Goal: Contribute content: Contribute content

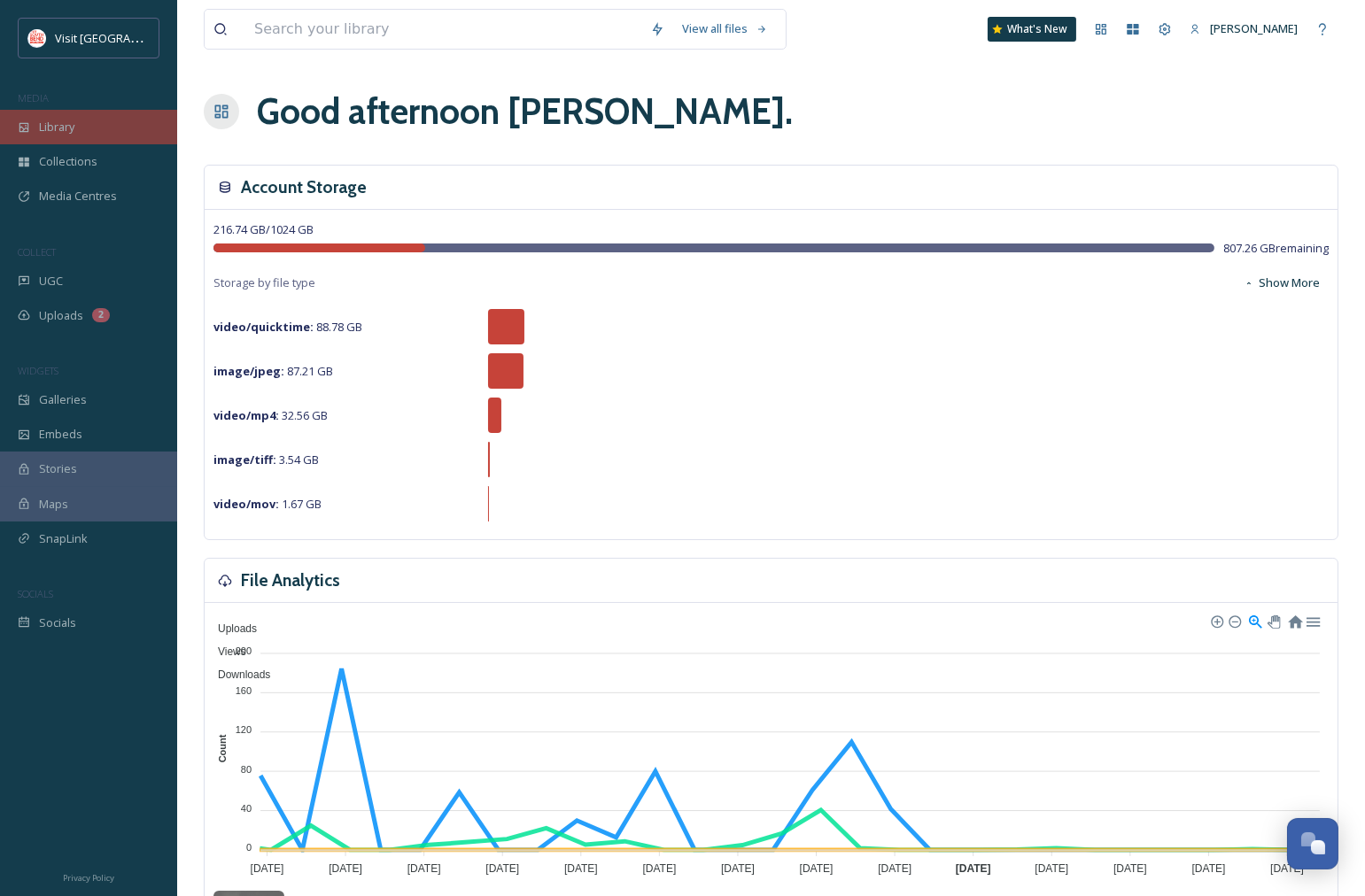
click at [49, 126] on span "Library" at bounding box center [56, 126] width 35 height 17
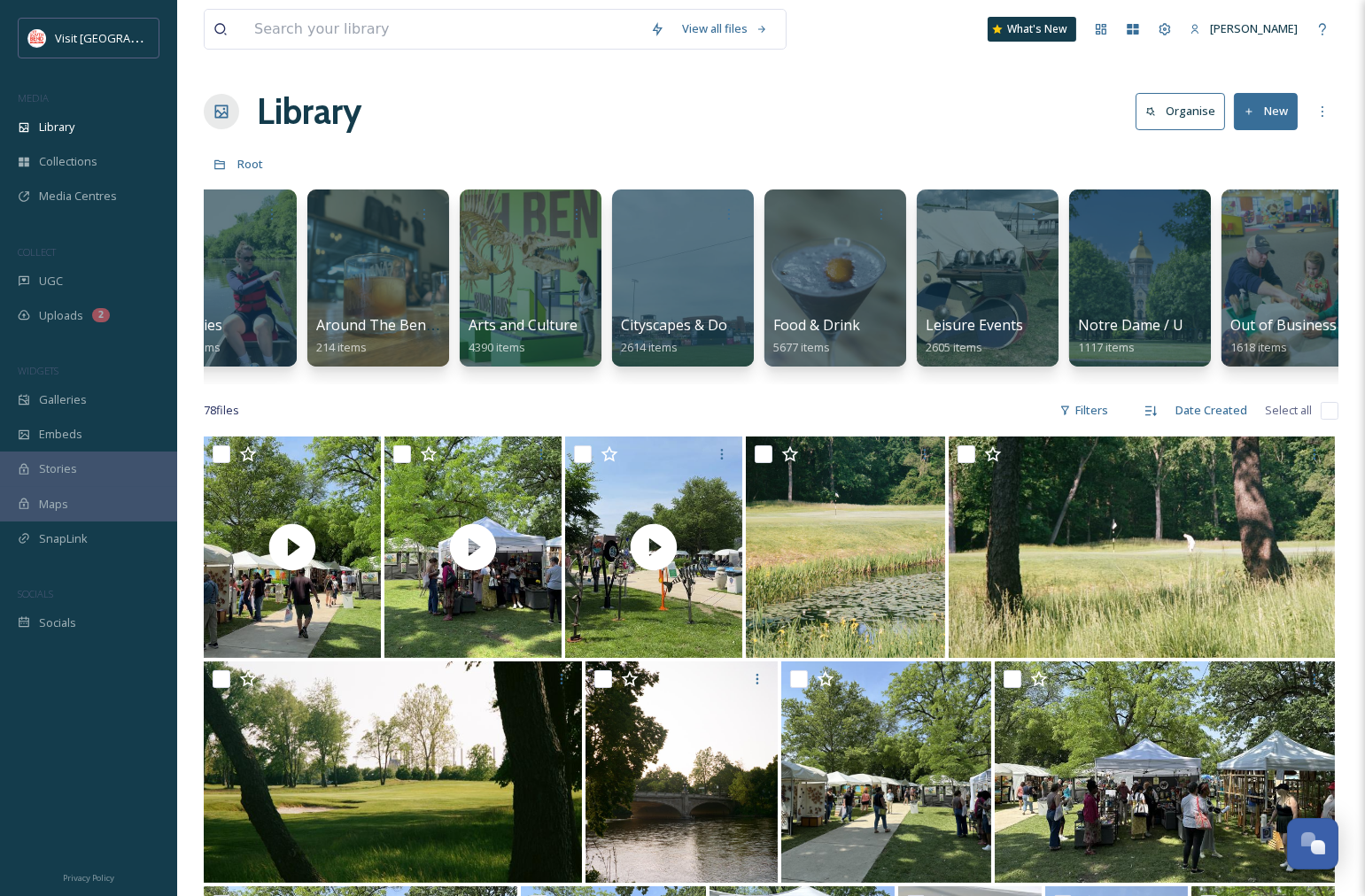
scroll to position [0, 52]
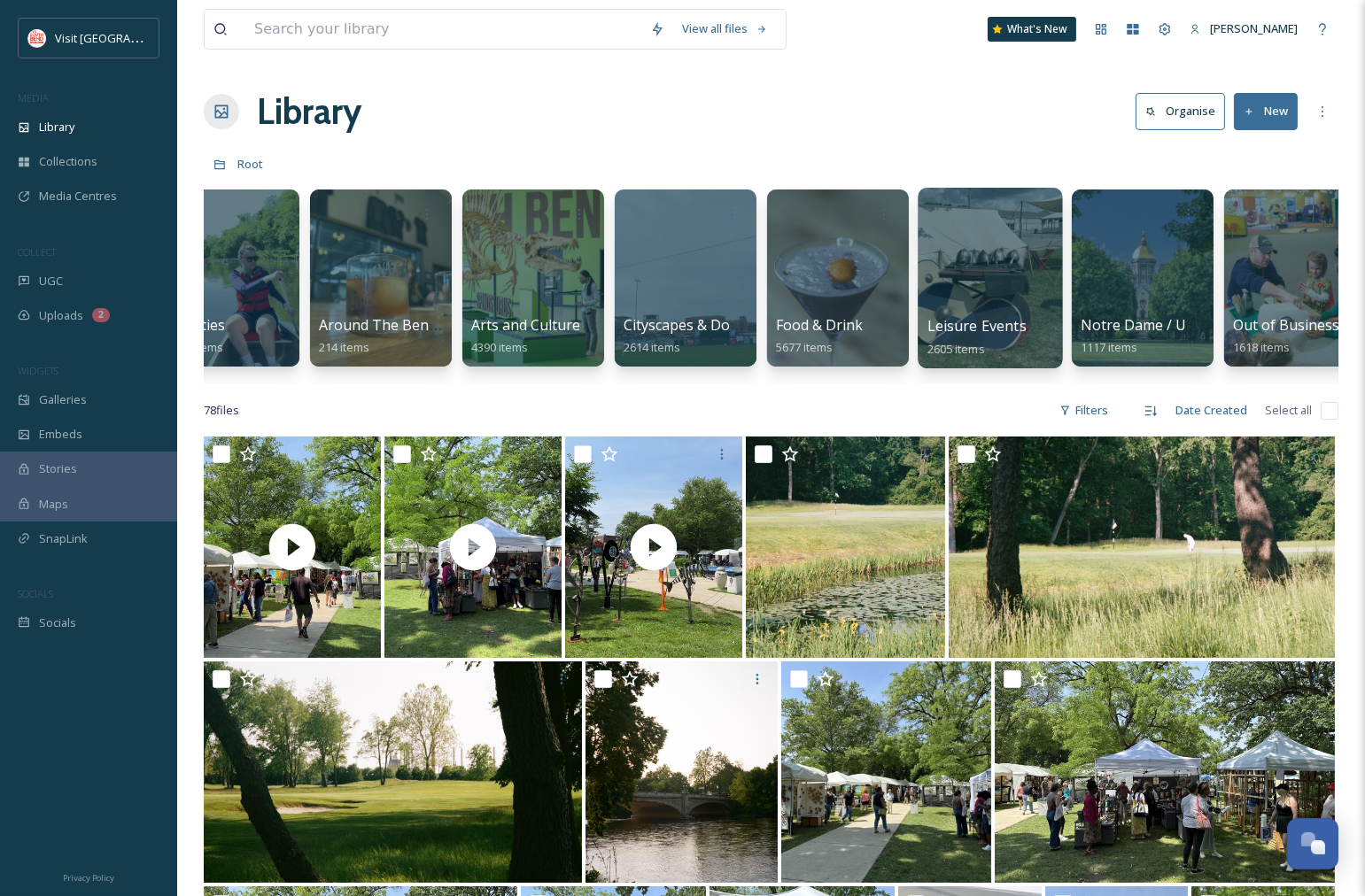
click at [970, 258] on div at bounding box center [990, 278] width 145 height 181
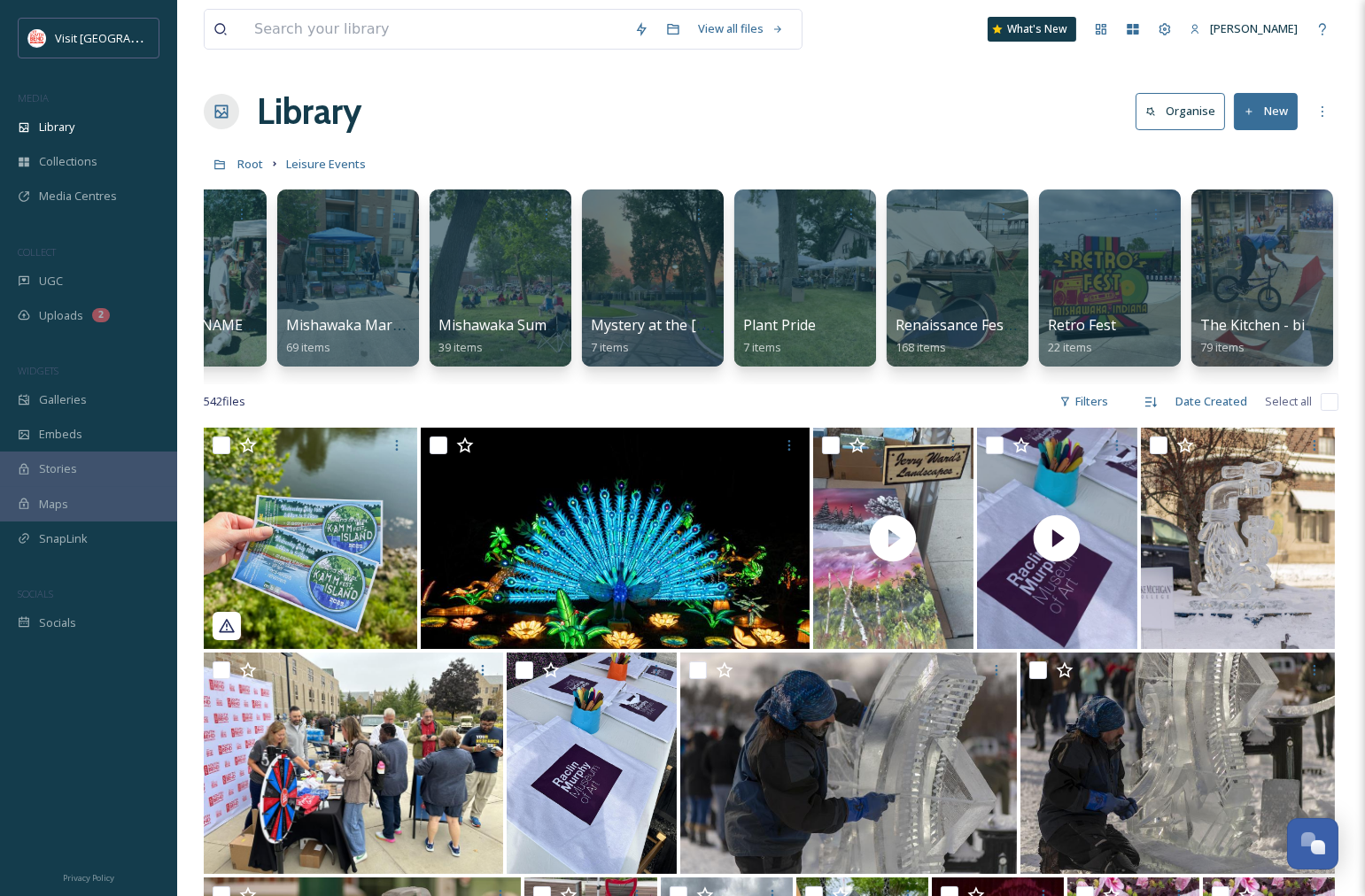
scroll to position [0, 2405]
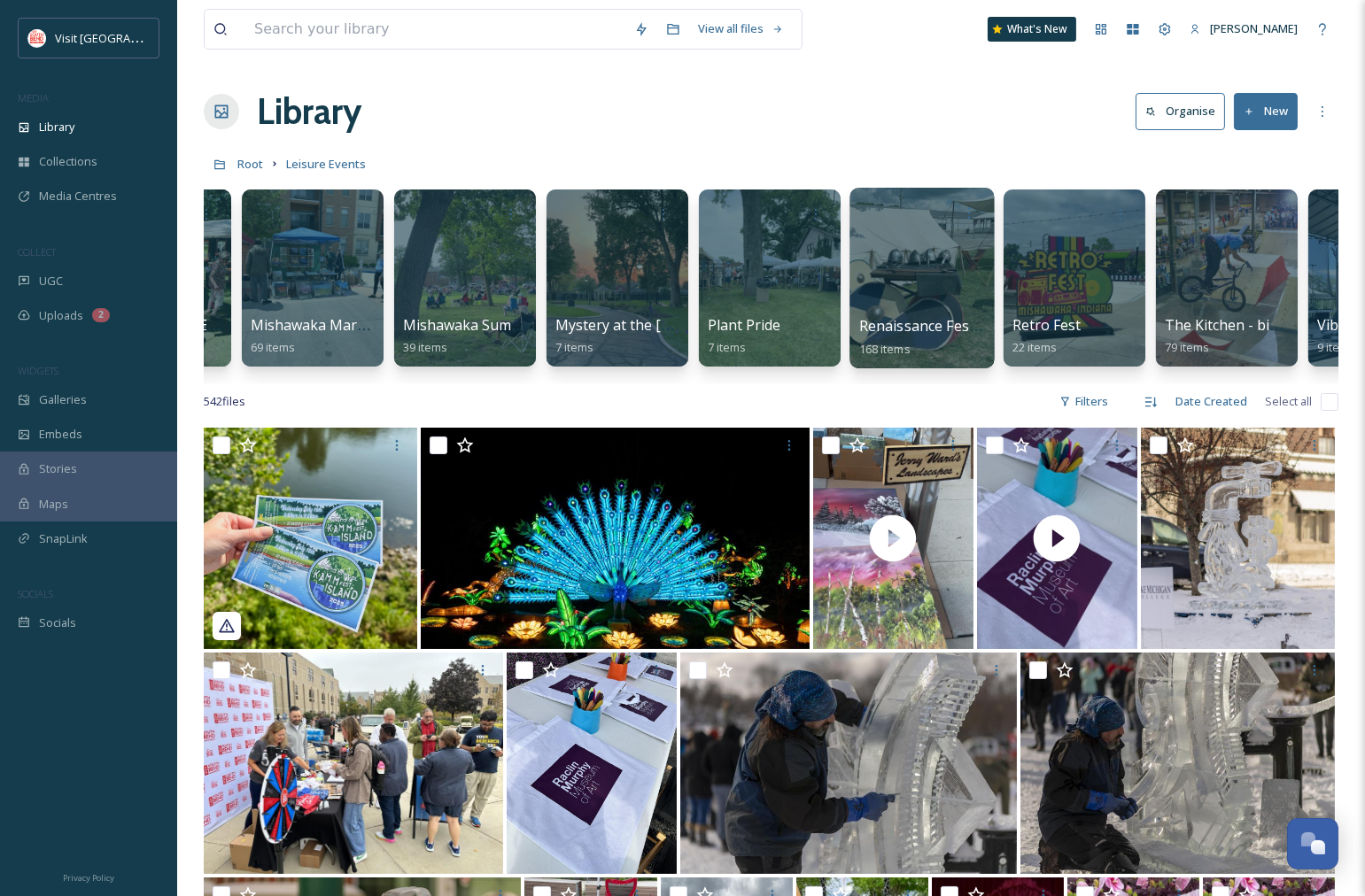
click at [950, 270] on div at bounding box center [922, 278] width 145 height 181
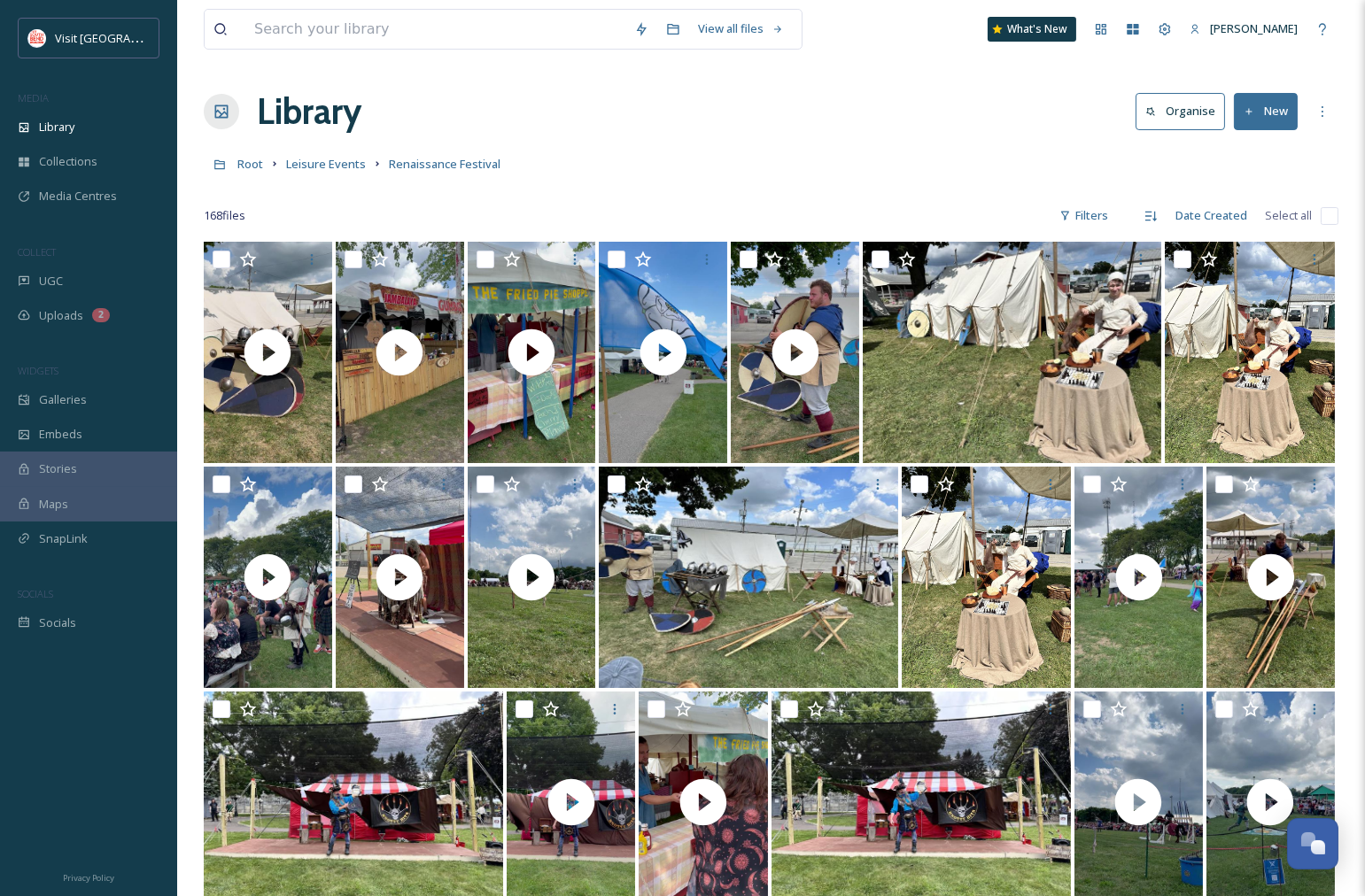
click at [1268, 107] on button "New" at bounding box center [1266, 111] width 64 height 36
click at [1250, 177] on div ".zip Upload" at bounding box center [1246, 188] width 100 height 35
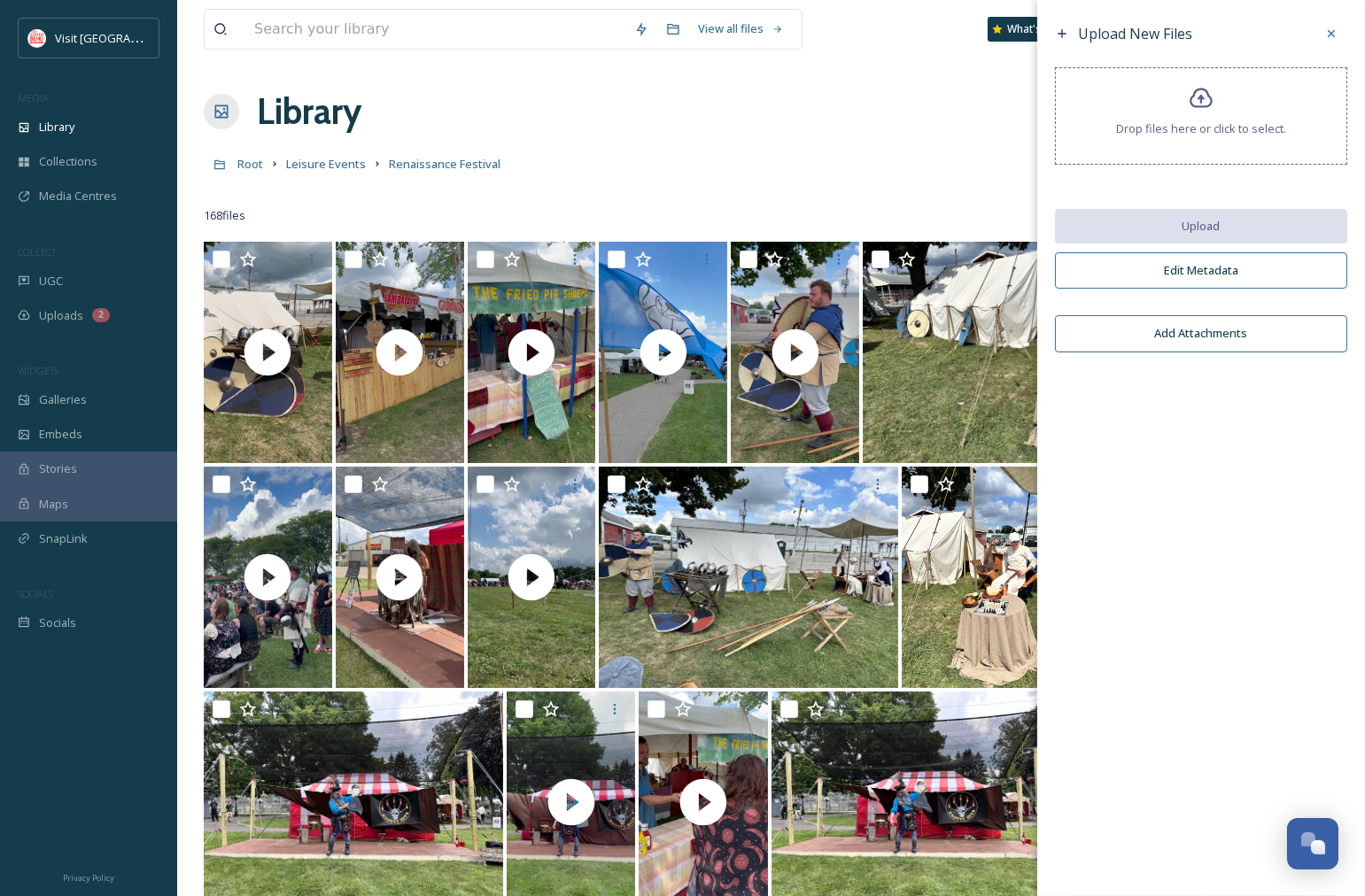
click at [1207, 128] on span "Drop files here or click to select." at bounding box center [1201, 128] width 170 height 17
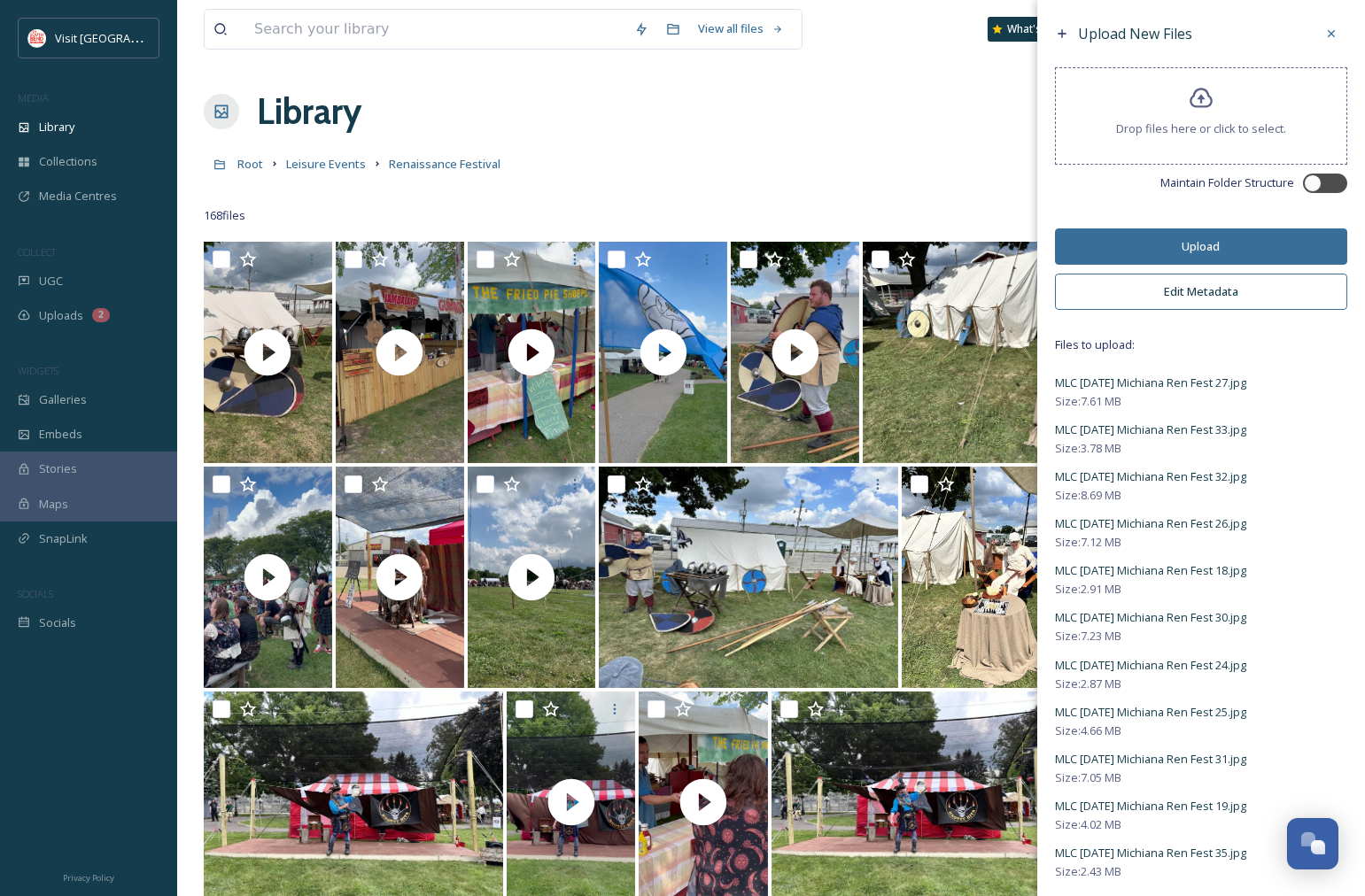
click at [1150, 293] on button "Edit Metadata" at bounding box center [1201, 292] width 293 height 36
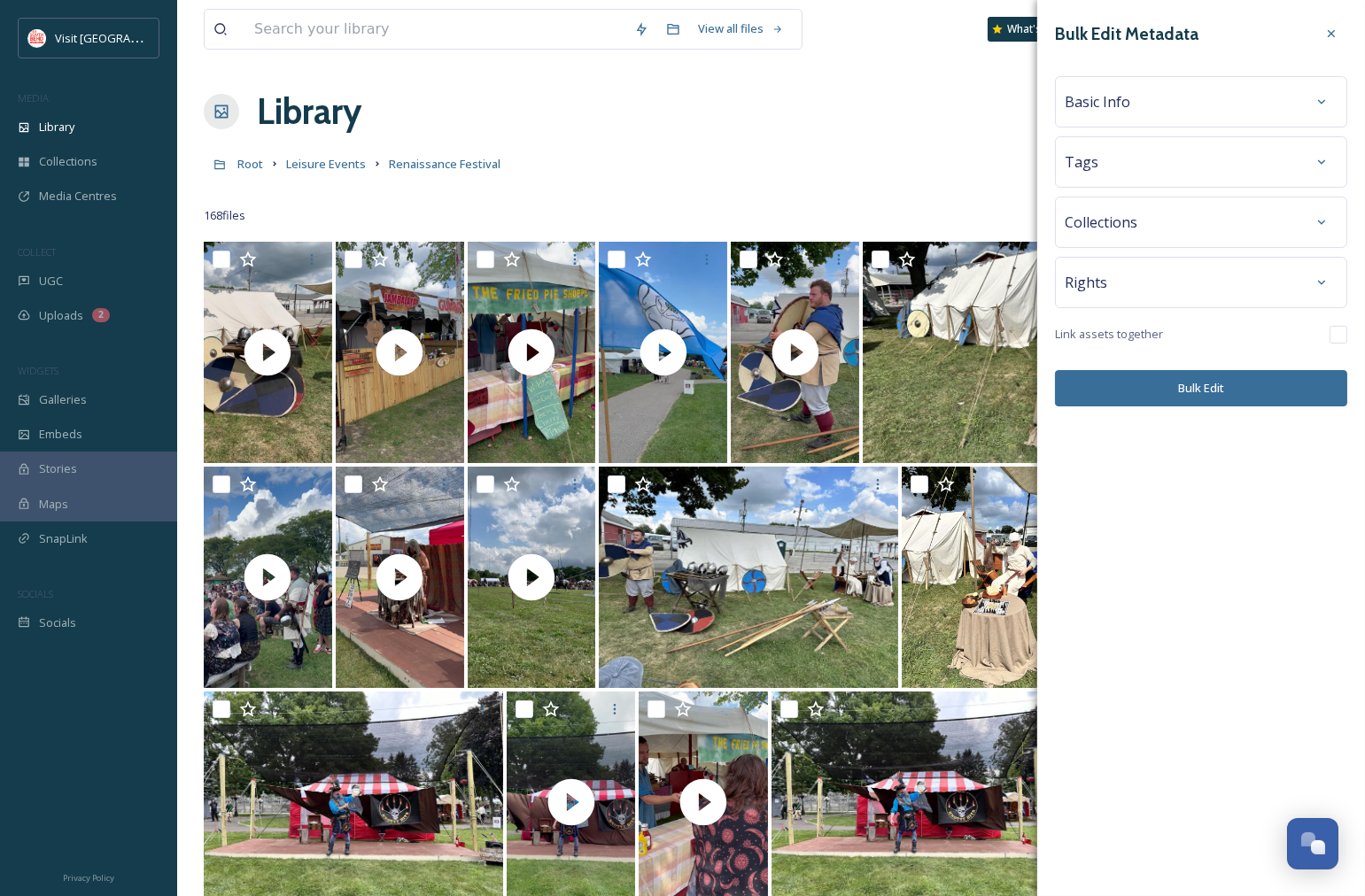
click at [1152, 99] on div "Basic Info" at bounding box center [1201, 101] width 273 height 32
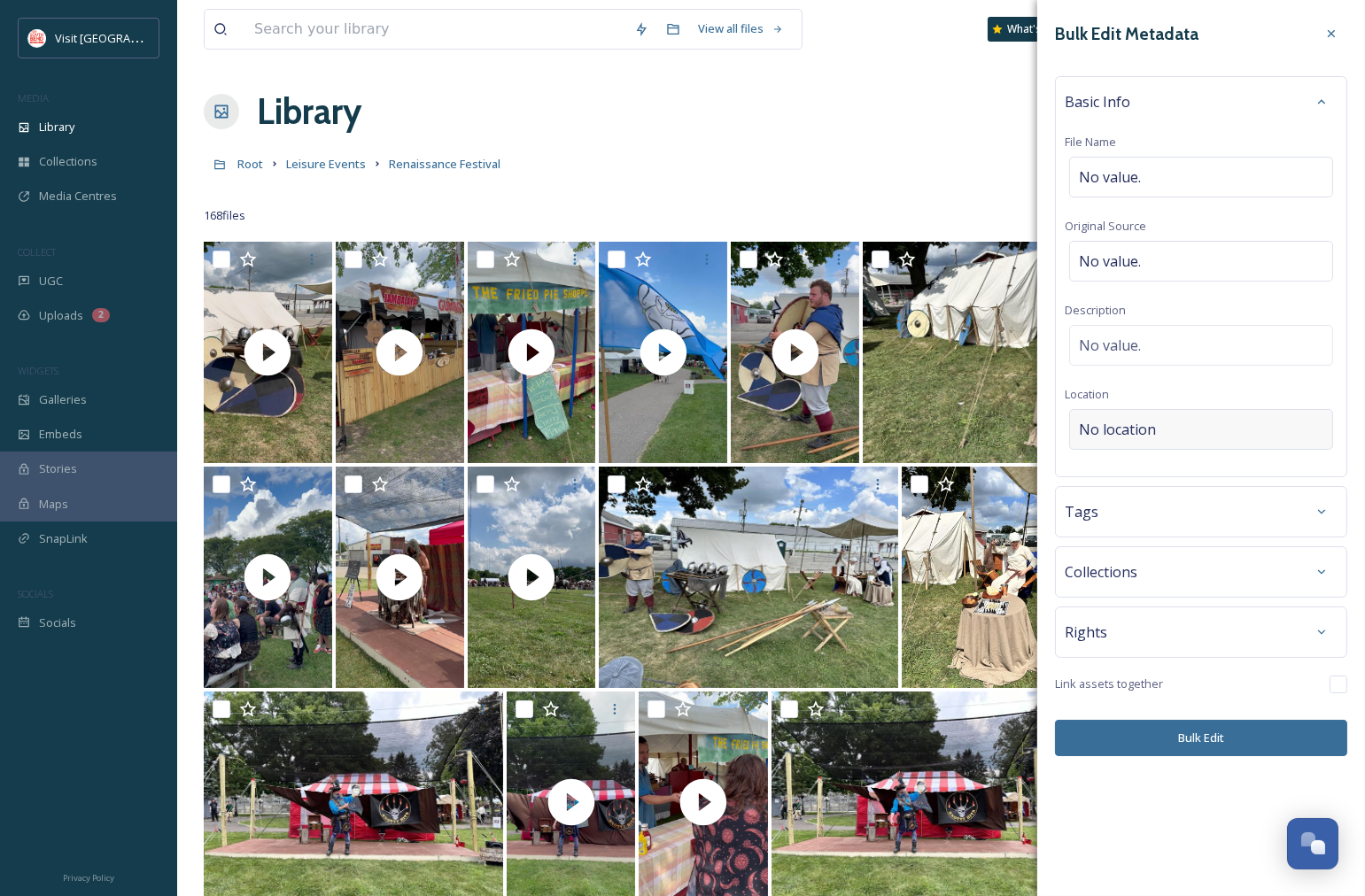
click at [1146, 421] on span "No location" at bounding box center [1117, 430] width 77 height 21
click at [1146, 421] on input at bounding box center [1202, 430] width 262 height 39
type input "S"
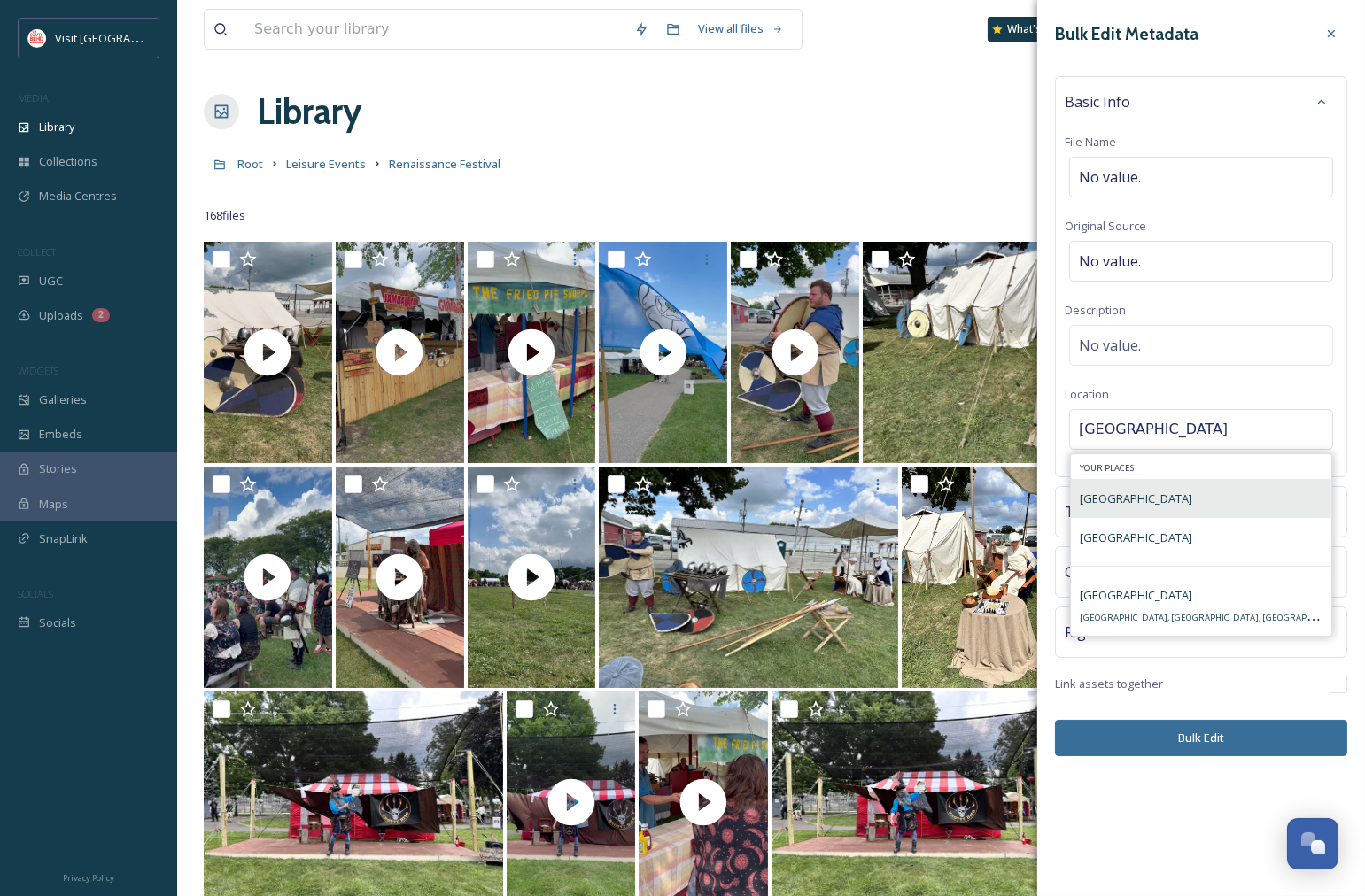
type input "St. Joseph County"
click at [1182, 500] on span "St. Joseph County Fairgrounds" at bounding box center [1137, 499] width 113 height 16
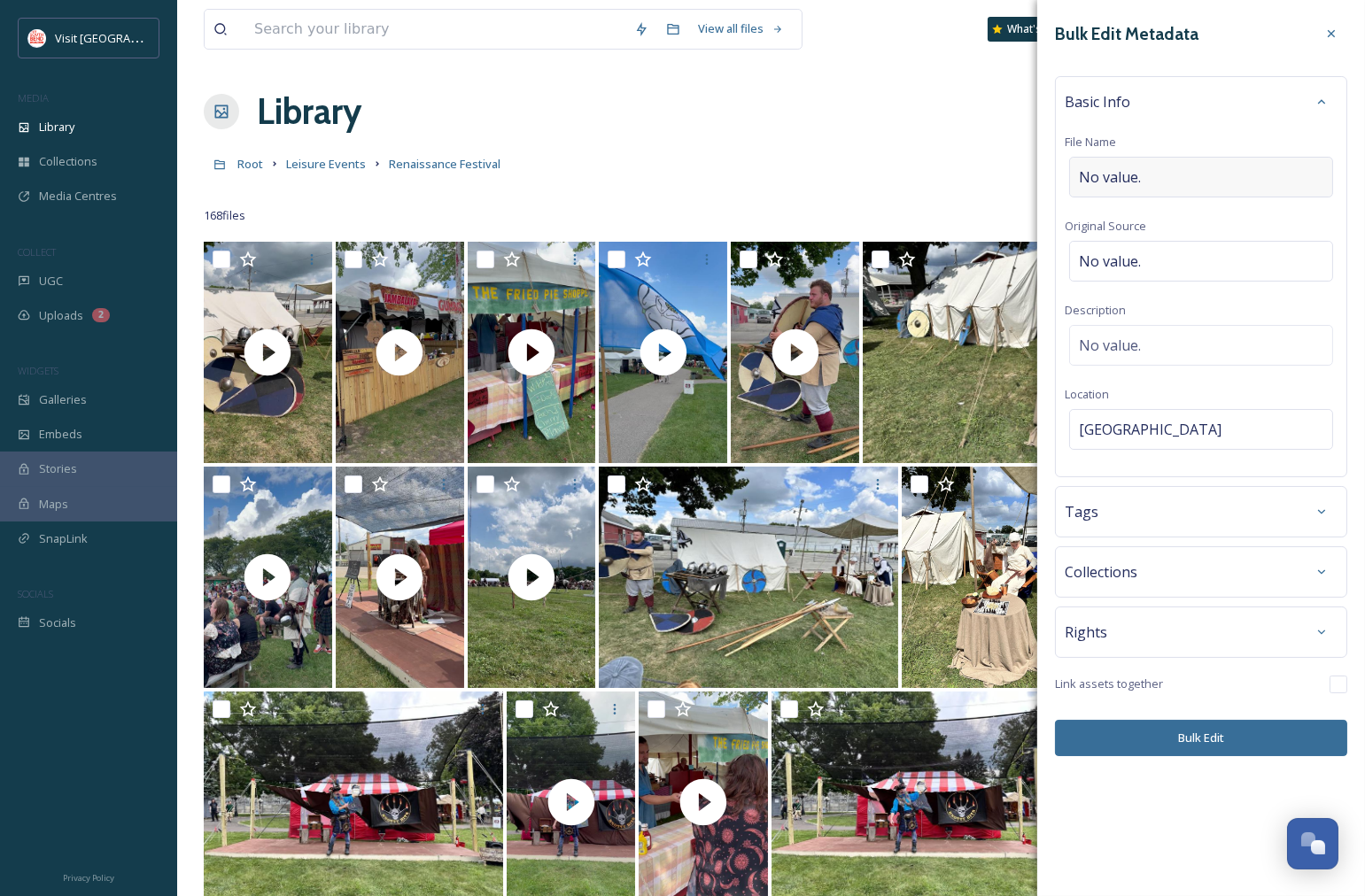
click at [1145, 173] on div "No value." at bounding box center [1202, 177] width 264 height 41
click at [1102, 344] on span "No value." at bounding box center [1110, 345] width 62 height 21
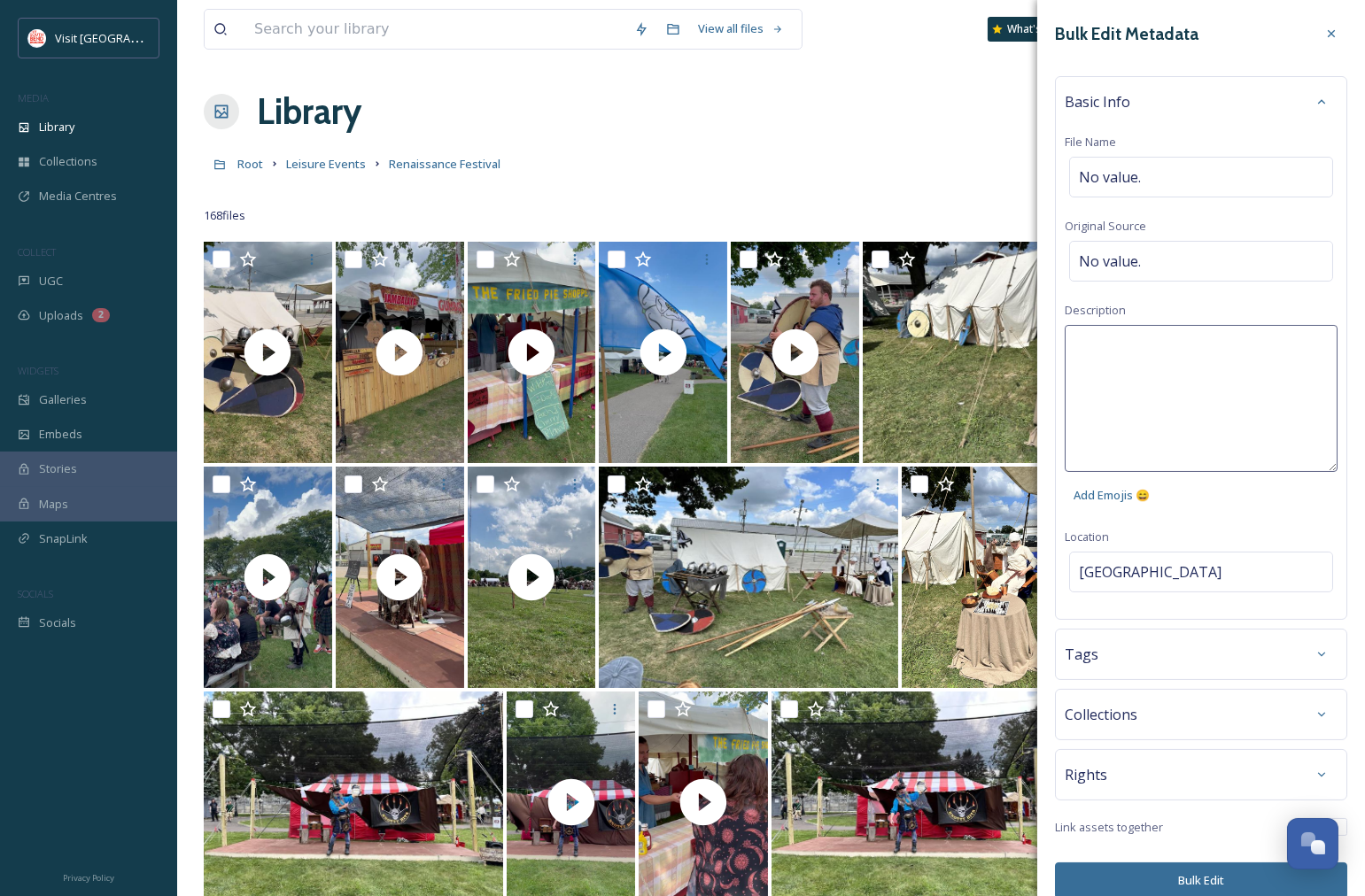
click at [1111, 340] on textarea at bounding box center [1201, 397] width 273 height 147
click at [1070, 346] on textarea "Renaissance Festival" at bounding box center [1201, 397] width 273 height 147
type textarea "Michiana Renaissance Festival"
click at [1247, 505] on div "Michiana Renaissance Festival Add Emojis 😄" at bounding box center [1201, 418] width 273 height 188
click at [1251, 615] on div "Bulk Edit Metadata Basic Info File Name No value. Original Source No value. Des…" at bounding box center [1201, 458] width 328 height 916
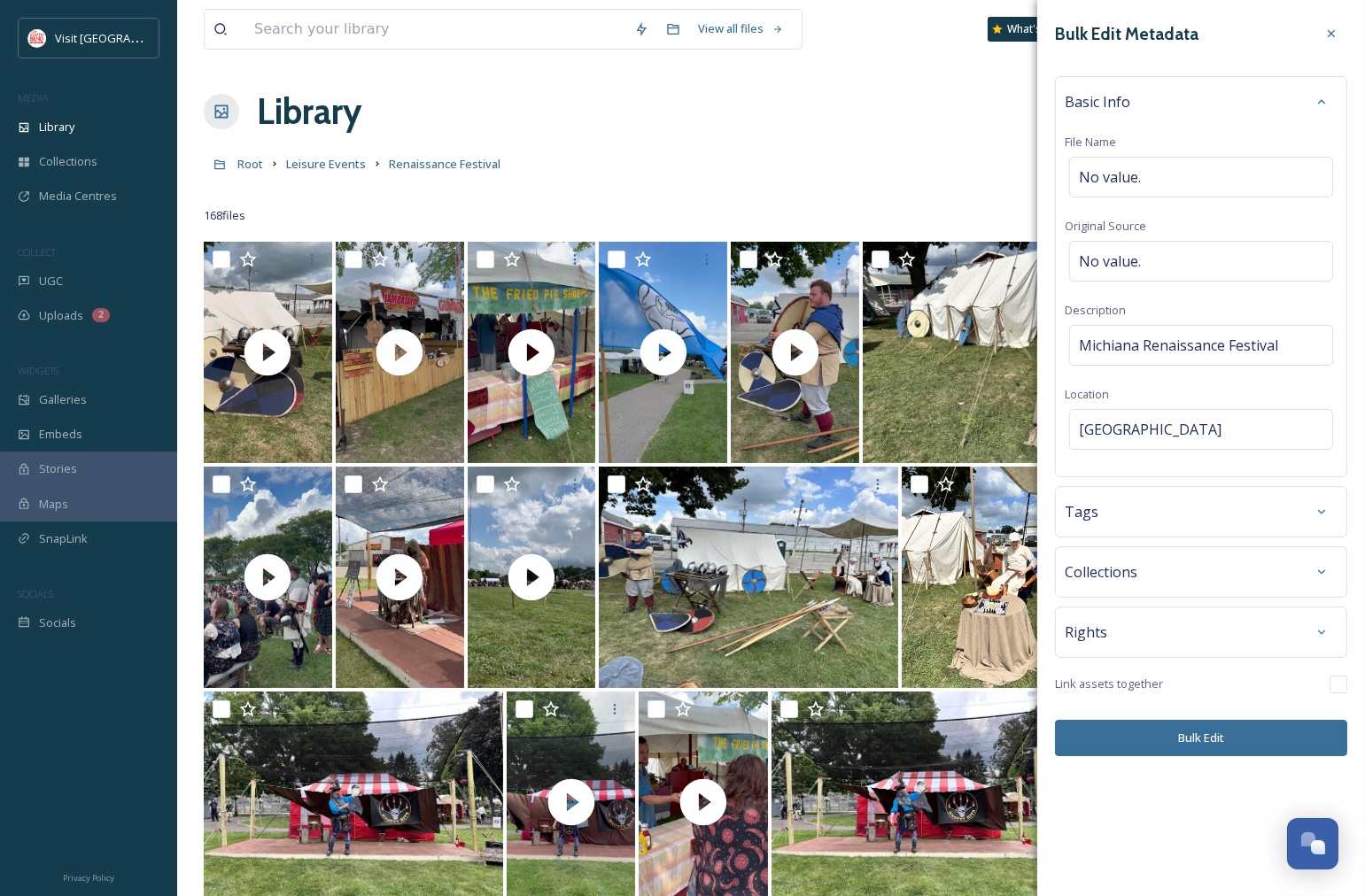
click at [1253, 497] on div "Tags" at bounding box center [1201, 511] width 273 height 32
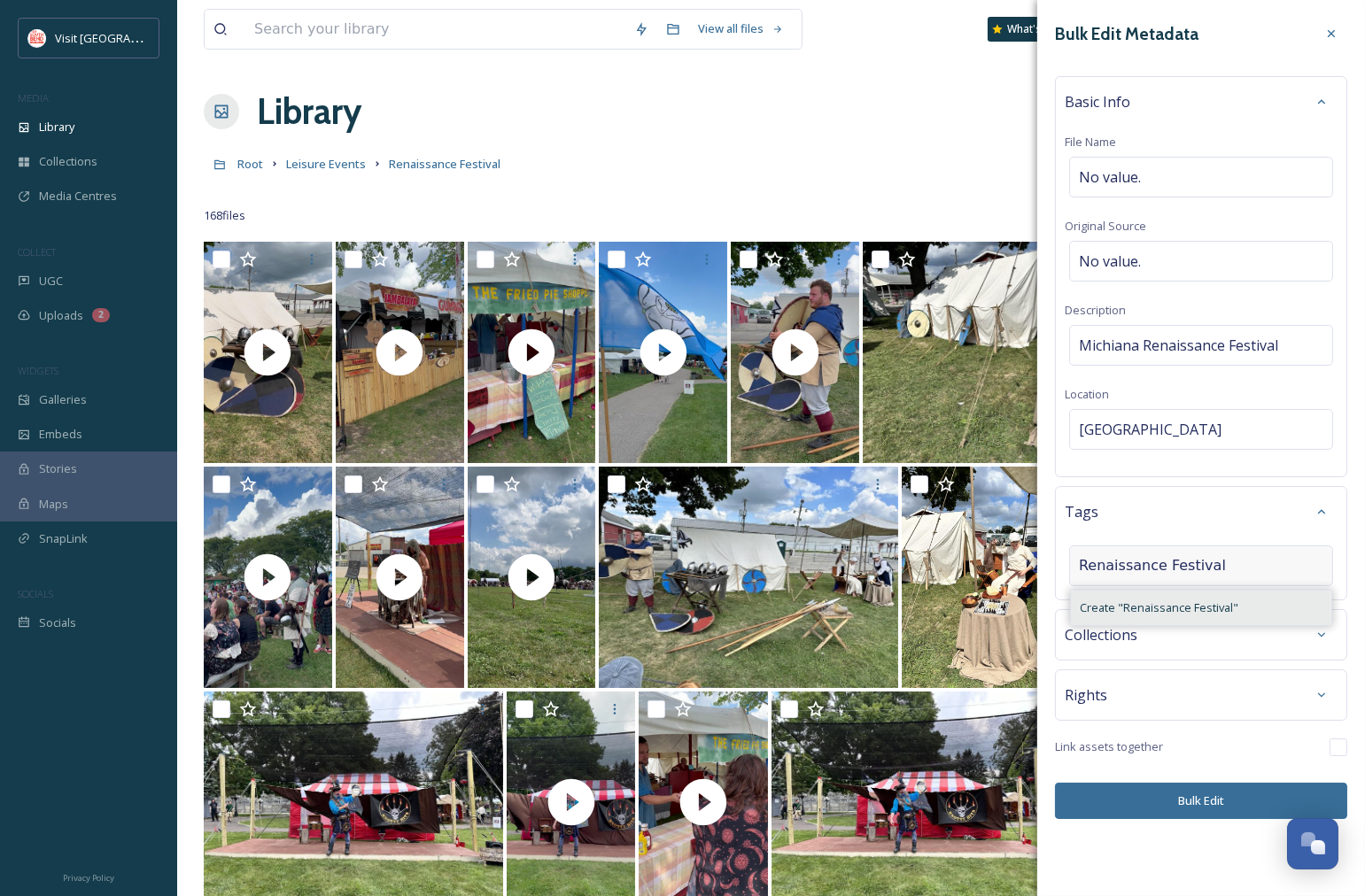
type input "Renaissance Festival"
click at [1157, 599] on div "Create " Renaissance Festival "" at bounding box center [1202, 608] width 261 height 35
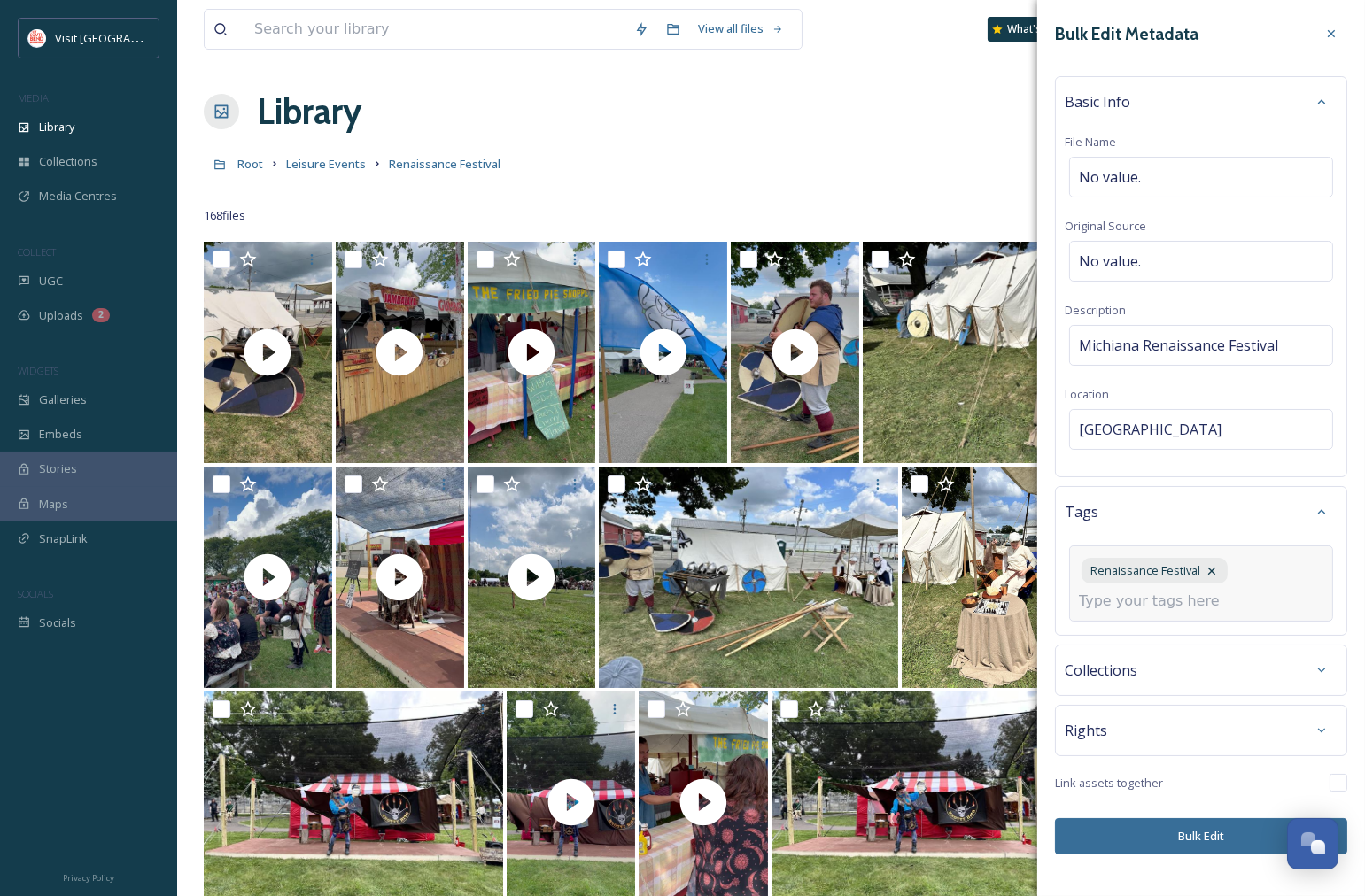
click at [1127, 603] on input at bounding box center [1168, 602] width 177 height 21
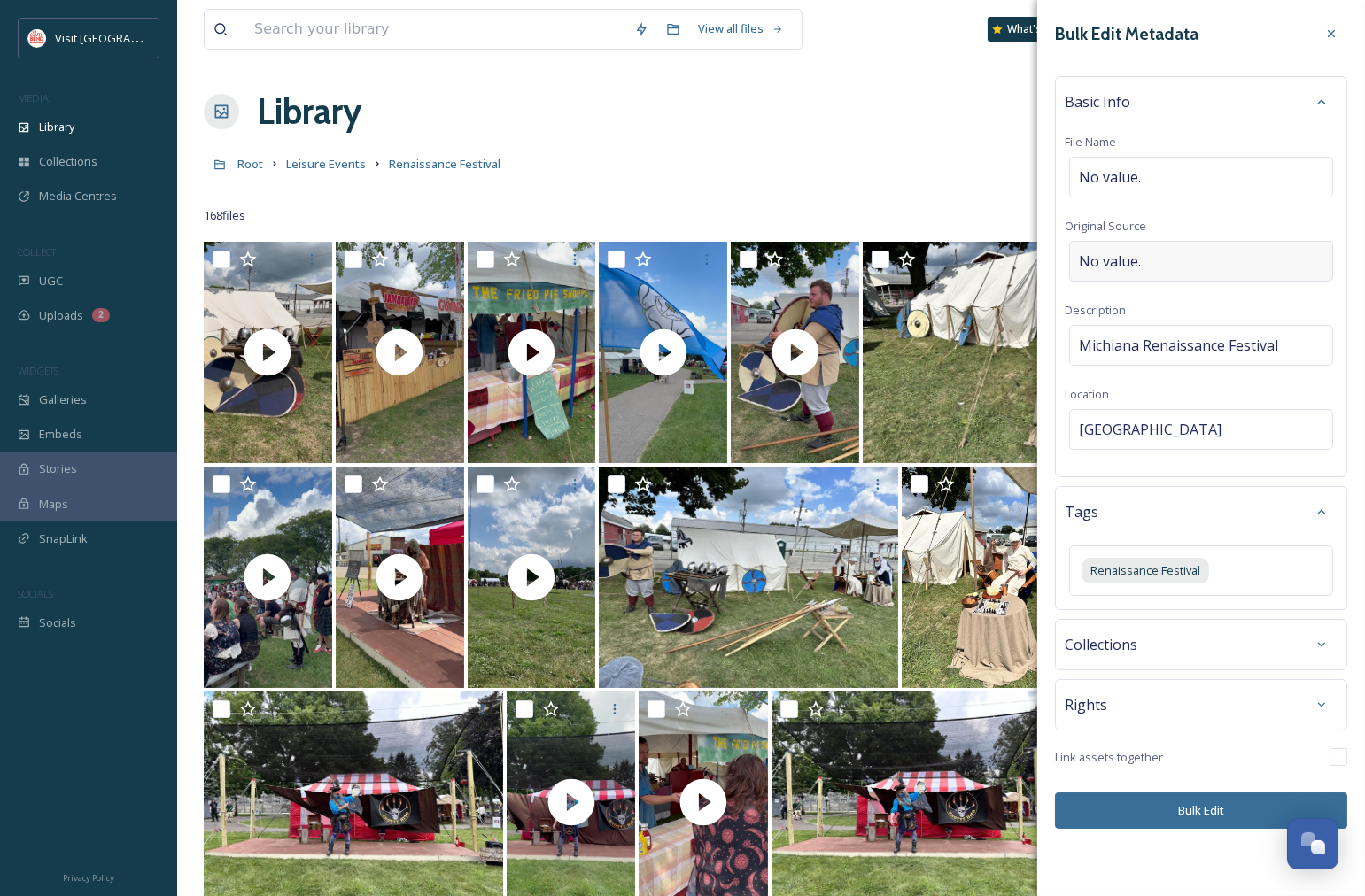
click at [1095, 255] on span "No value." at bounding box center [1110, 261] width 62 height 21
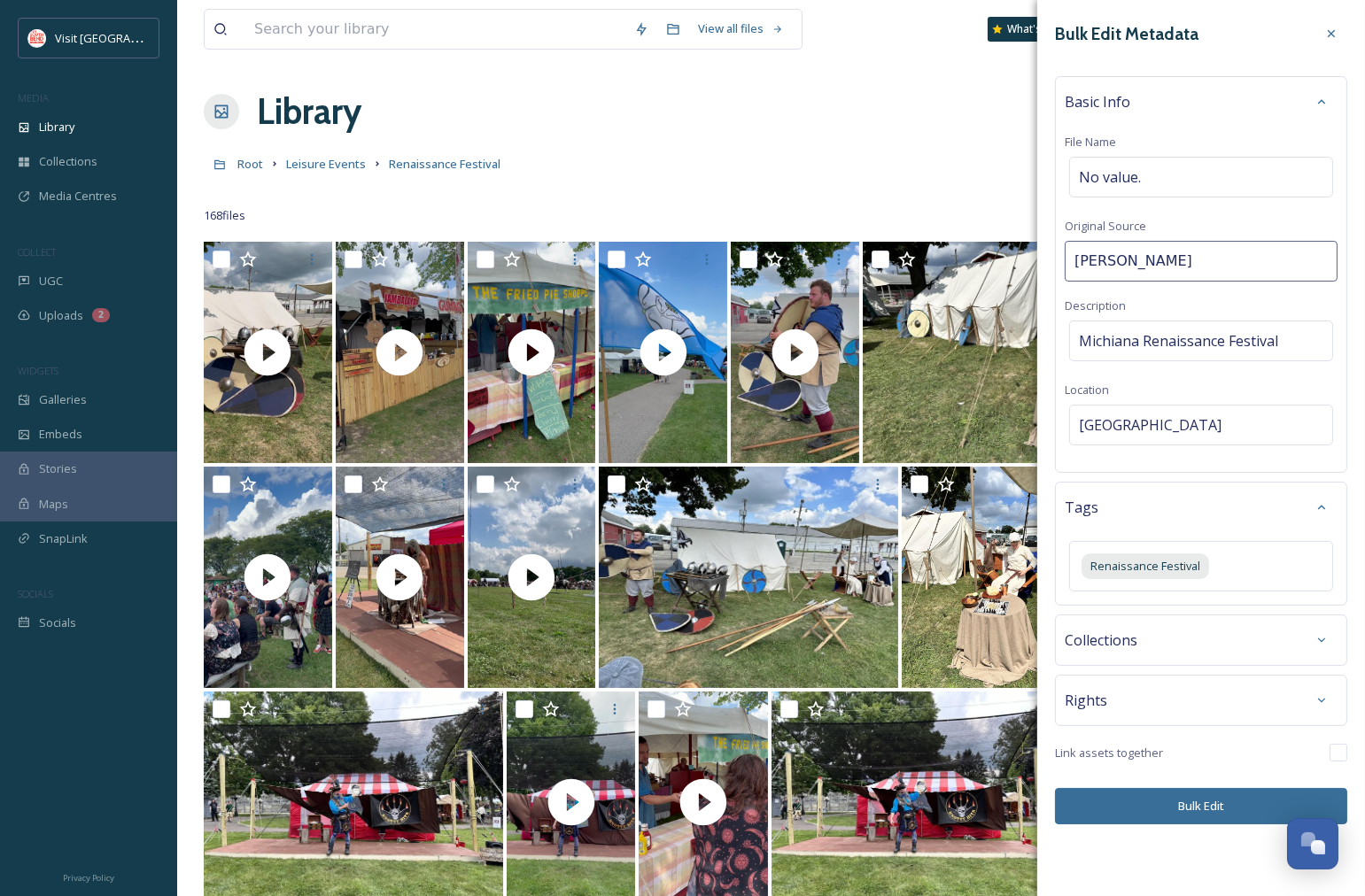
type input "[PERSON_NAME]"
click at [1196, 258] on input "[PERSON_NAME]" at bounding box center [1201, 261] width 273 height 41
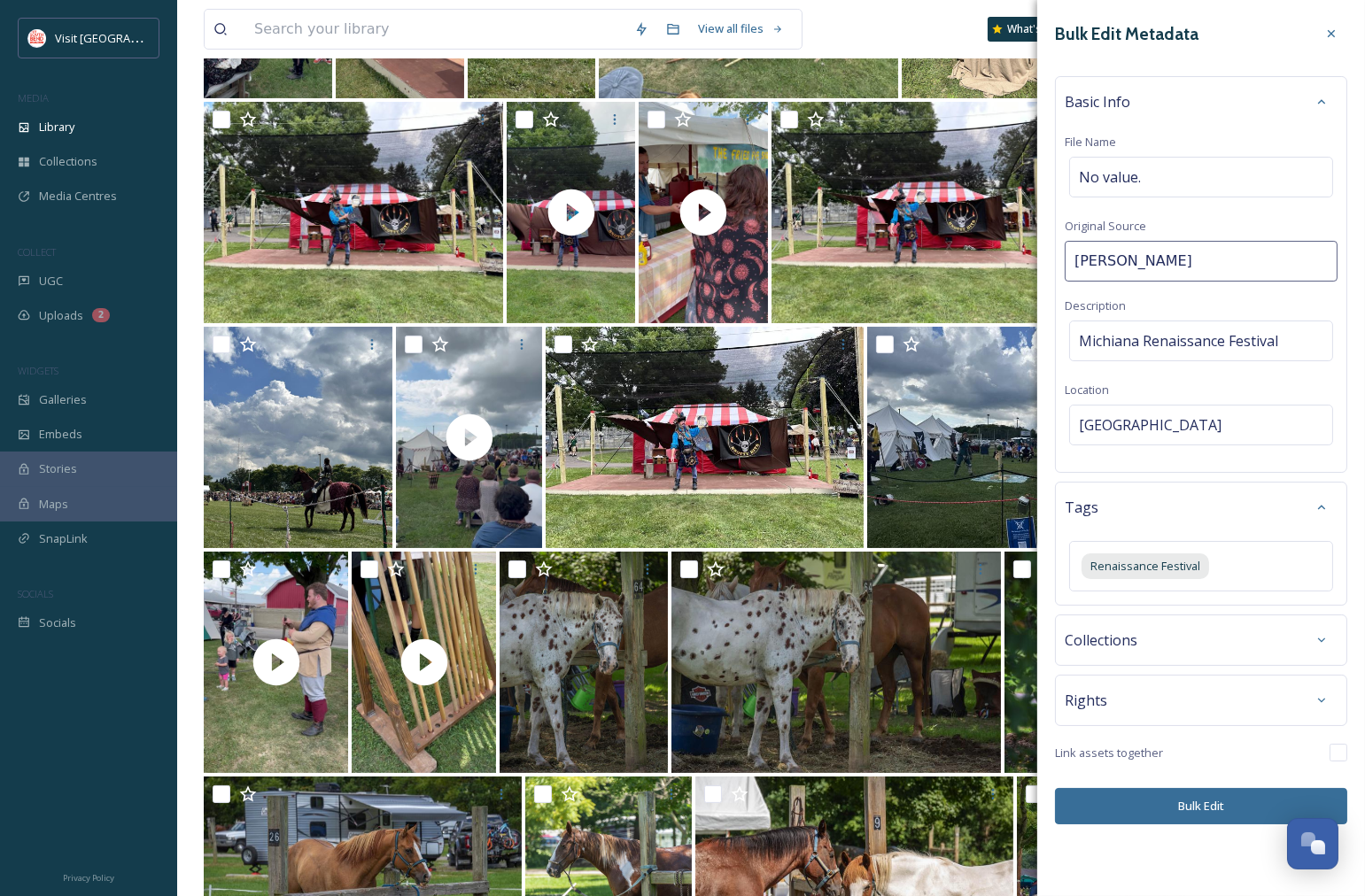
scroll to position [885, 0]
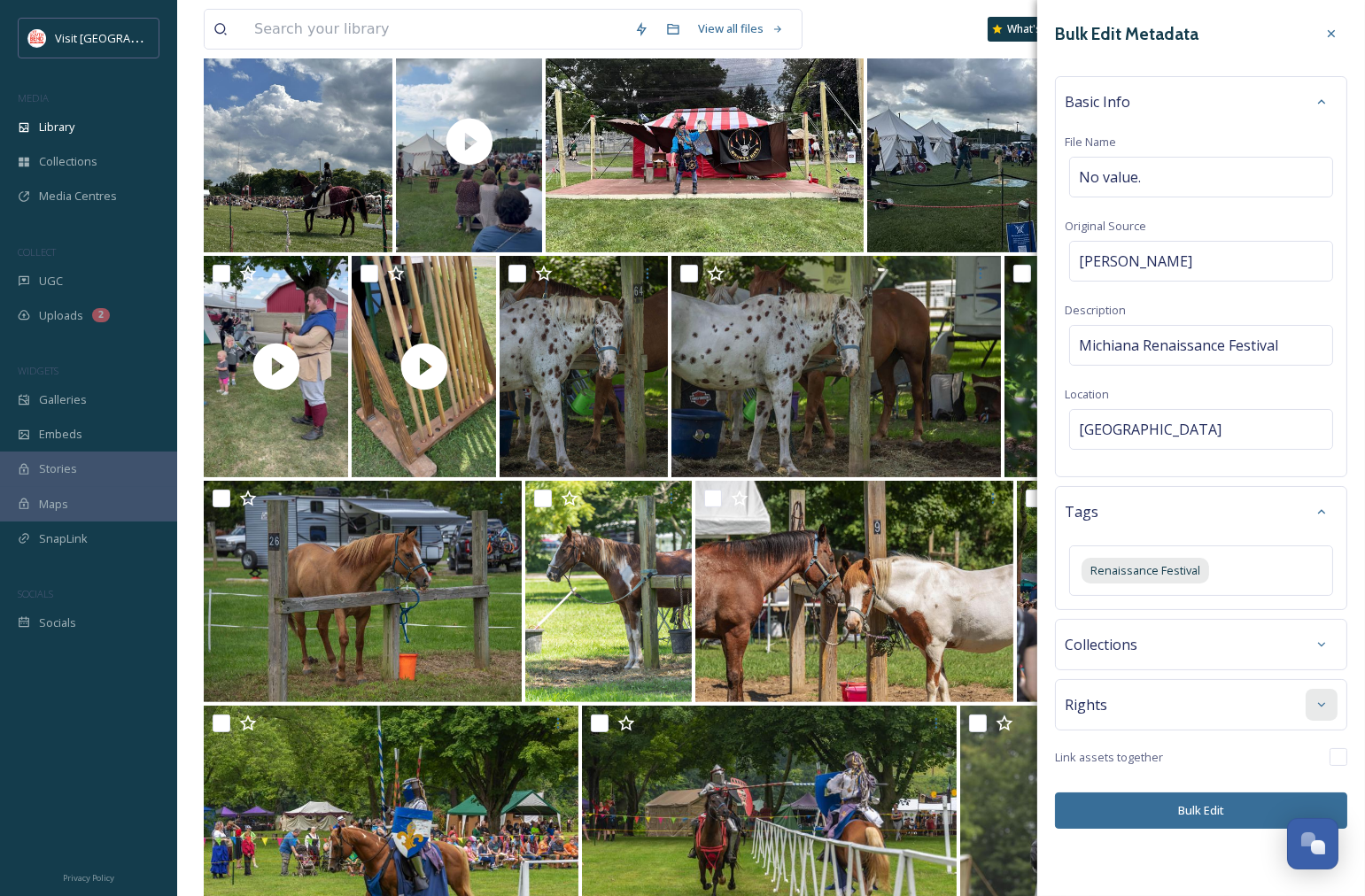
click at [1309, 706] on div at bounding box center [1321, 705] width 32 height 32
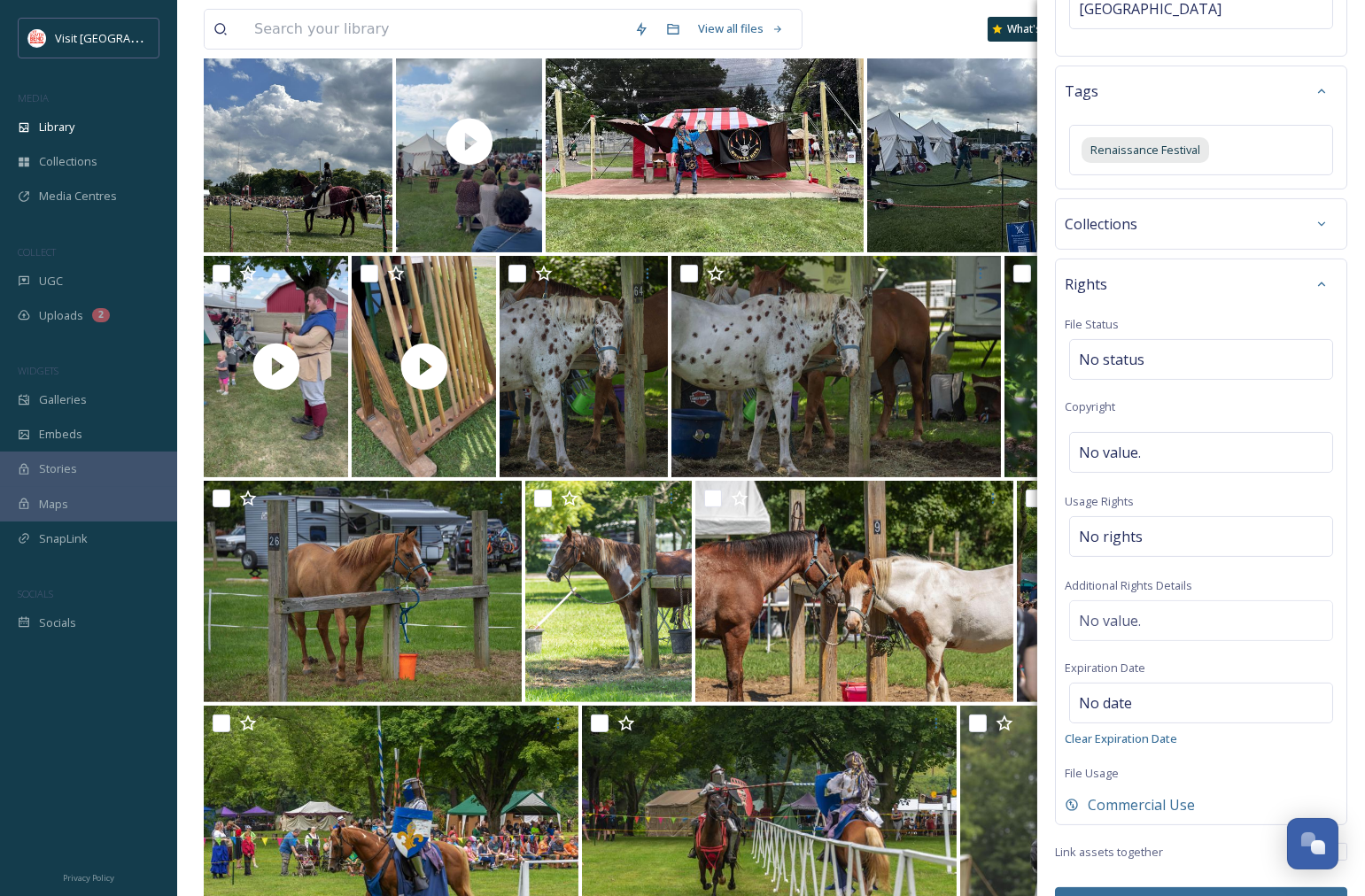
scroll to position [469, 0]
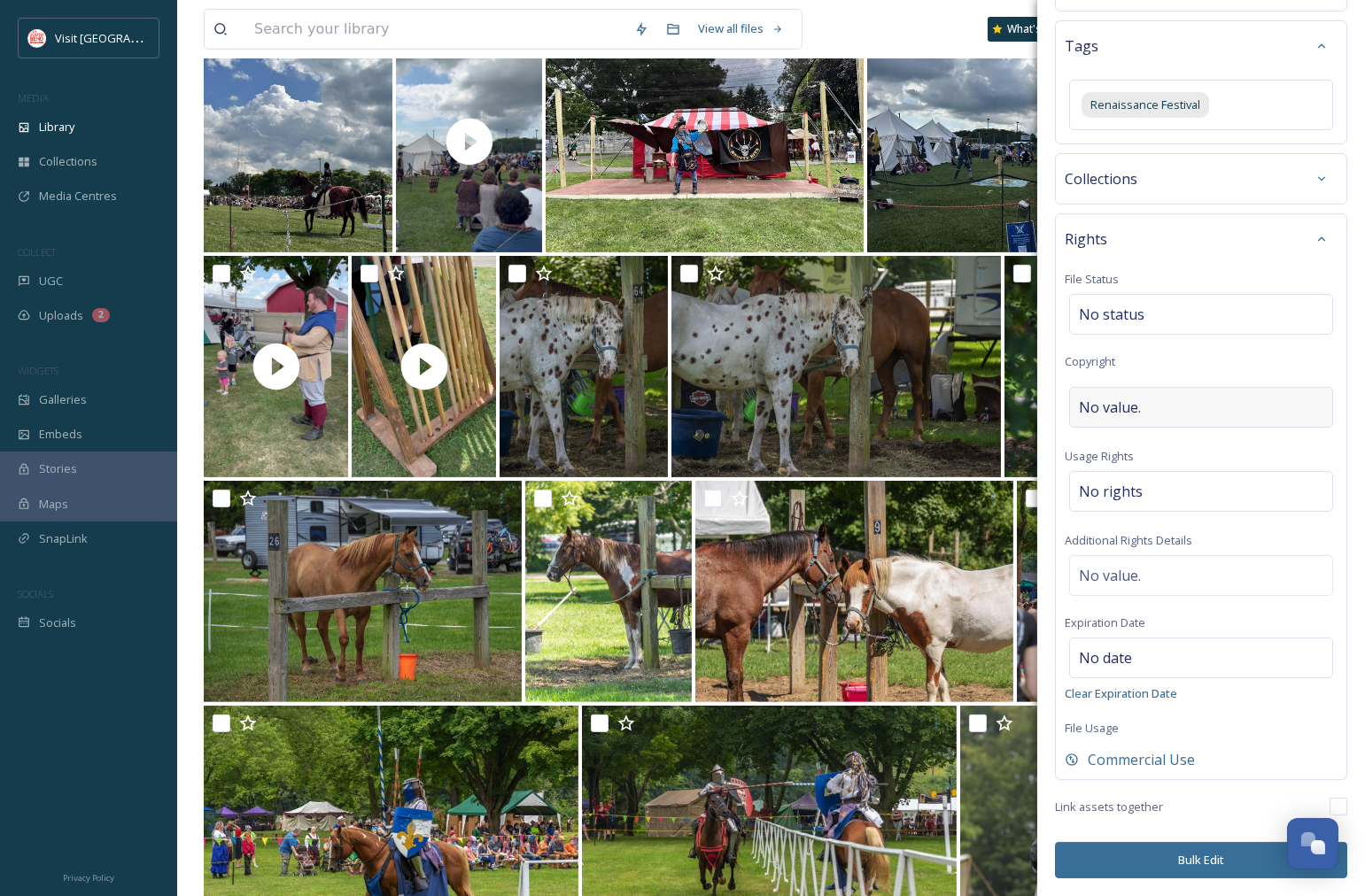
click at [1139, 404] on span "No value." at bounding box center [1110, 407] width 62 height 21
type input "[PERSON_NAME]"
click at [1198, 480] on div "No rights" at bounding box center [1202, 494] width 264 height 41
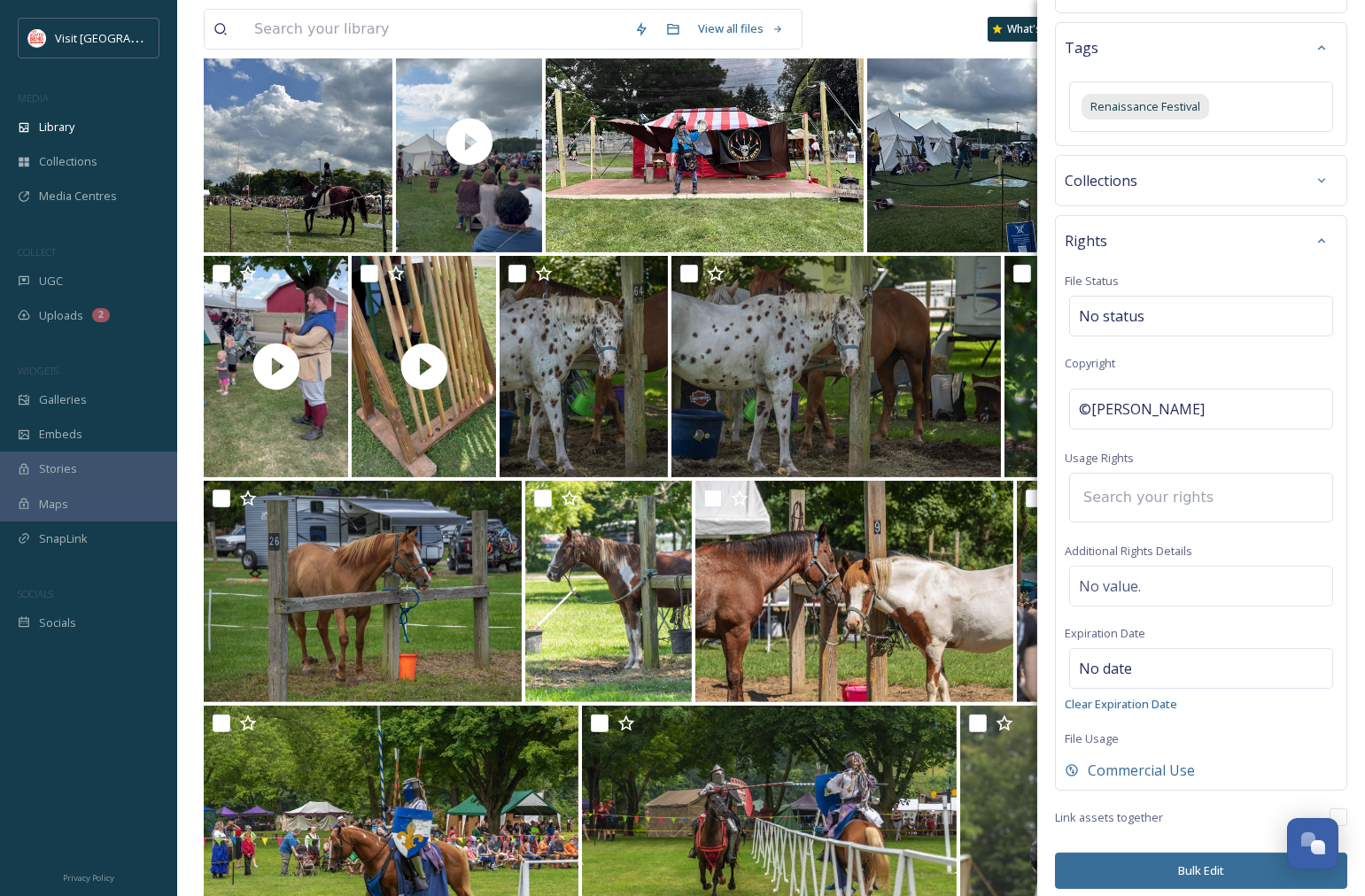
click at [1174, 504] on input at bounding box center [1172, 498] width 194 height 39
type input "c"
click at [1173, 537] on span "Commercial Use, Attribution Appreciated" at bounding box center [1187, 543] width 215 height 17
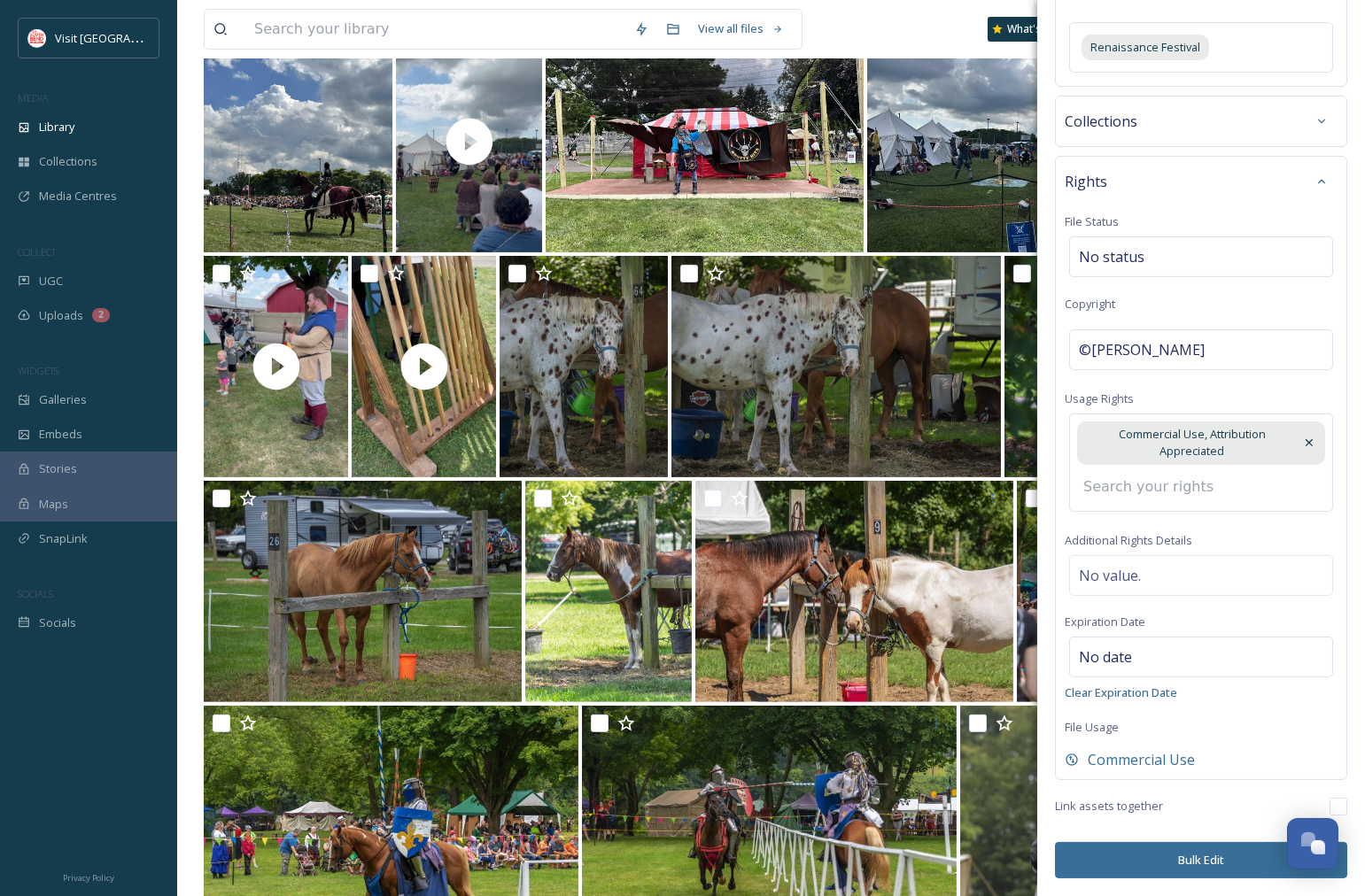
scroll to position [496, 0]
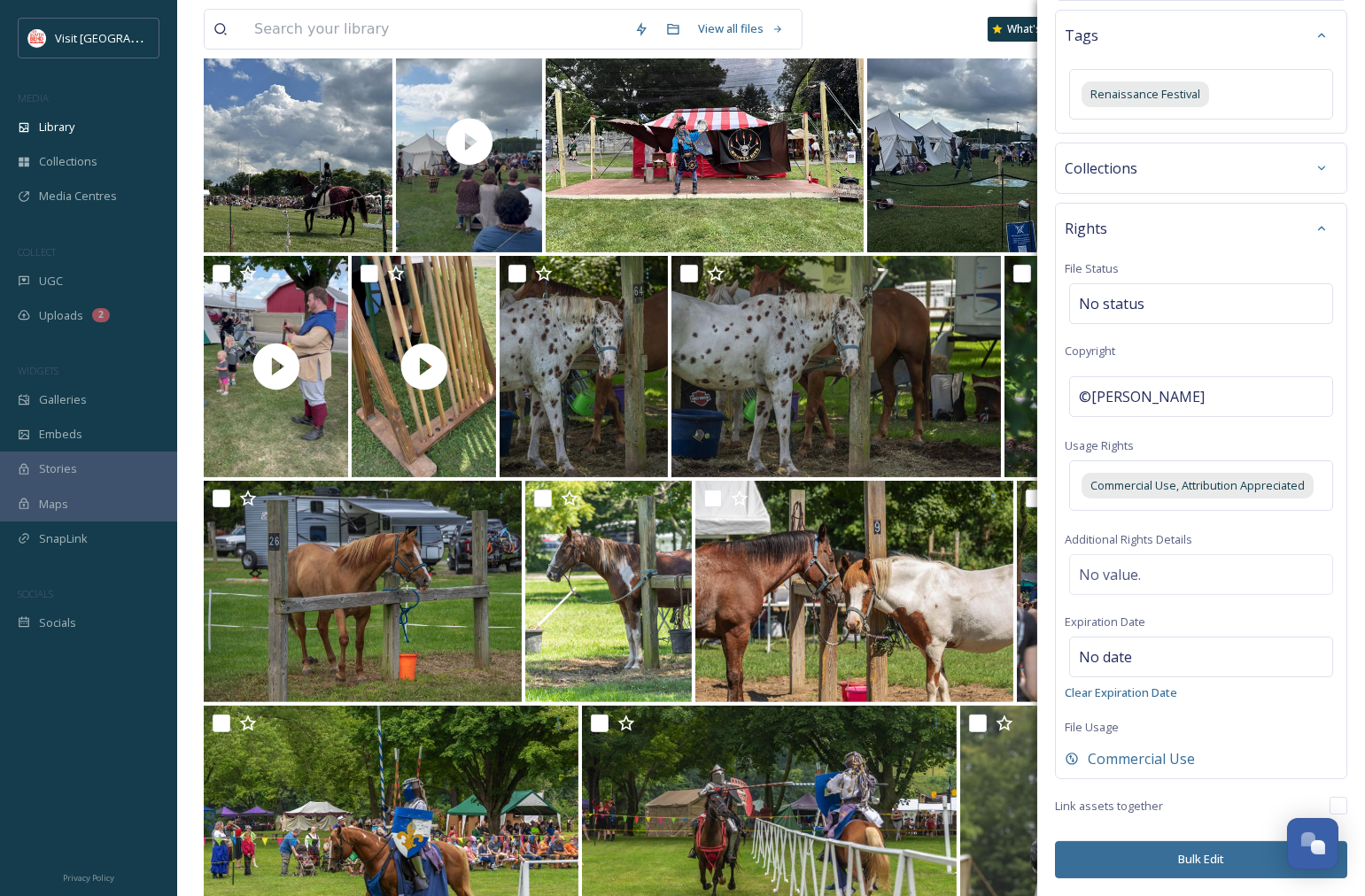
click at [1181, 860] on button "Bulk Edit" at bounding box center [1201, 859] width 293 height 36
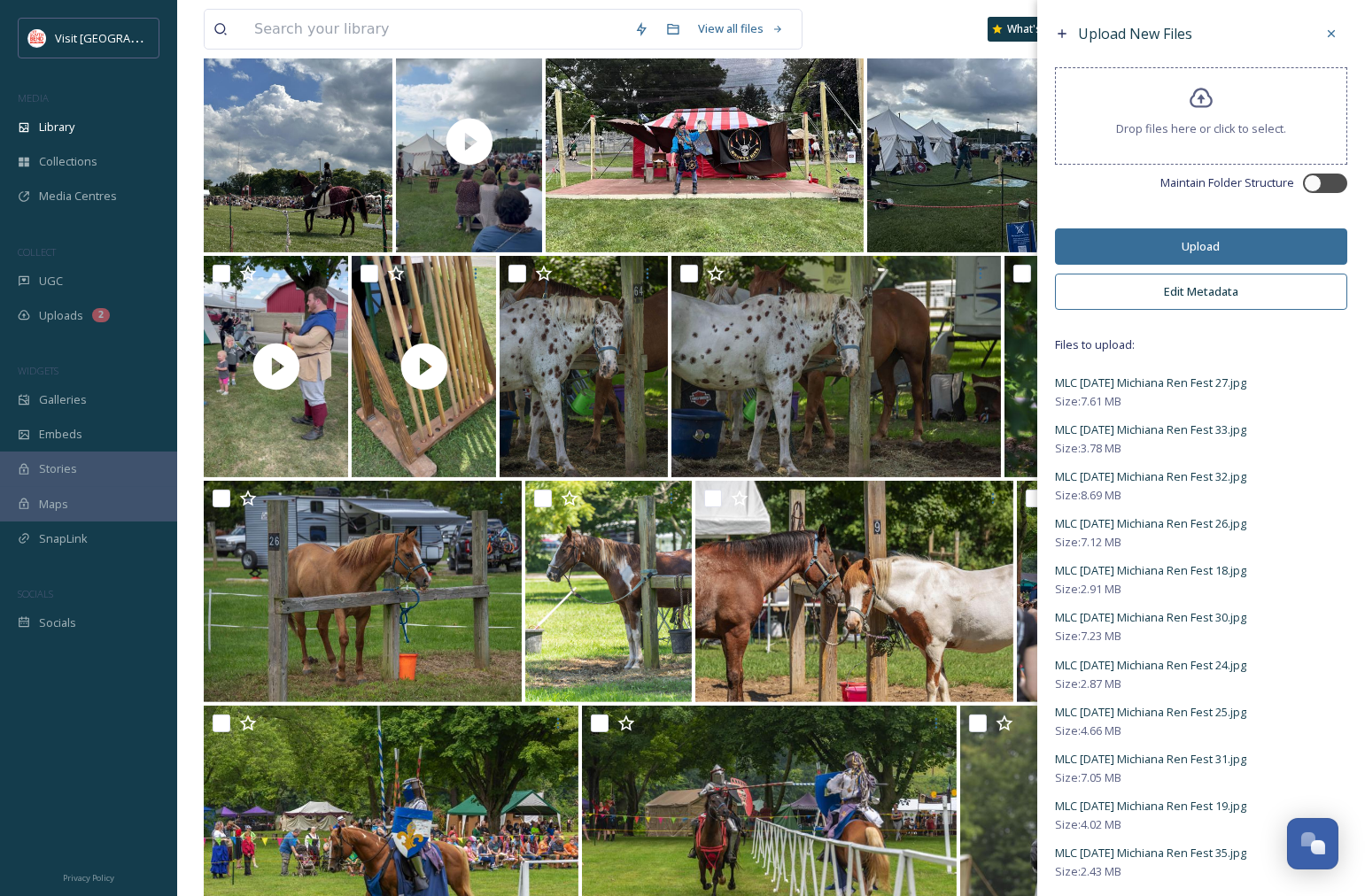
click at [1211, 243] on button "Upload" at bounding box center [1201, 246] width 293 height 36
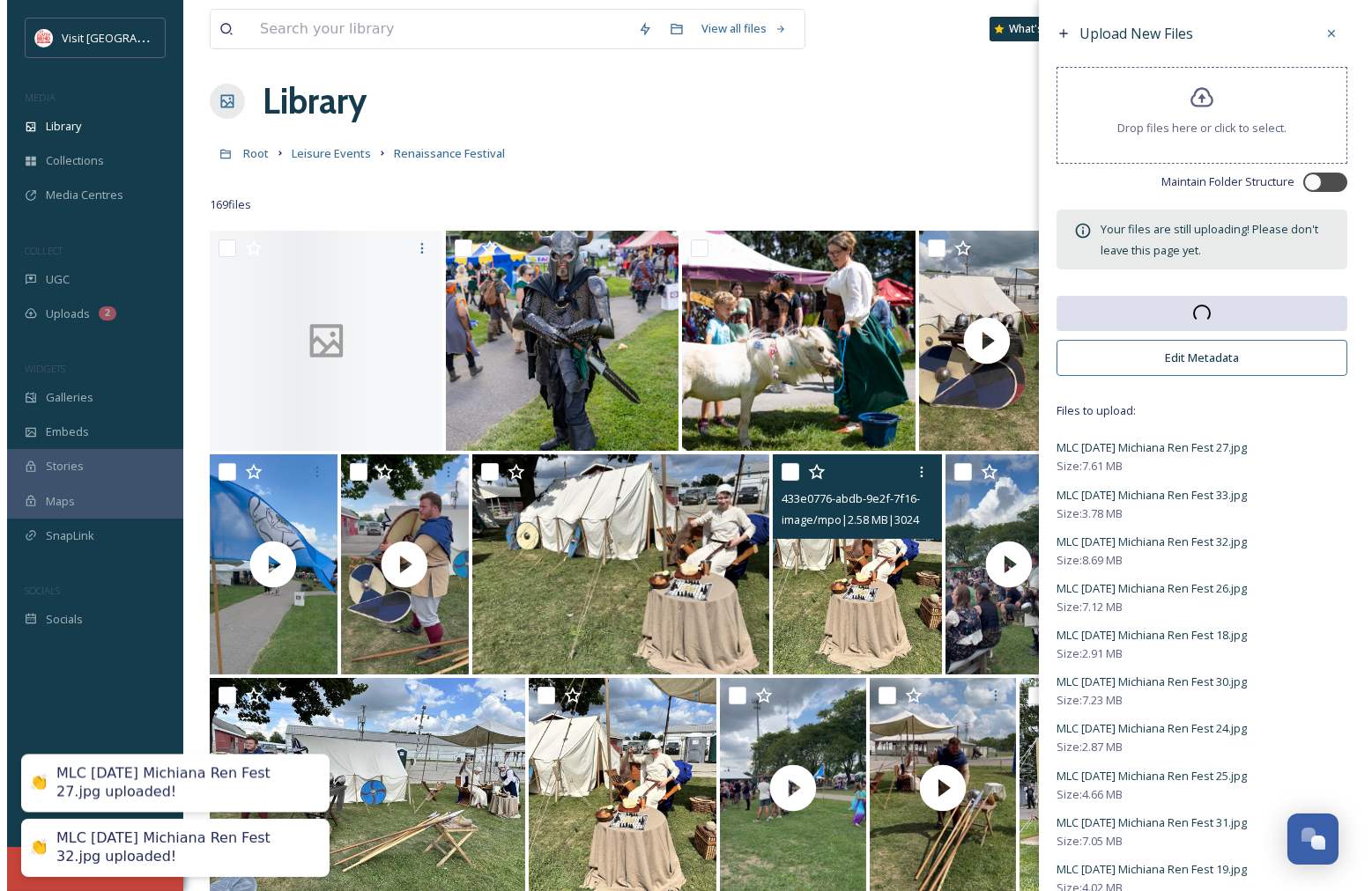
scroll to position [0, 0]
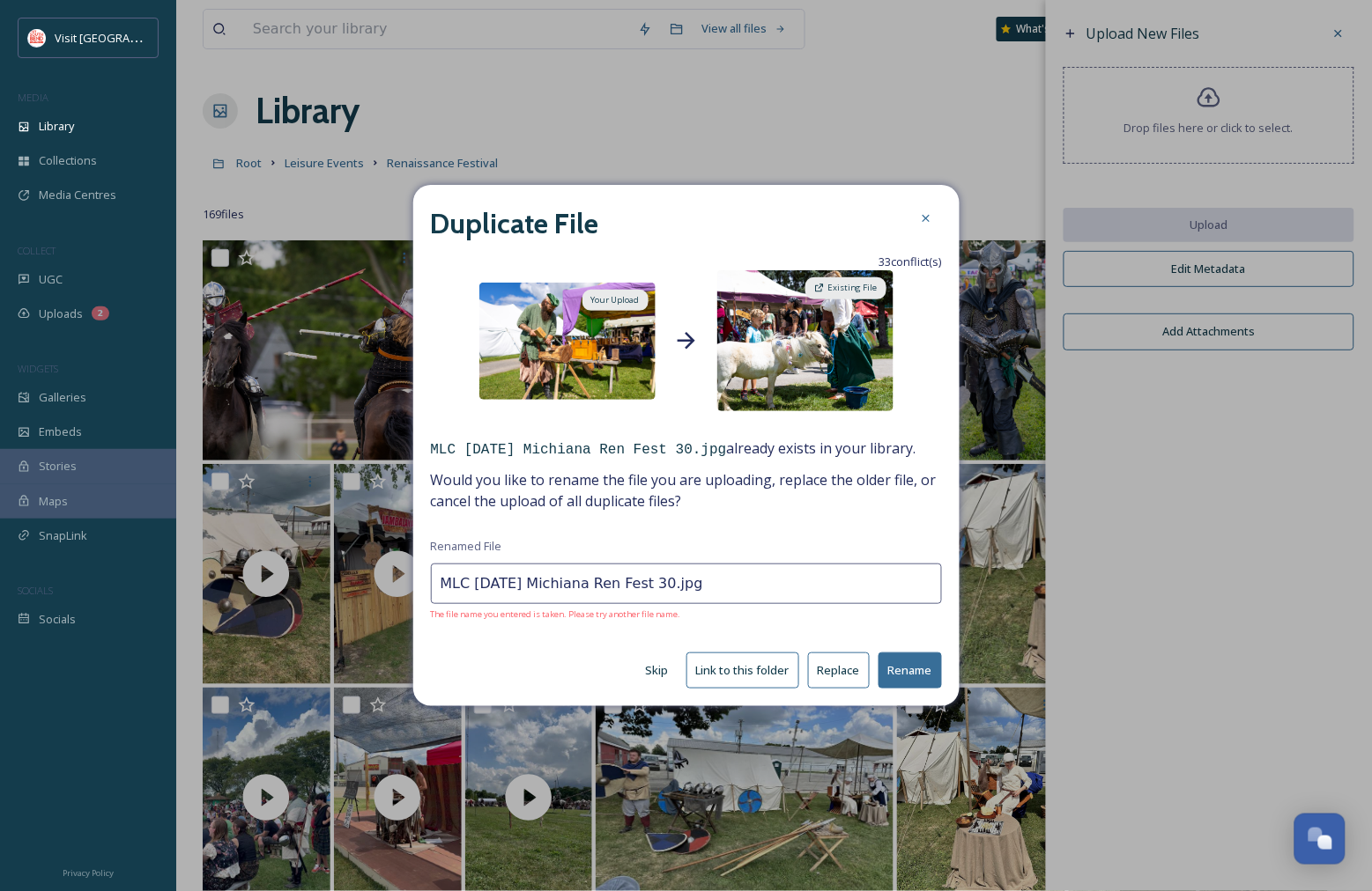
click at [837, 675] on button "Replace" at bounding box center [839, 670] width 62 height 36
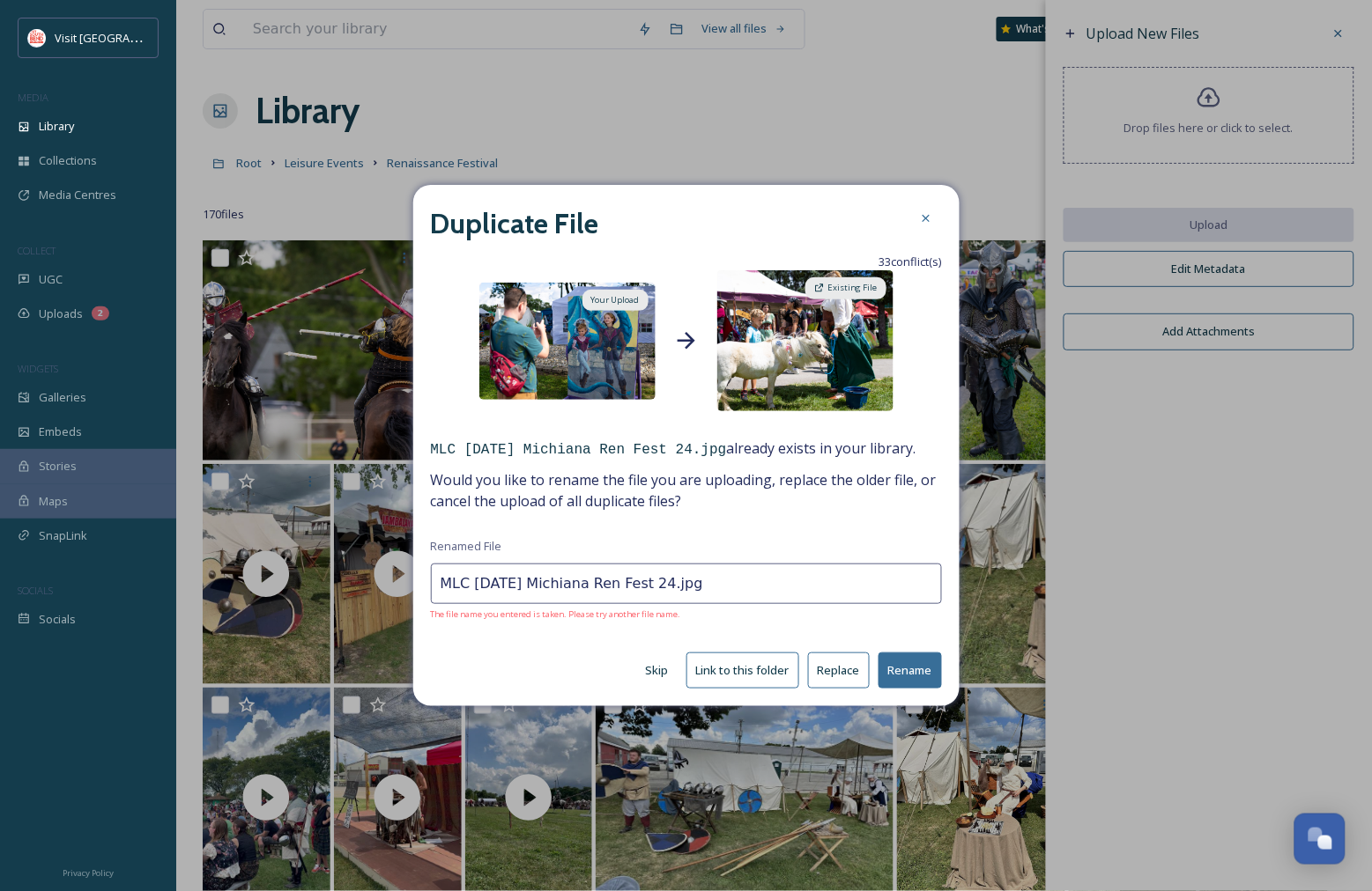
click at [837, 674] on button "Replace" at bounding box center [839, 670] width 62 height 36
type input "MLC 8.24.25 Michiana Ren Fest 25.jpg"
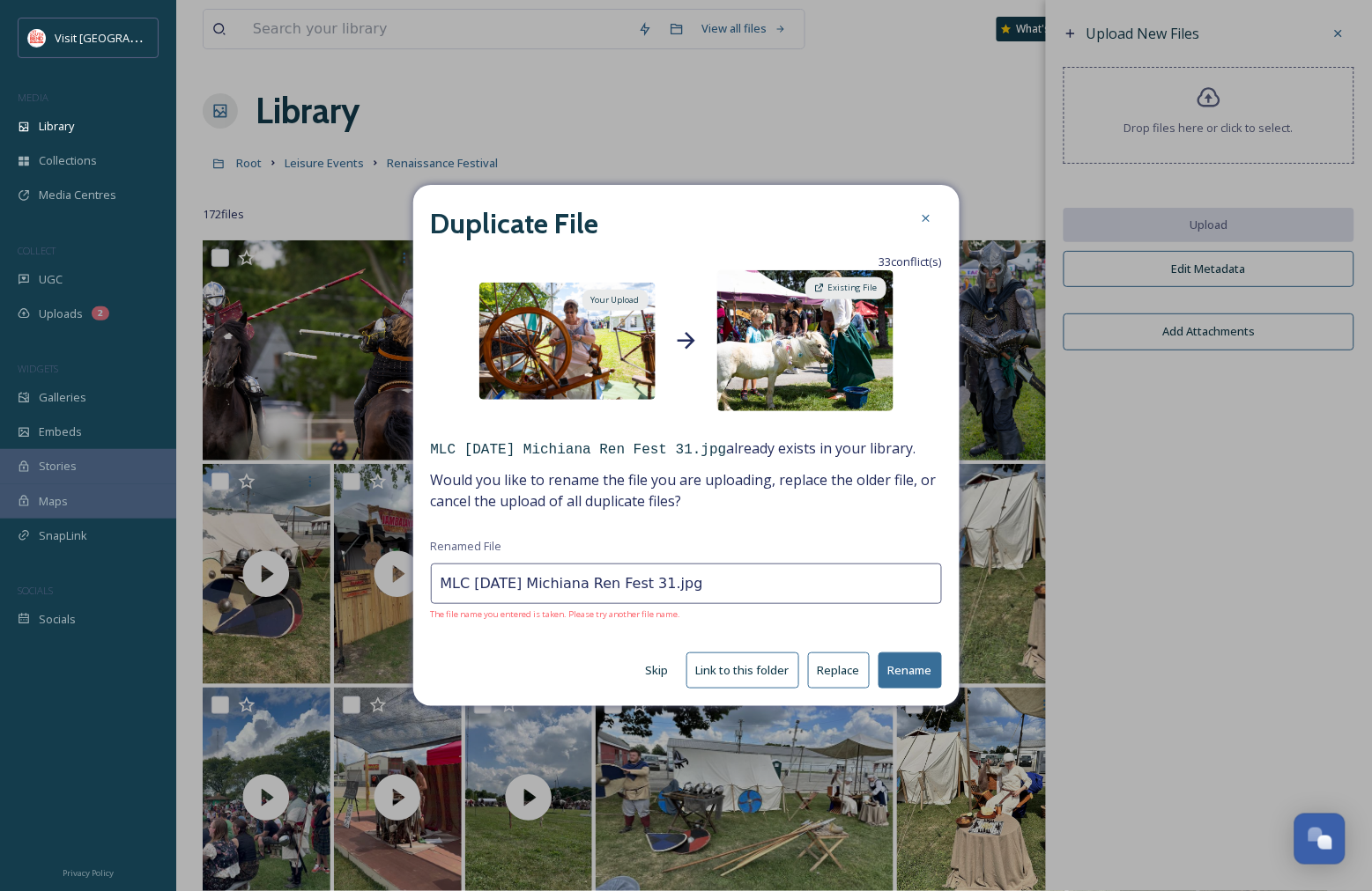
click at [837, 670] on button "Replace" at bounding box center [839, 670] width 62 height 36
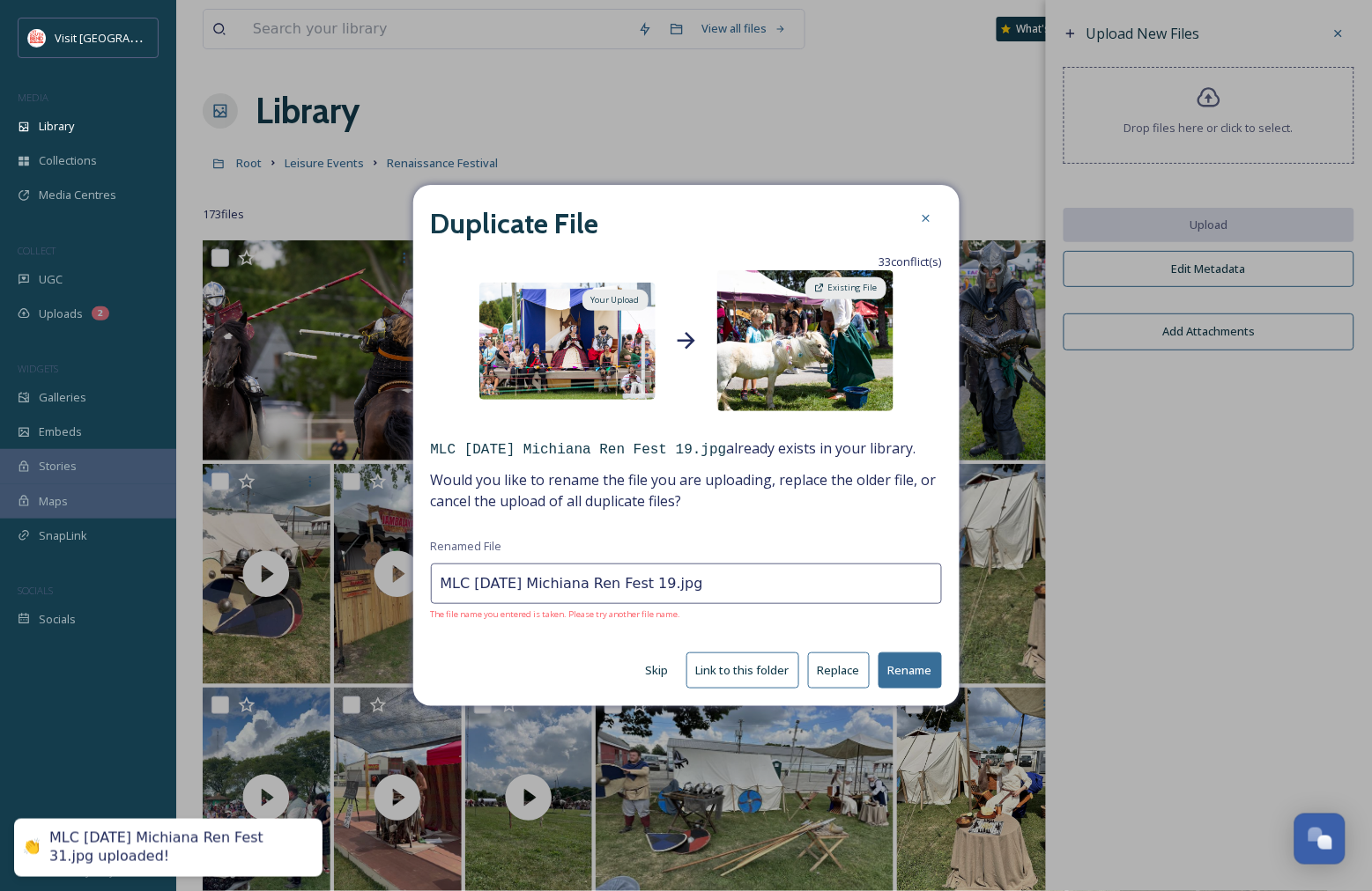
click at [835, 670] on button "Replace" at bounding box center [839, 670] width 62 height 36
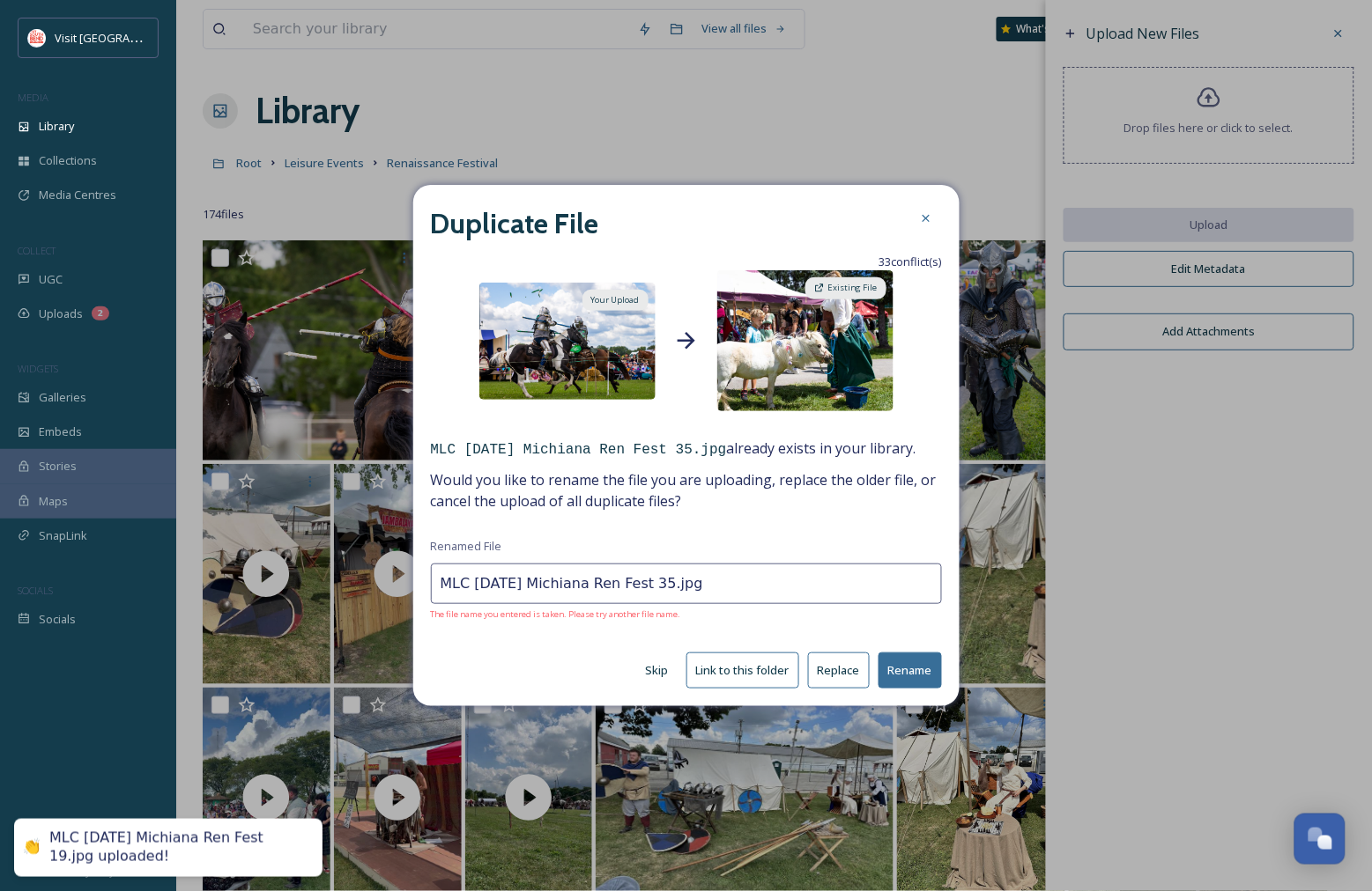
click at [852, 670] on button "Replace" at bounding box center [839, 670] width 62 height 36
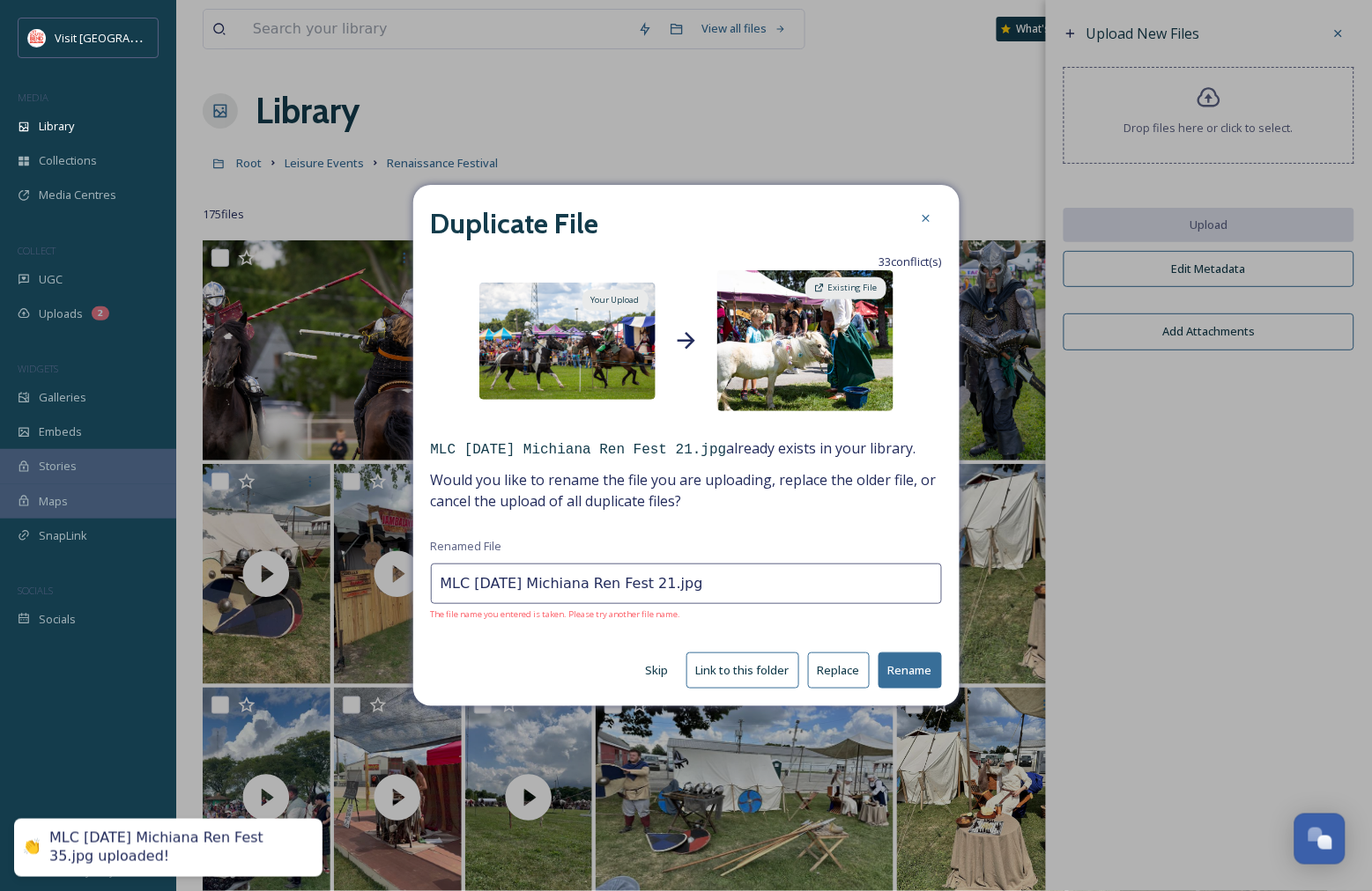
click at [852, 671] on button "Replace" at bounding box center [839, 670] width 62 height 36
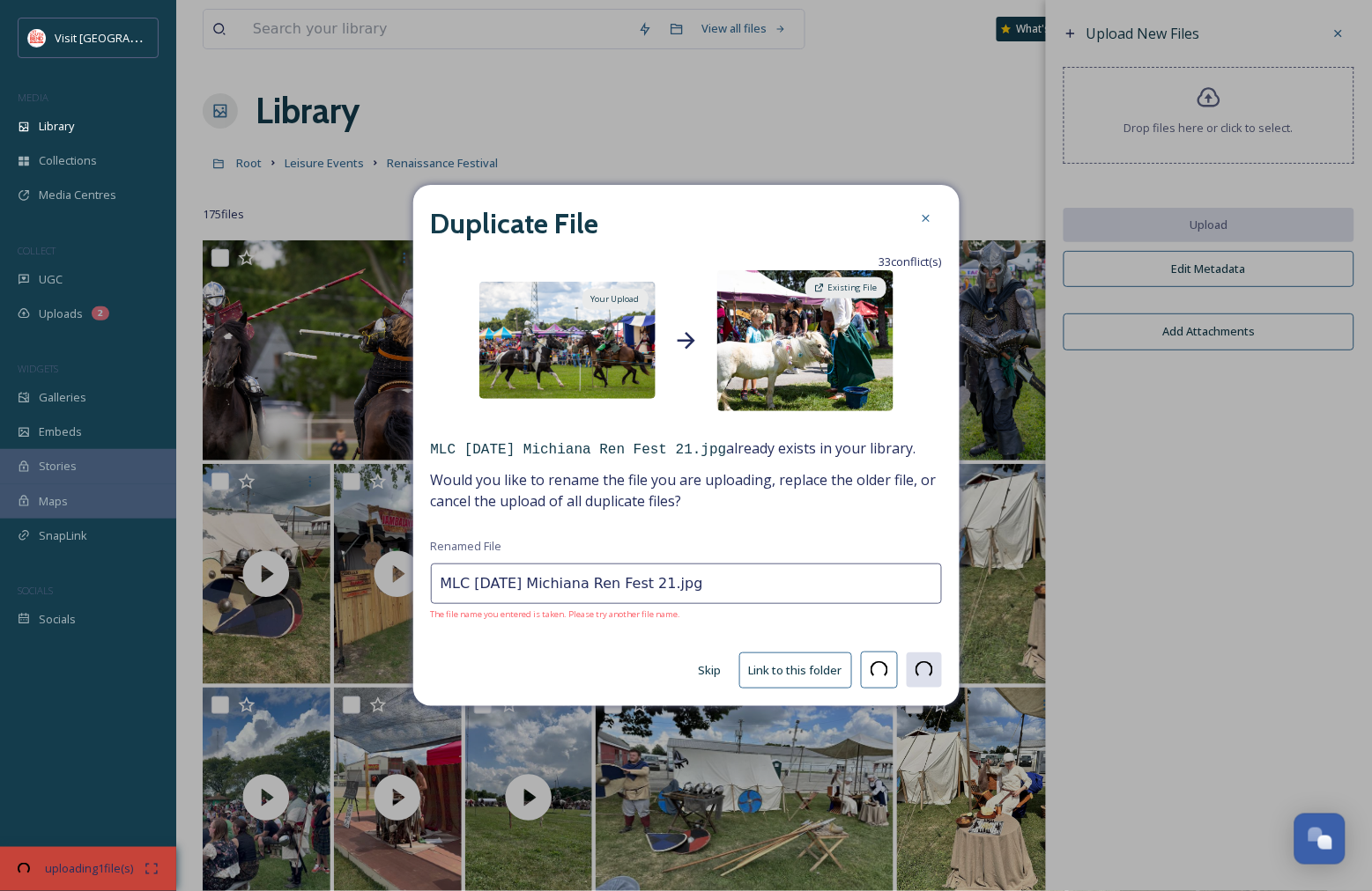
type input "MLC [DATE] Michiana Ren Fest 09.jpg"
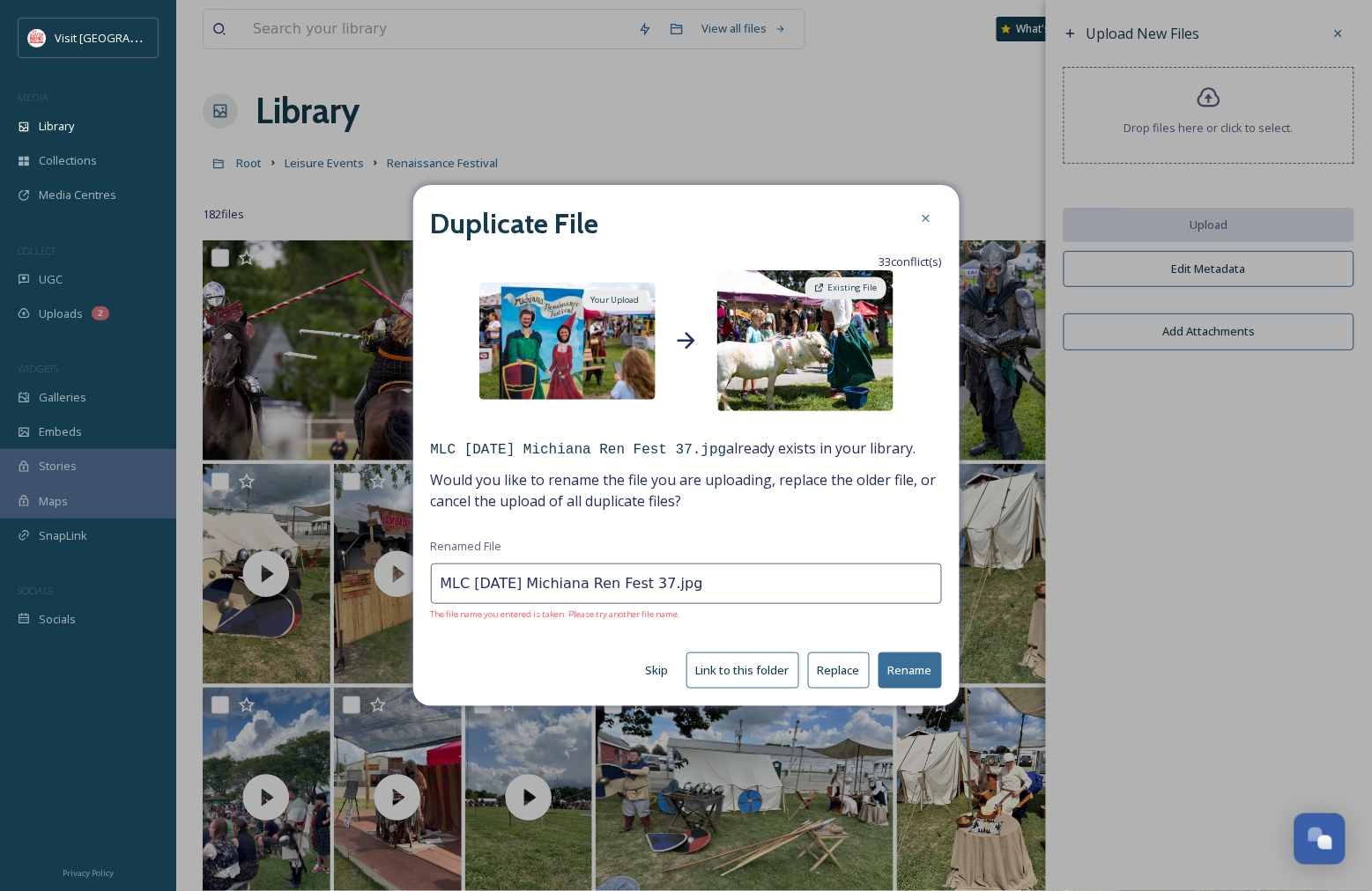
click at [848, 661] on button "Replace" at bounding box center [839, 670] width 62 height 36
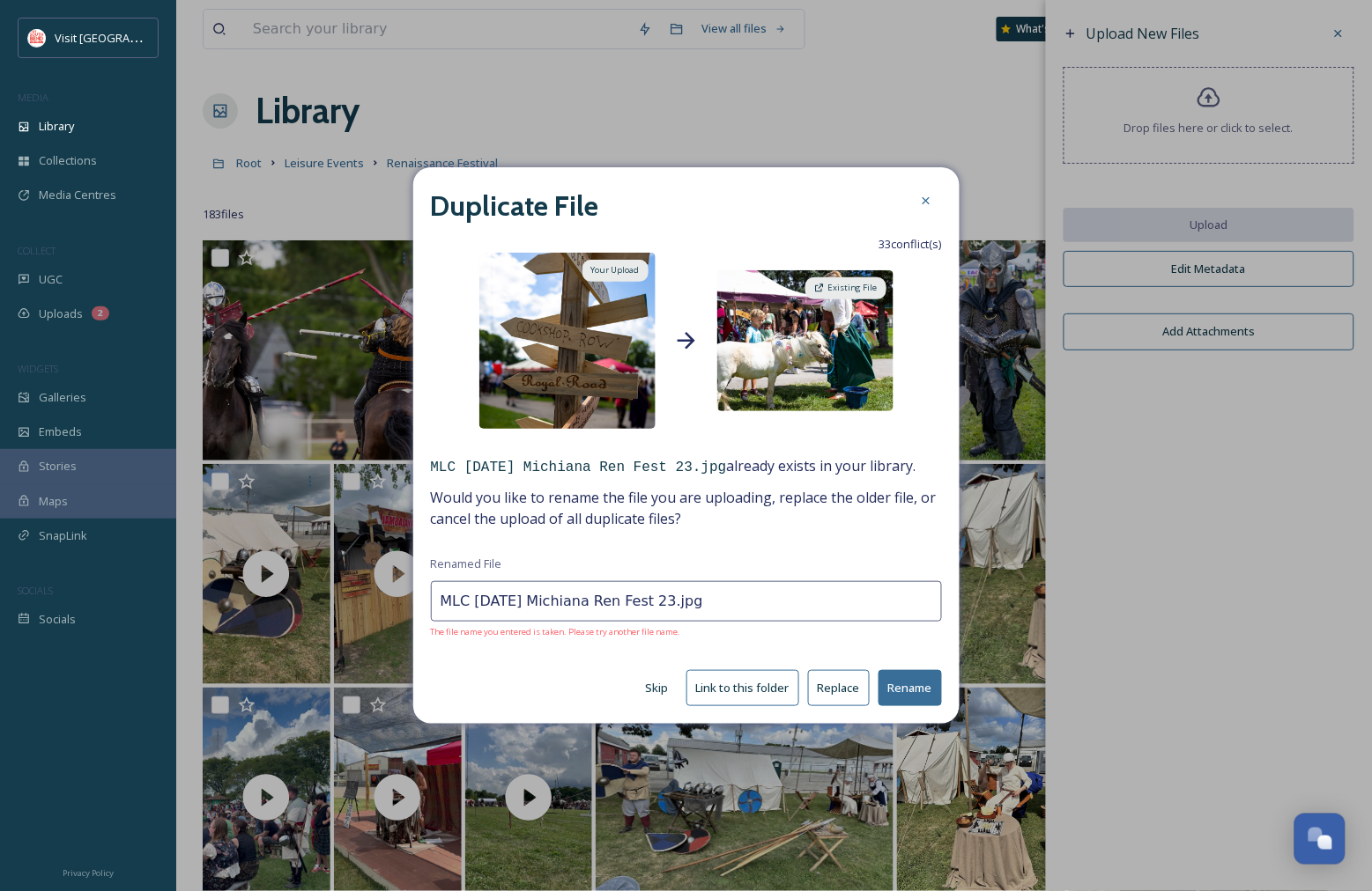
click at [830, 687] on button "Replace" at bounding box center [839, 687] width 62 height 36
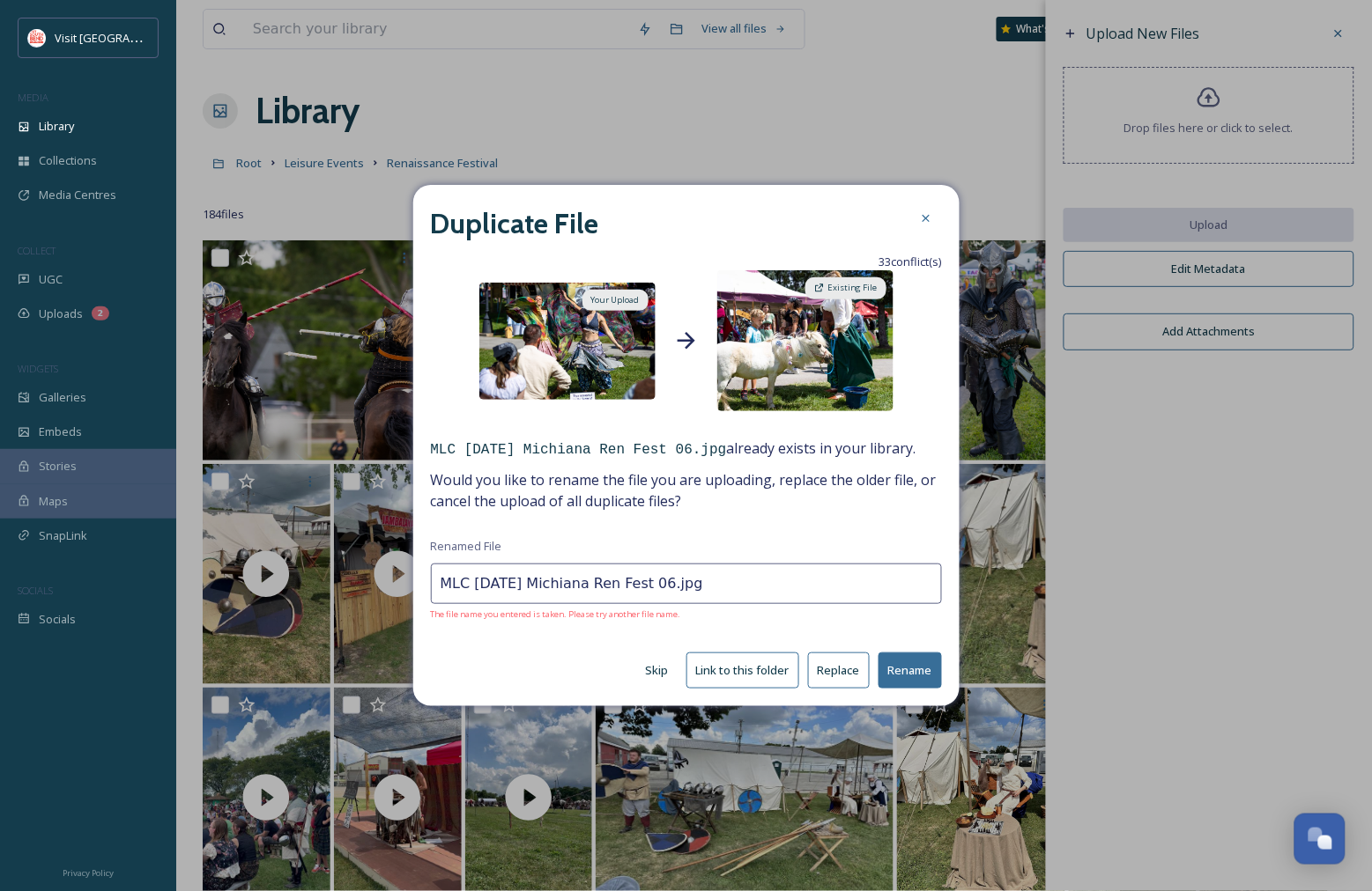
click at [839, 675] on button "Replace" at bounding box center [839, 670] width 62 height 36
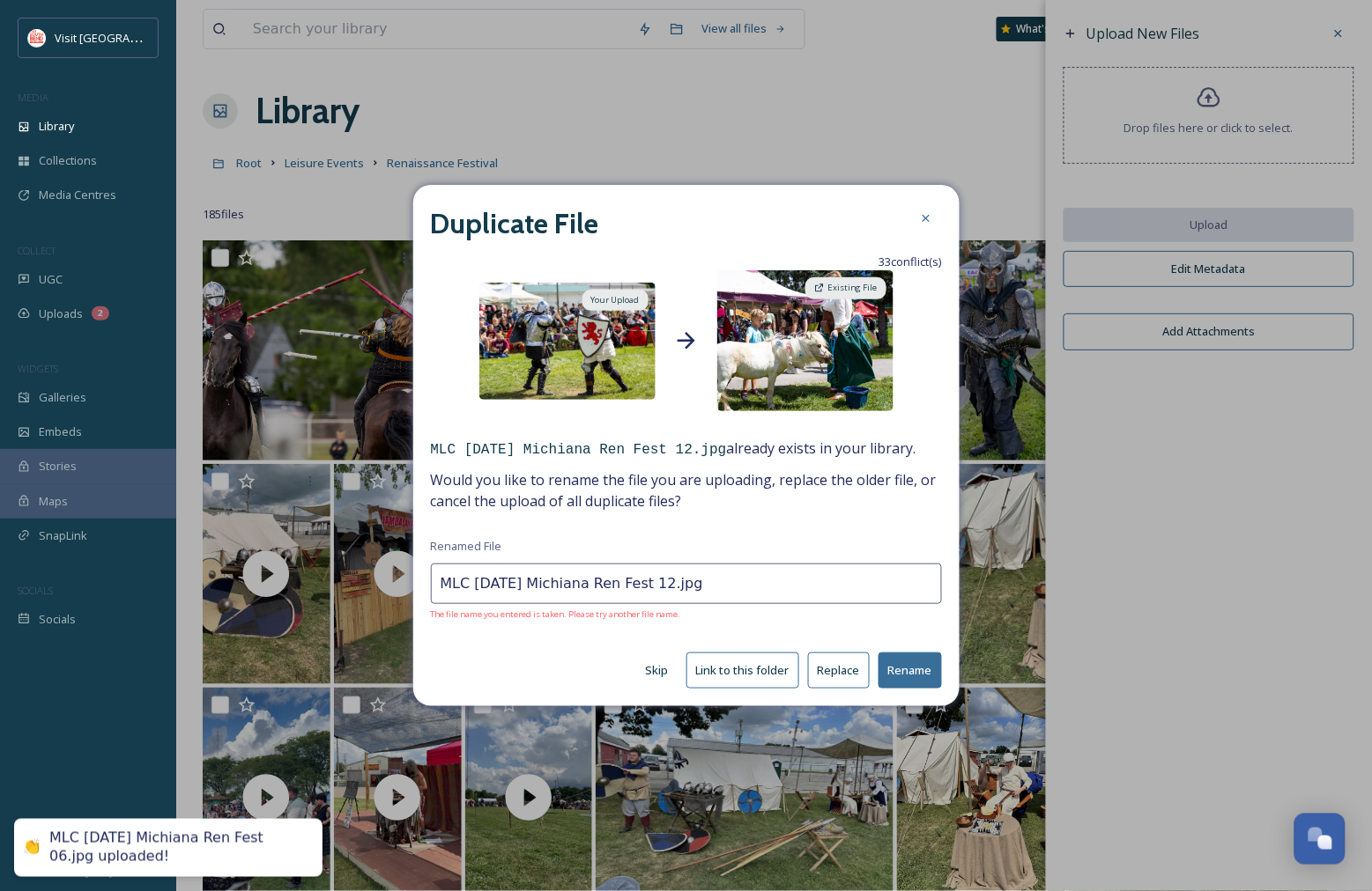
click at [853, 675] on button "Replace" at bounding box center [839, 670] width 62 height 36
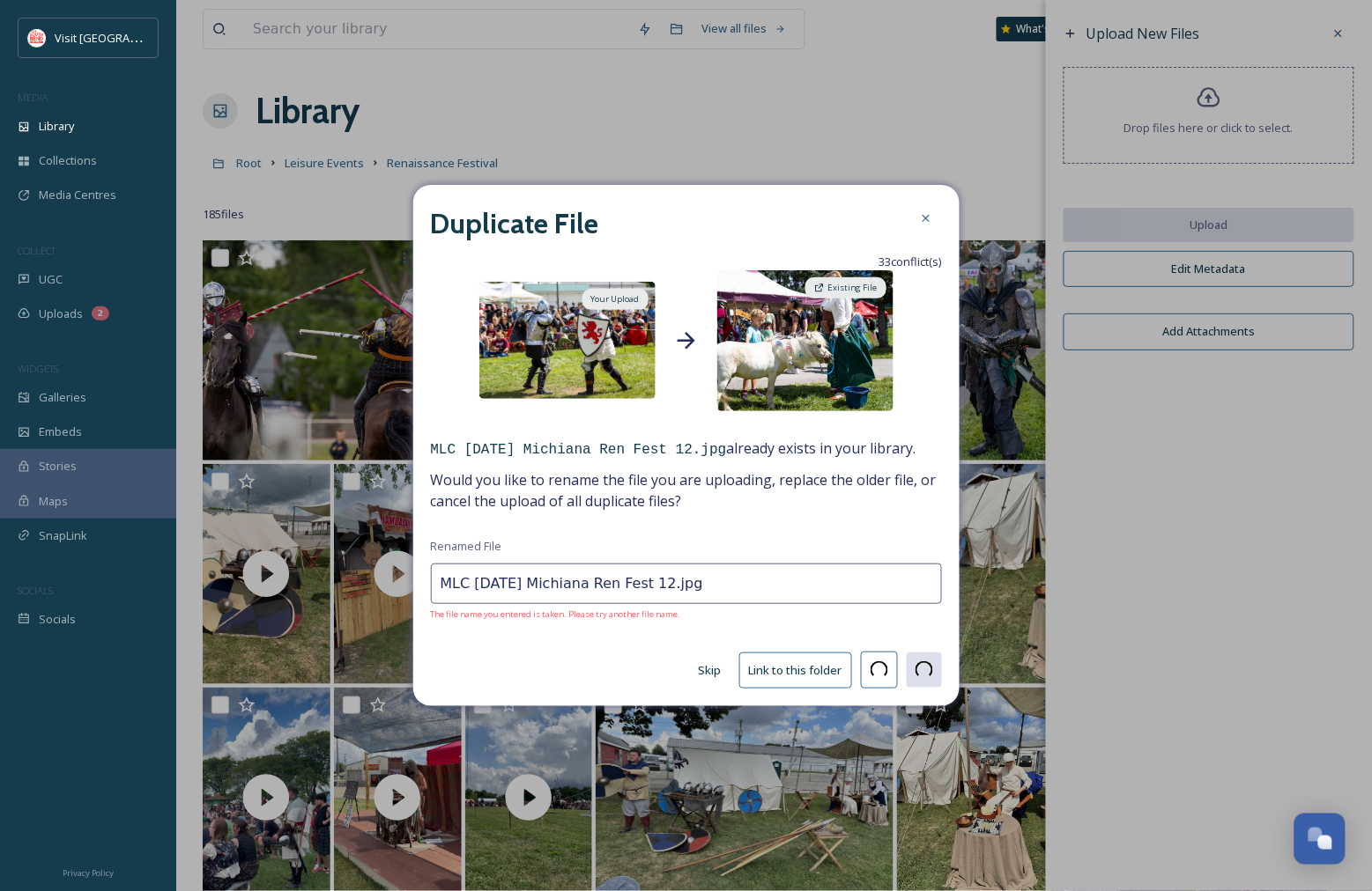
type input "MLC [DATE] Michiana Ren Fest 13.jpg"
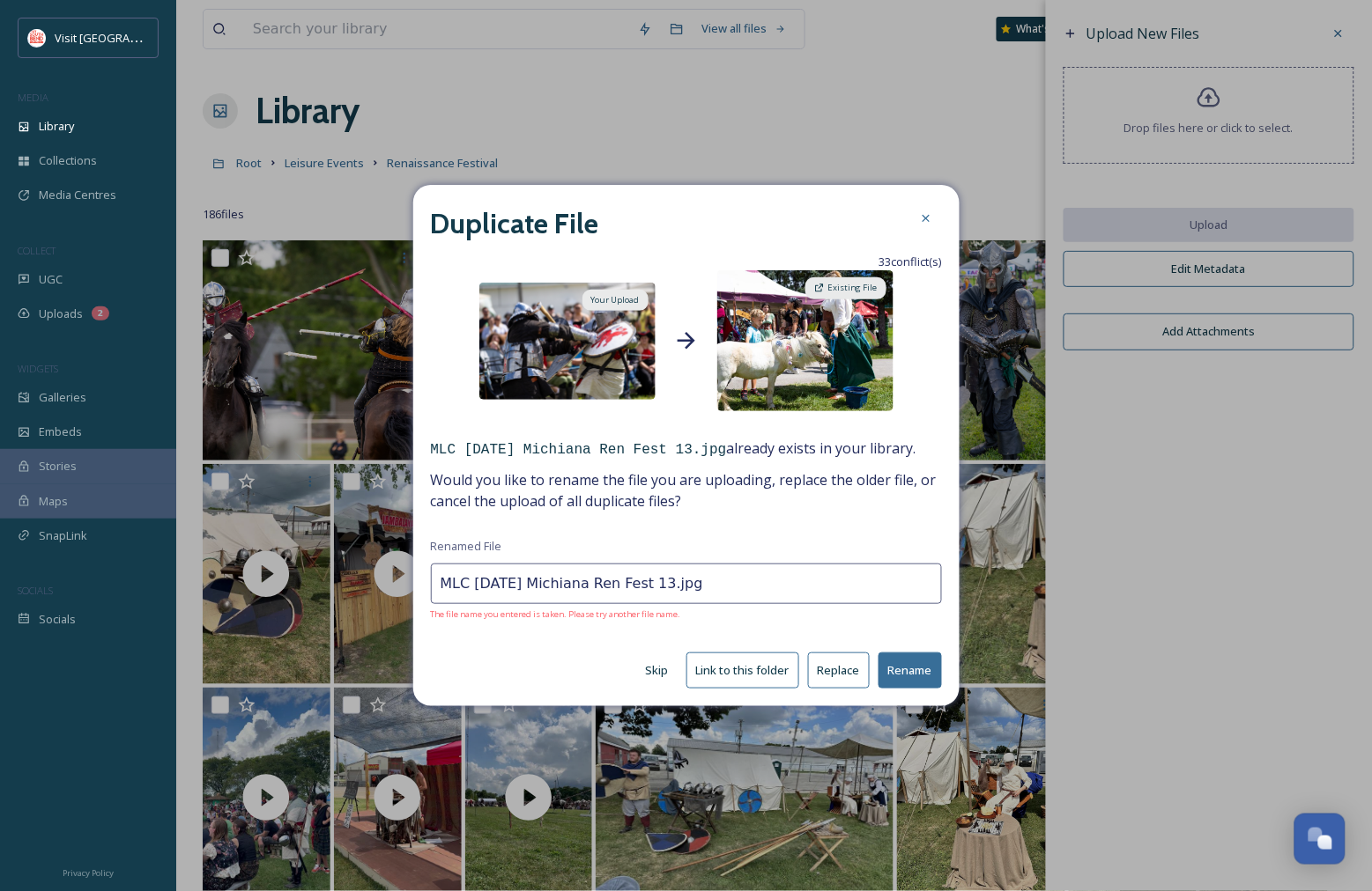
click at [855, 675] on button "Replace" at bounding box center [839, 670] width 62 height 36
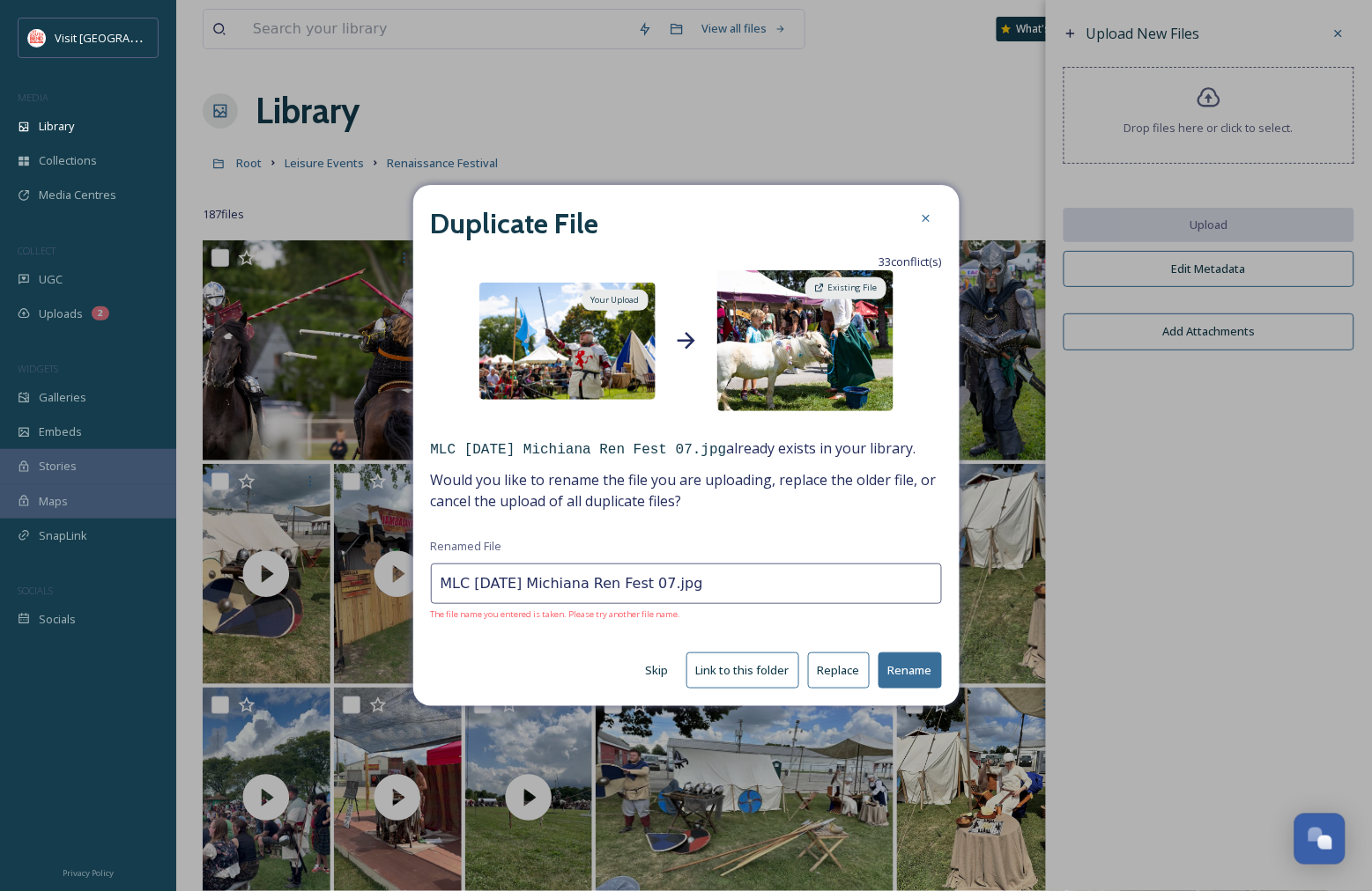
click at [839, 663] on button "Replace" at bounding box center [839, 670] width 62 height 36
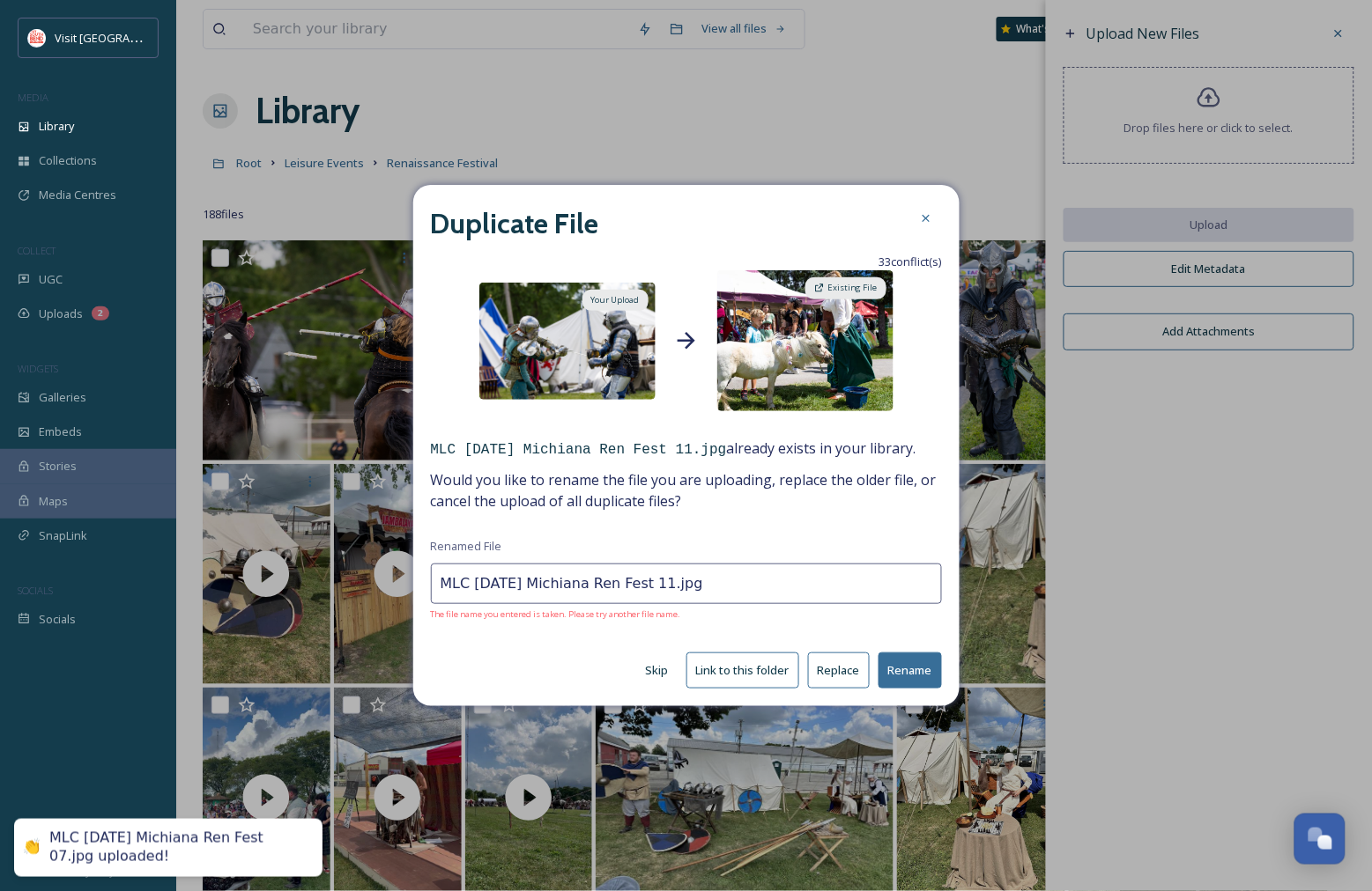
click at [839, 674] on button "Replace" at bounding box center [839, 670] width 62 height 36
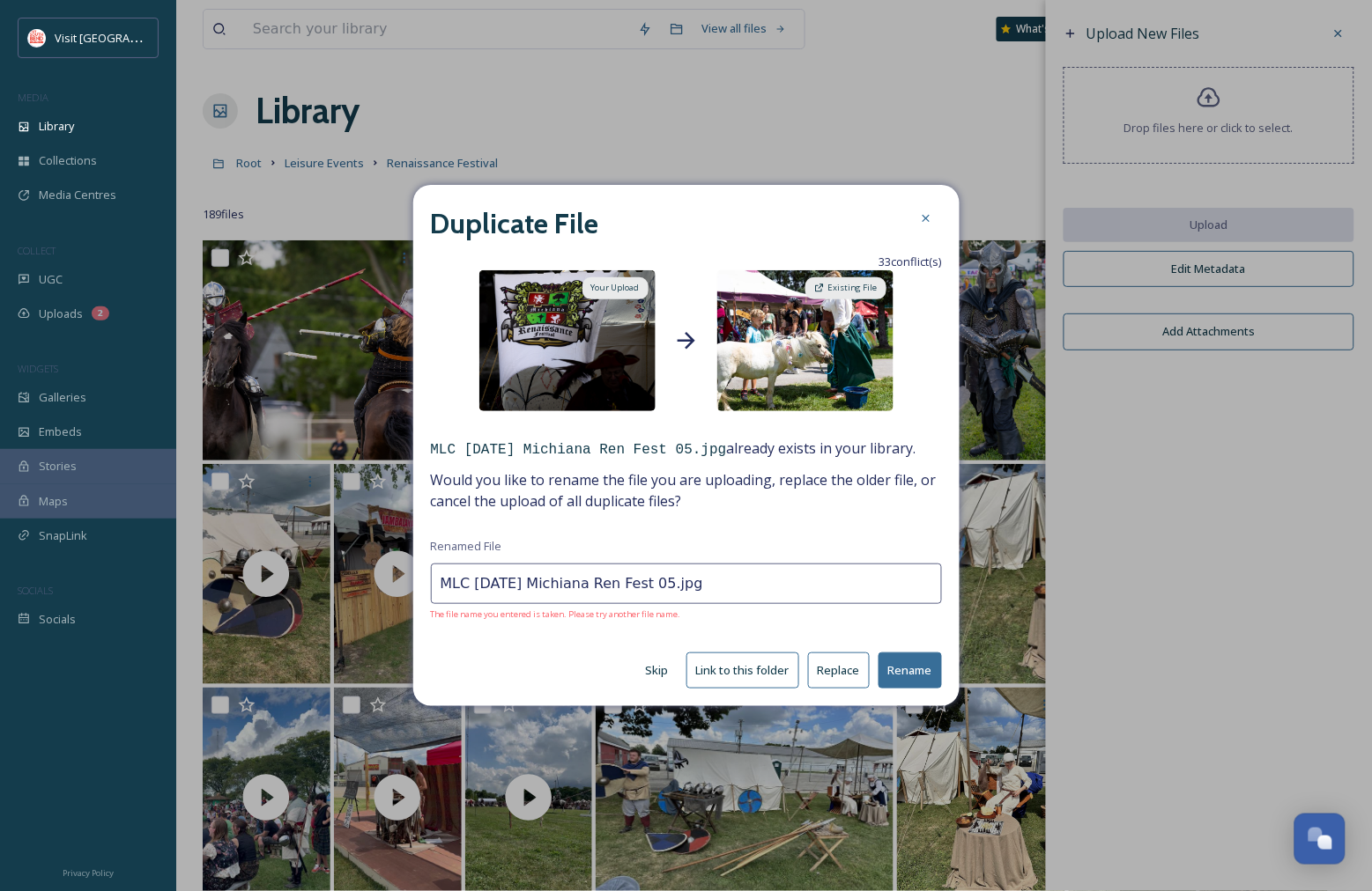
click at [847, 670] on button "Replace" at bounding box center [839, 670] width 62 height 36
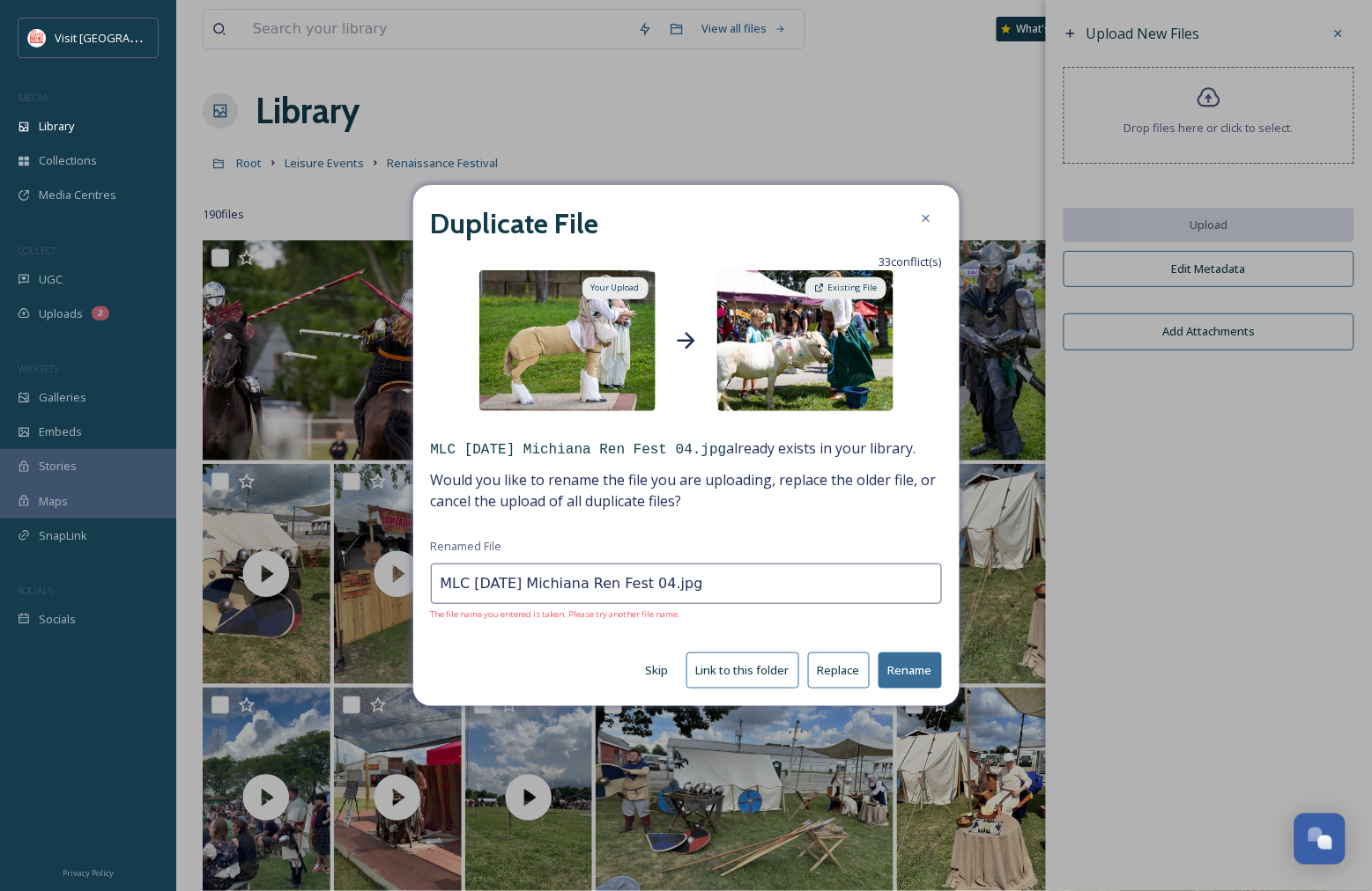
click at [847, 670] on button "Replace" at bounding box center [839, 670] width 62 height 36
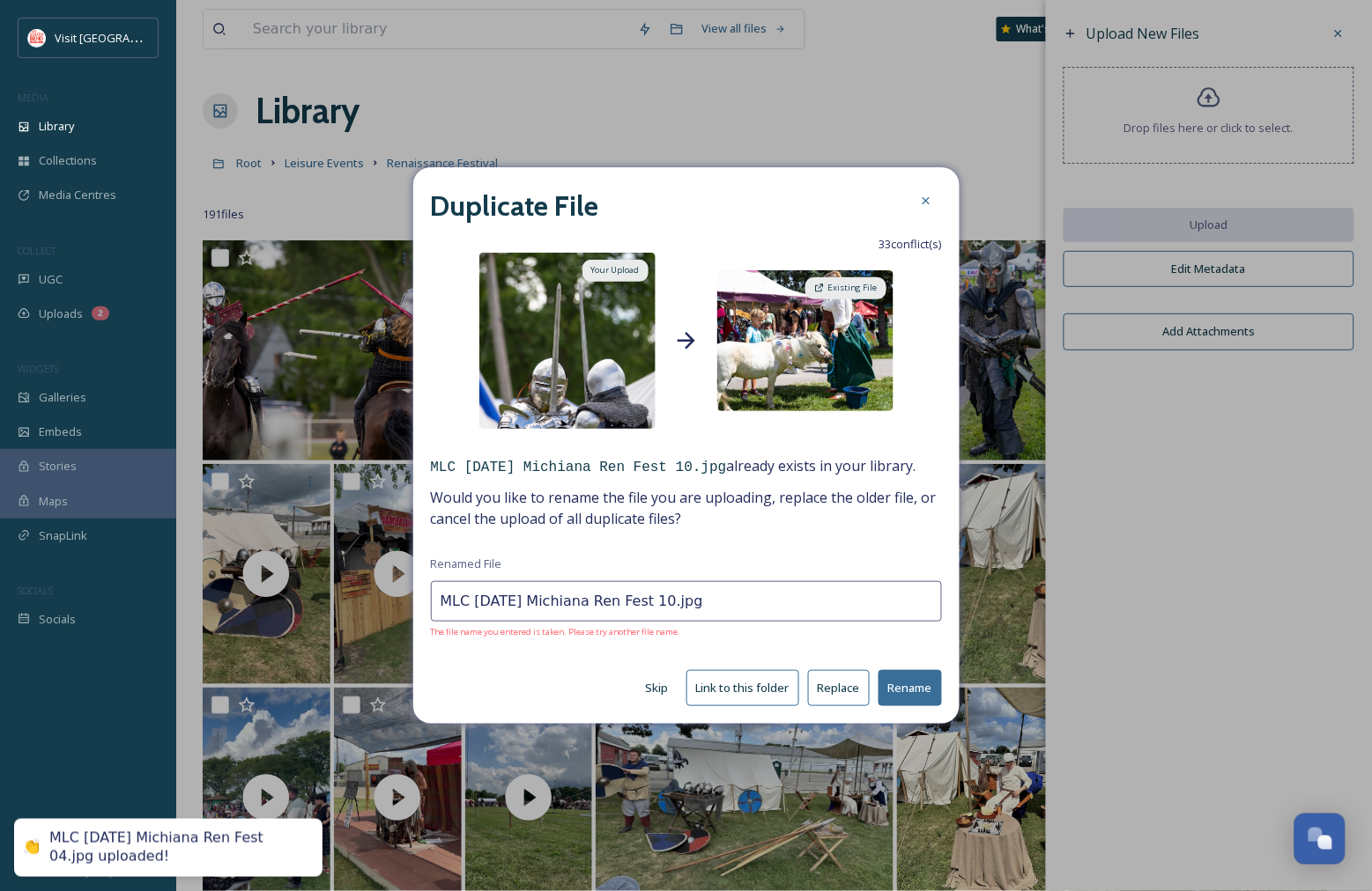
click at [848, 689] on button "Replace" at bounding box center [839, 687] width 62 height 36
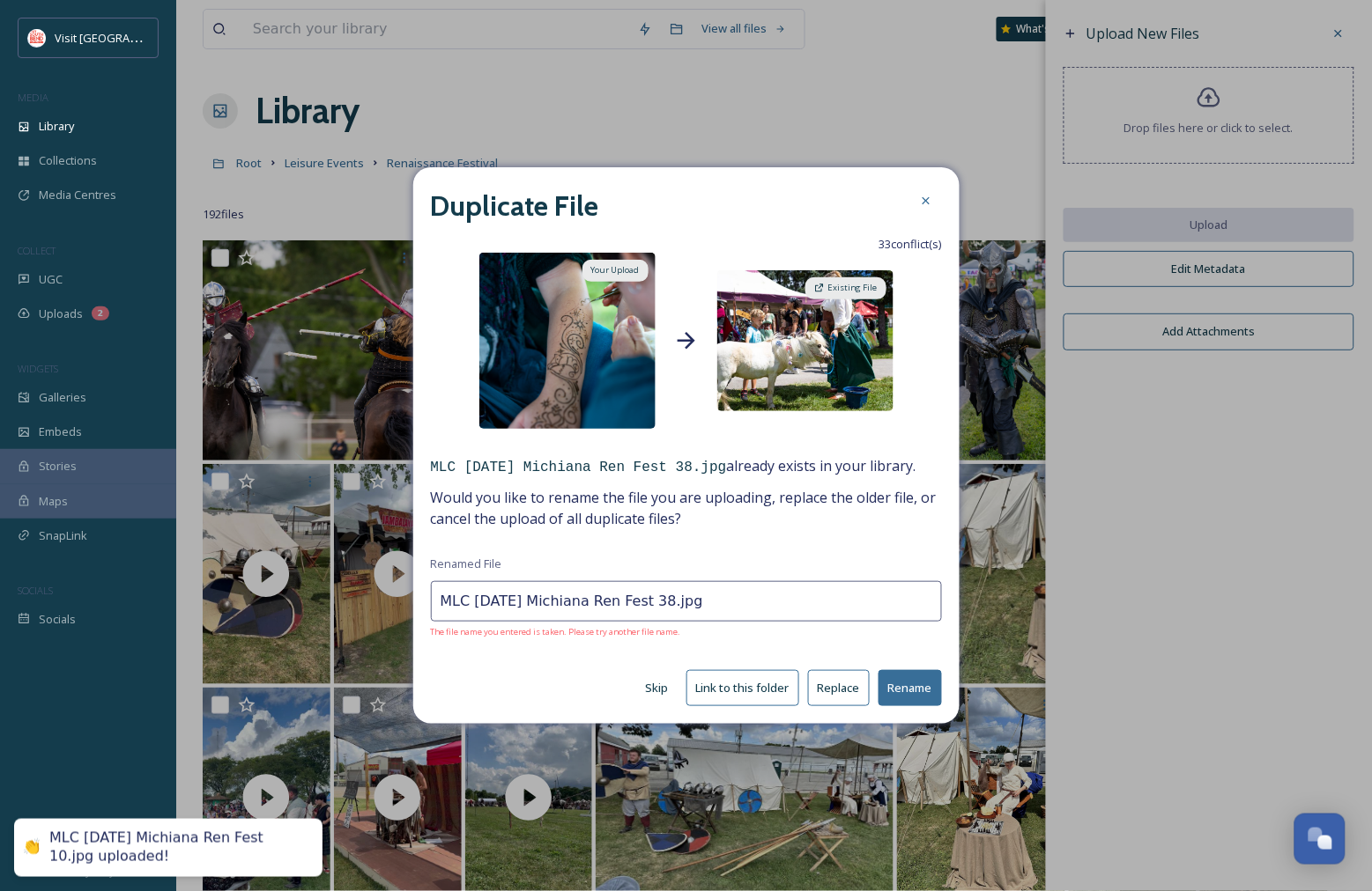
click at [848, 689] on button "Replace" at bounding box center [839, 687] width 62 height 36
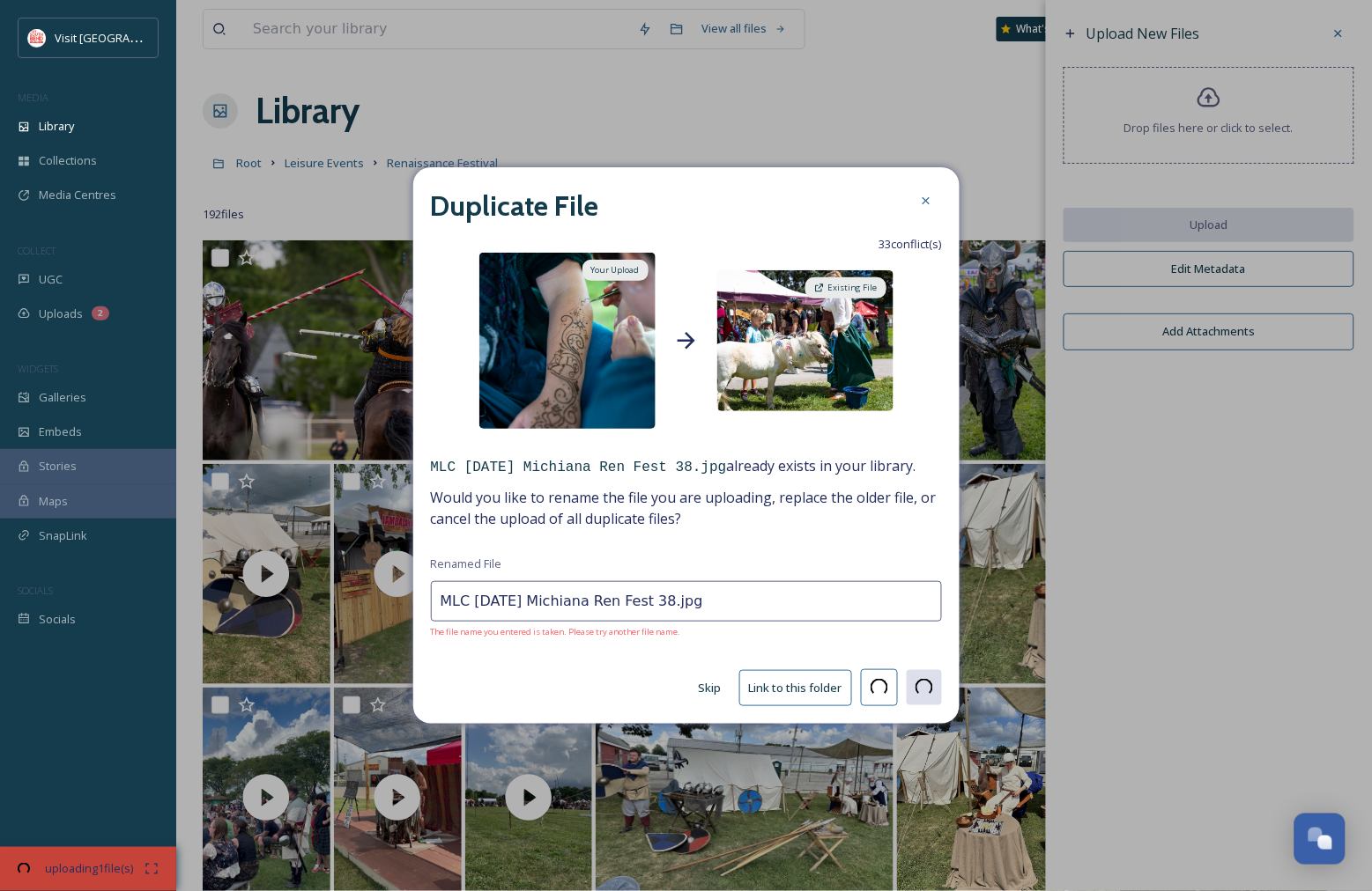
type input "MLC [DATE] Michiana Ren Fest 14.jpg"
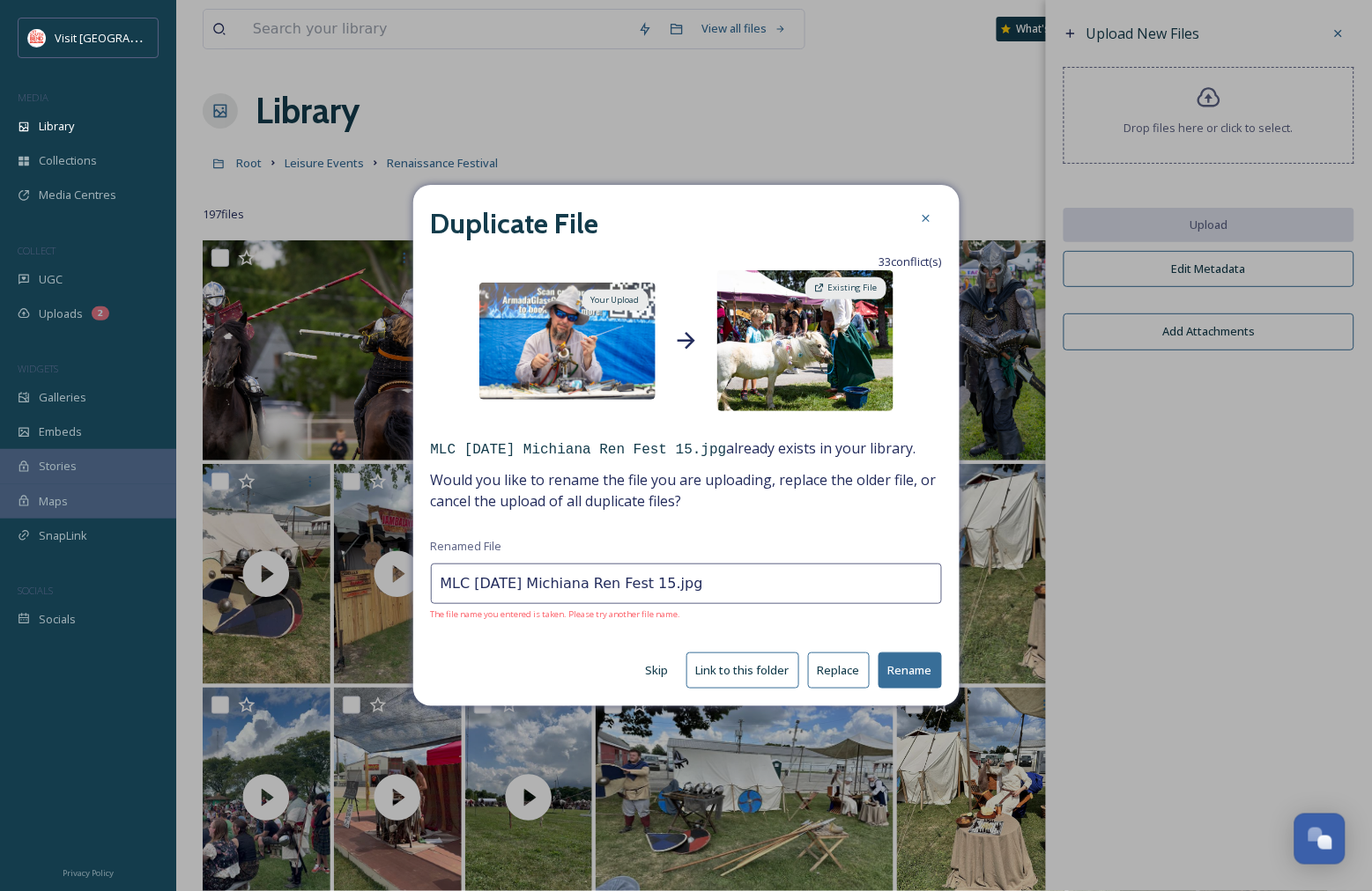
click at [857, 668] on button "Replace" at bounding box center [839, 670] width 62 height 36
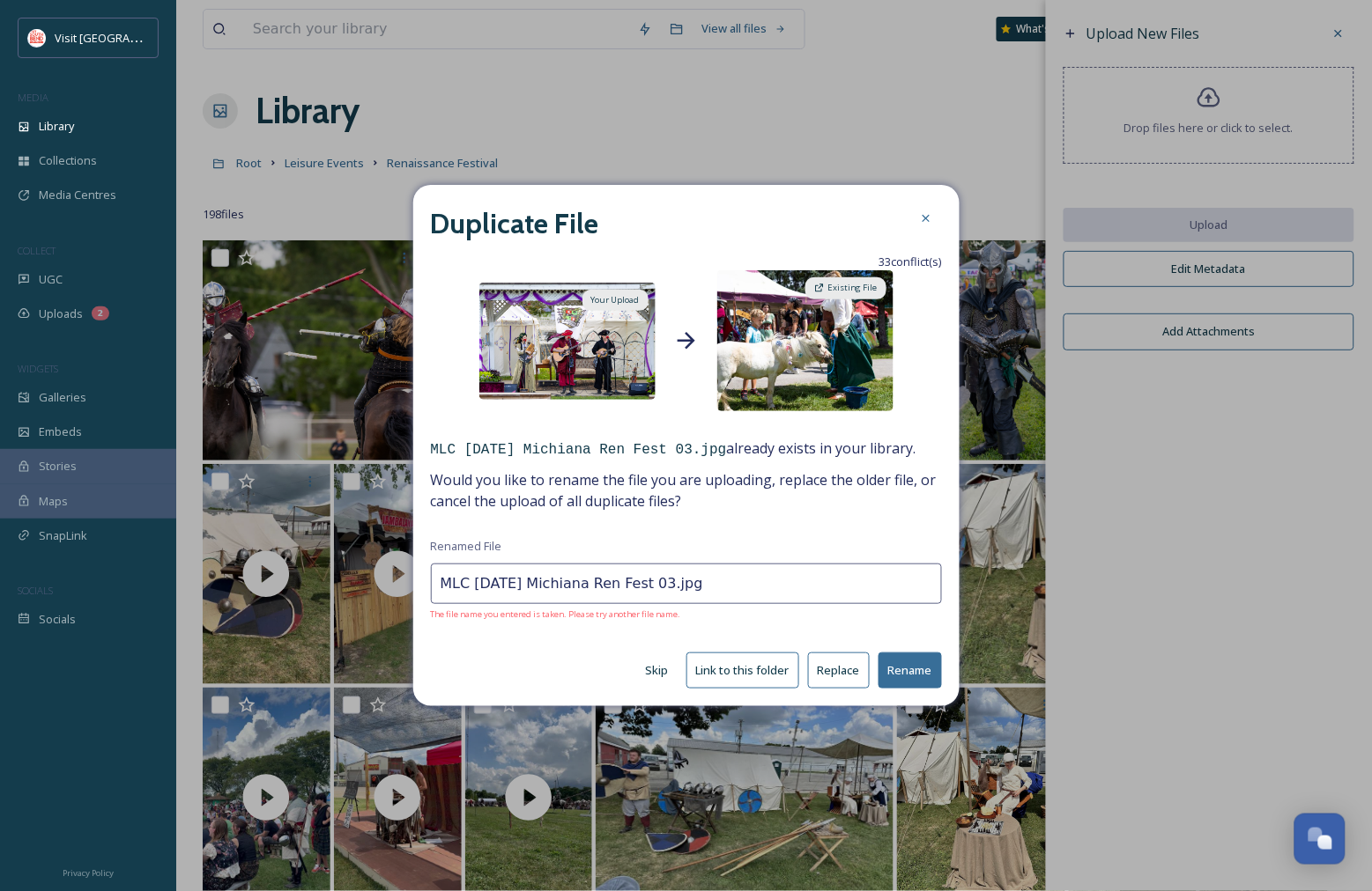
click at [829, 676] on button "Replace" at bounding box center [839, 670] width 62 height 36
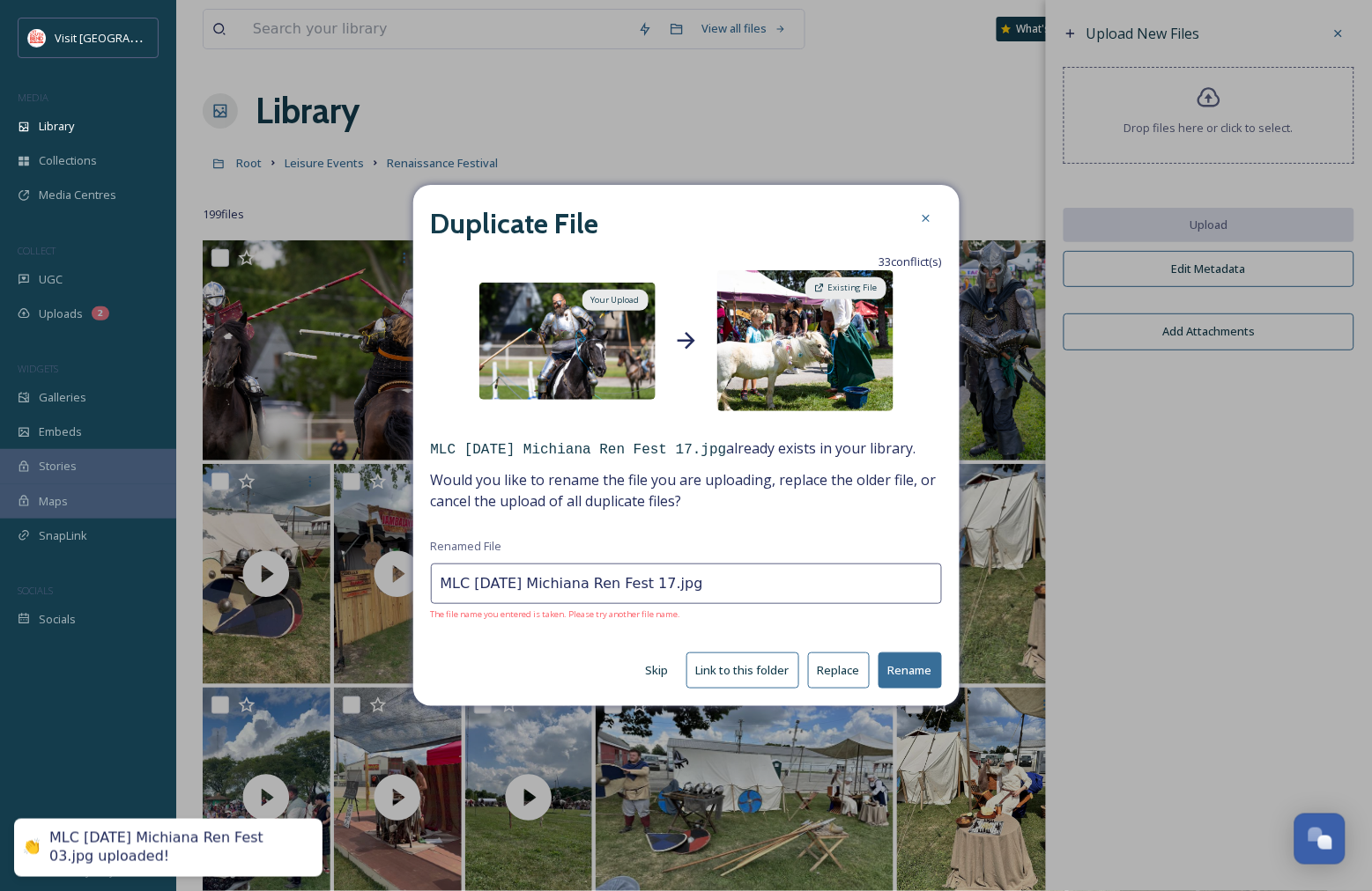
click at [861, 663] on button "Replace" at bounding box center [839, 670] width 62 height 36
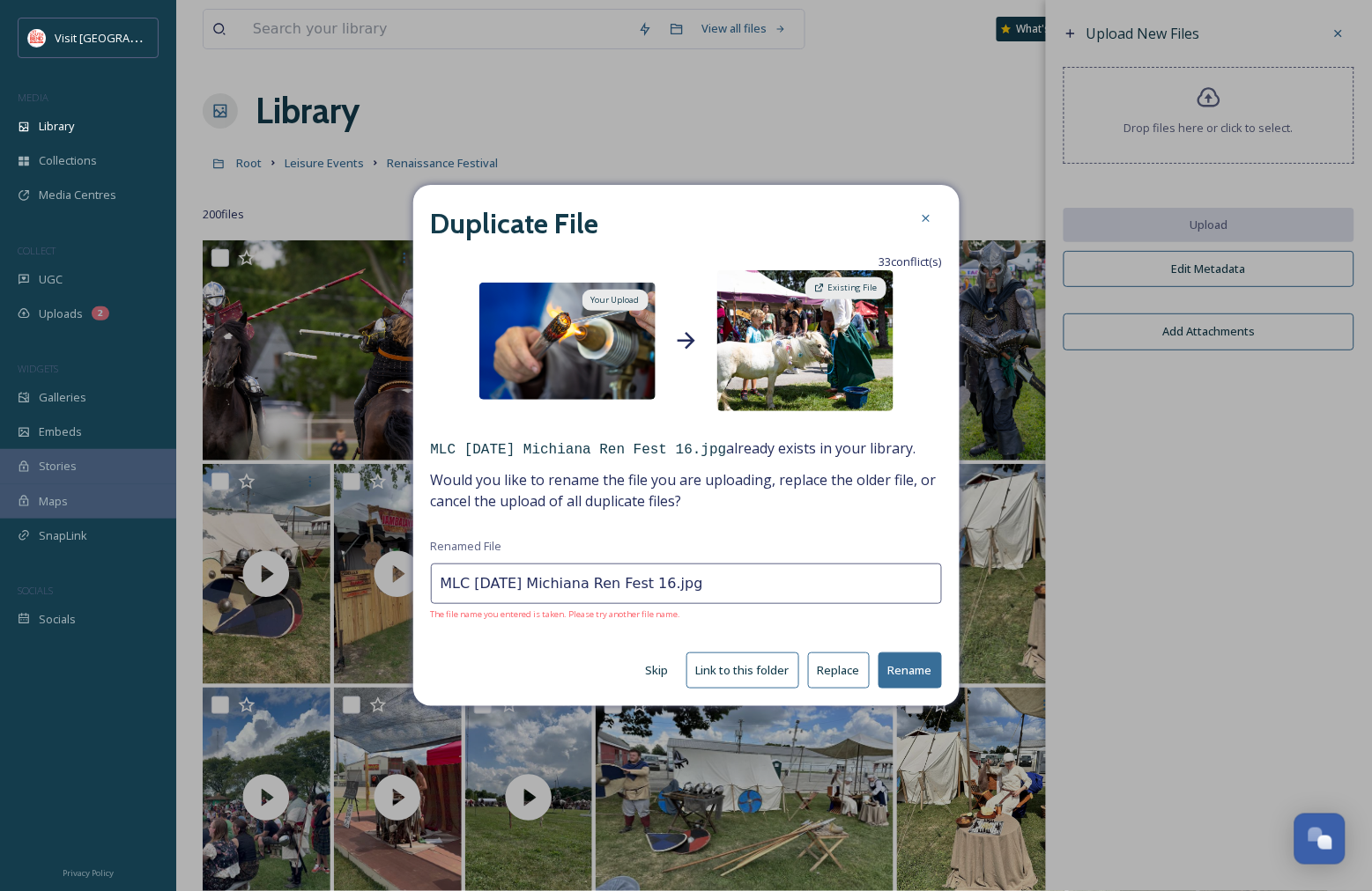
click at [861, 663] on button "Replace" at bounding box center [839, 670] width 62 height 36
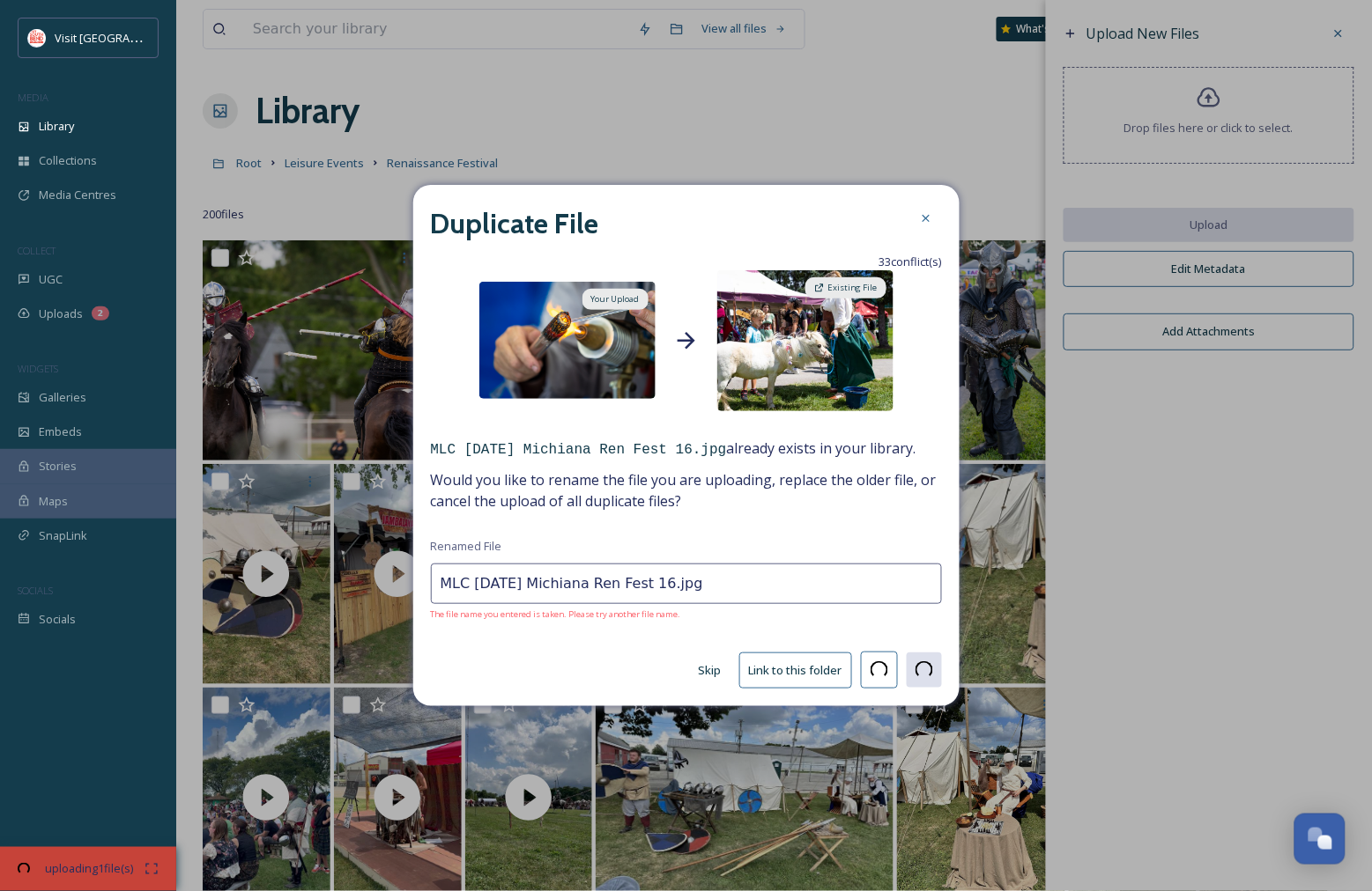
type input "MLC [DATE] Michiana Ren Fest 02.jpg"
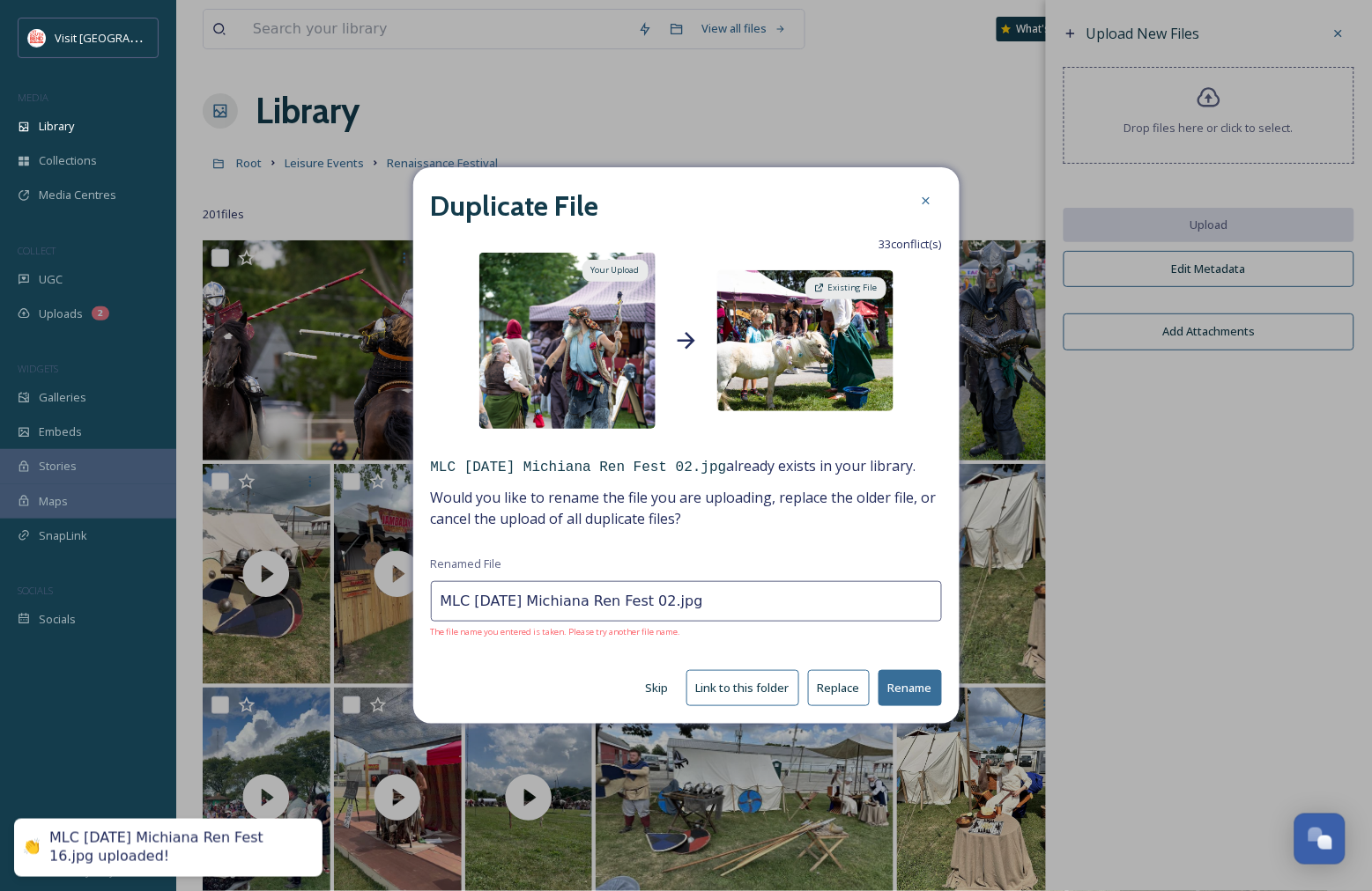
click at [847, 679] on button "Replace" at bounding box center [839, 687] width 62 height 36
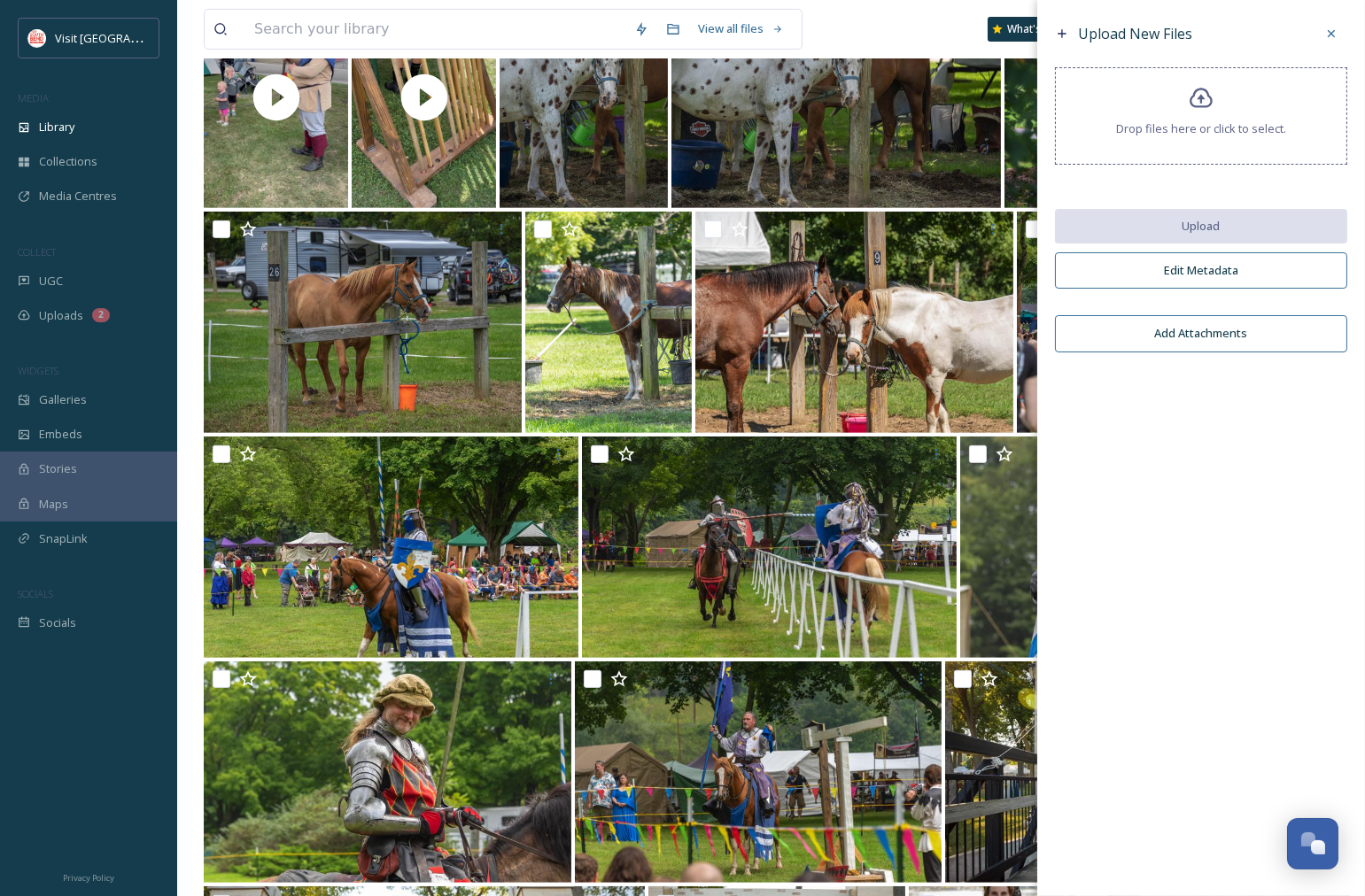
scroll to position [792, 0]
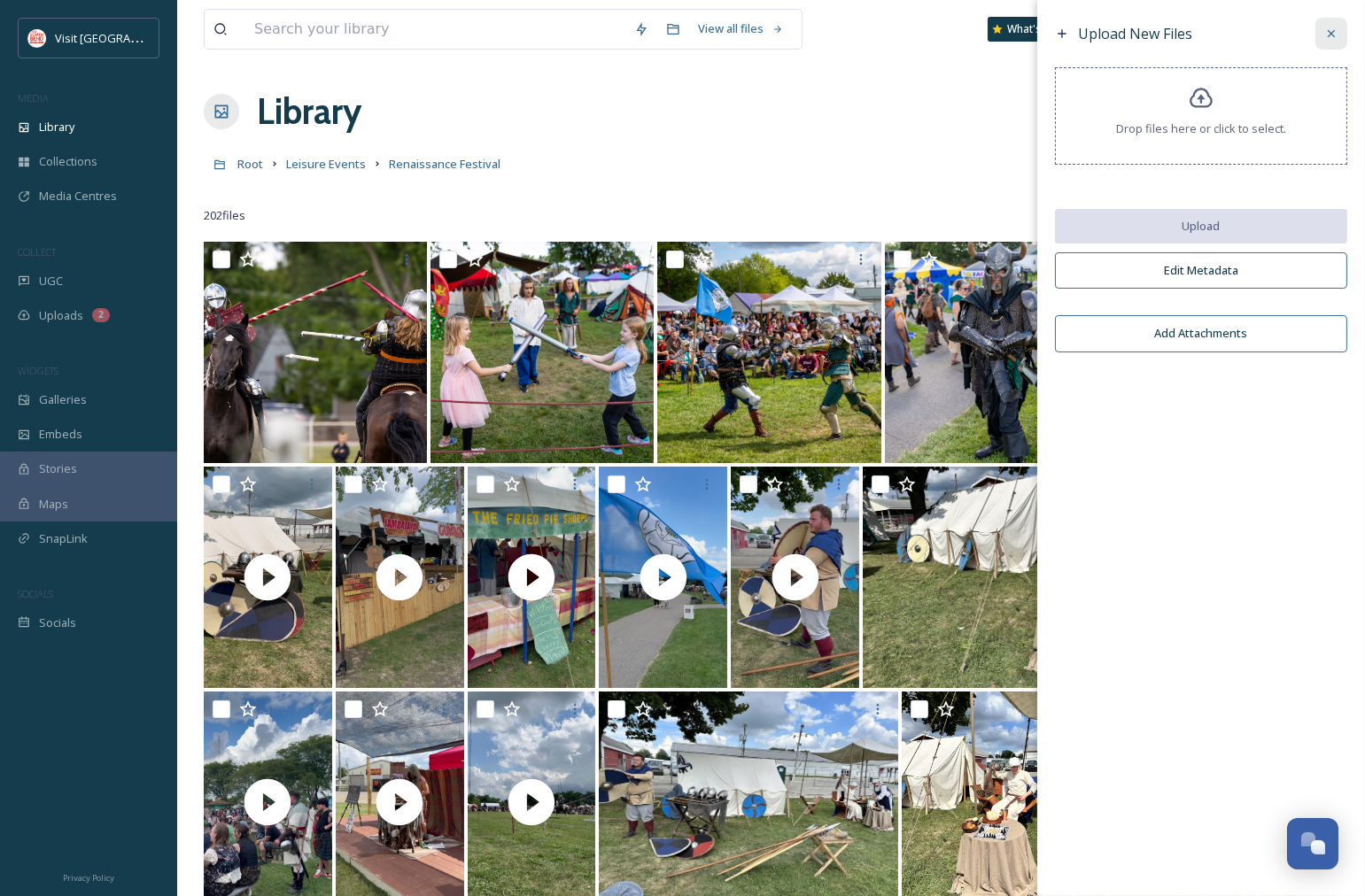
click at [1334, 34] on icon at bounding box center [1331, 33] width 15 height 15
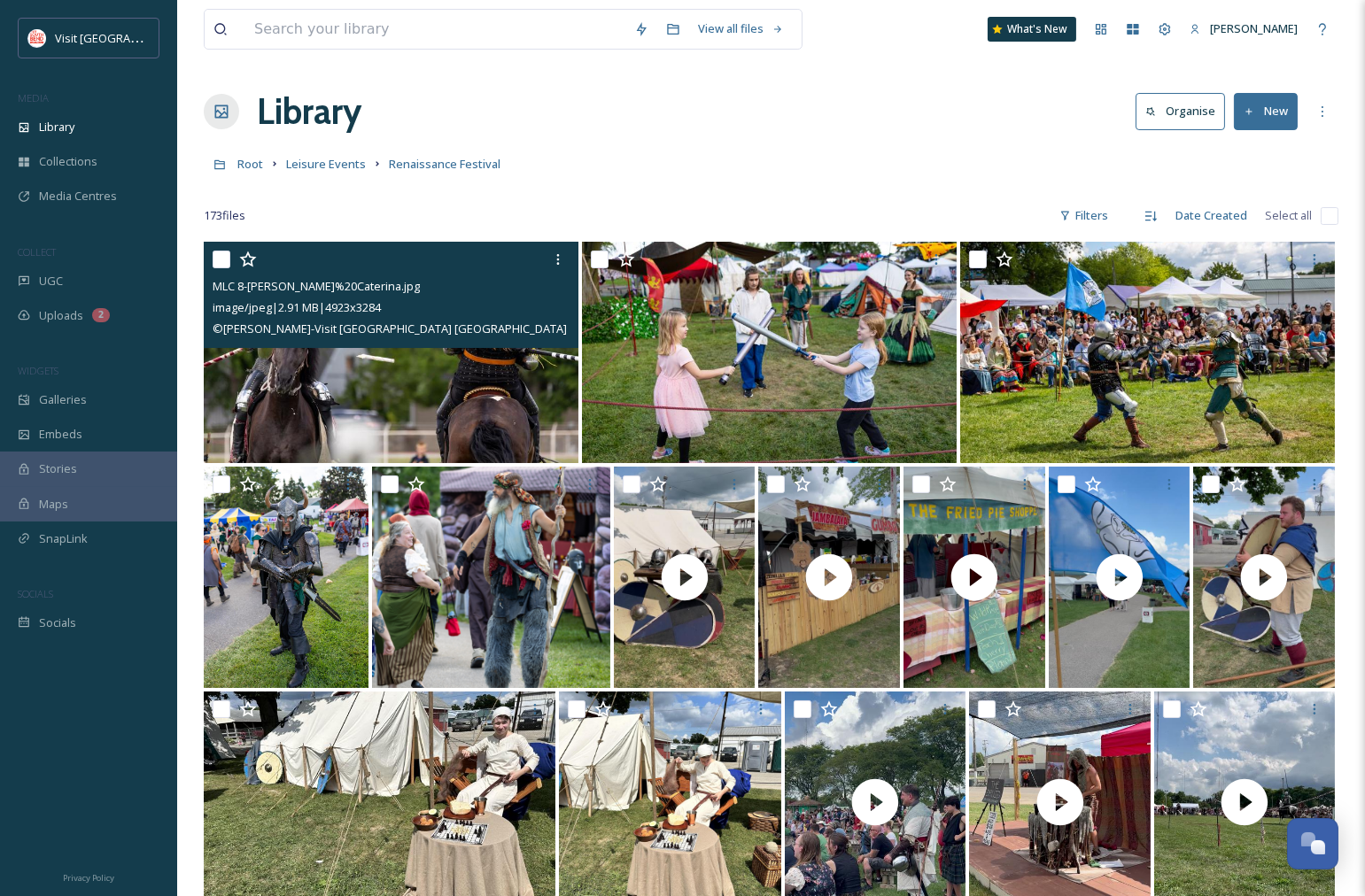
click at [223, 257] on input "checkbox" at bounding box center [222, 259] width 18 height 17
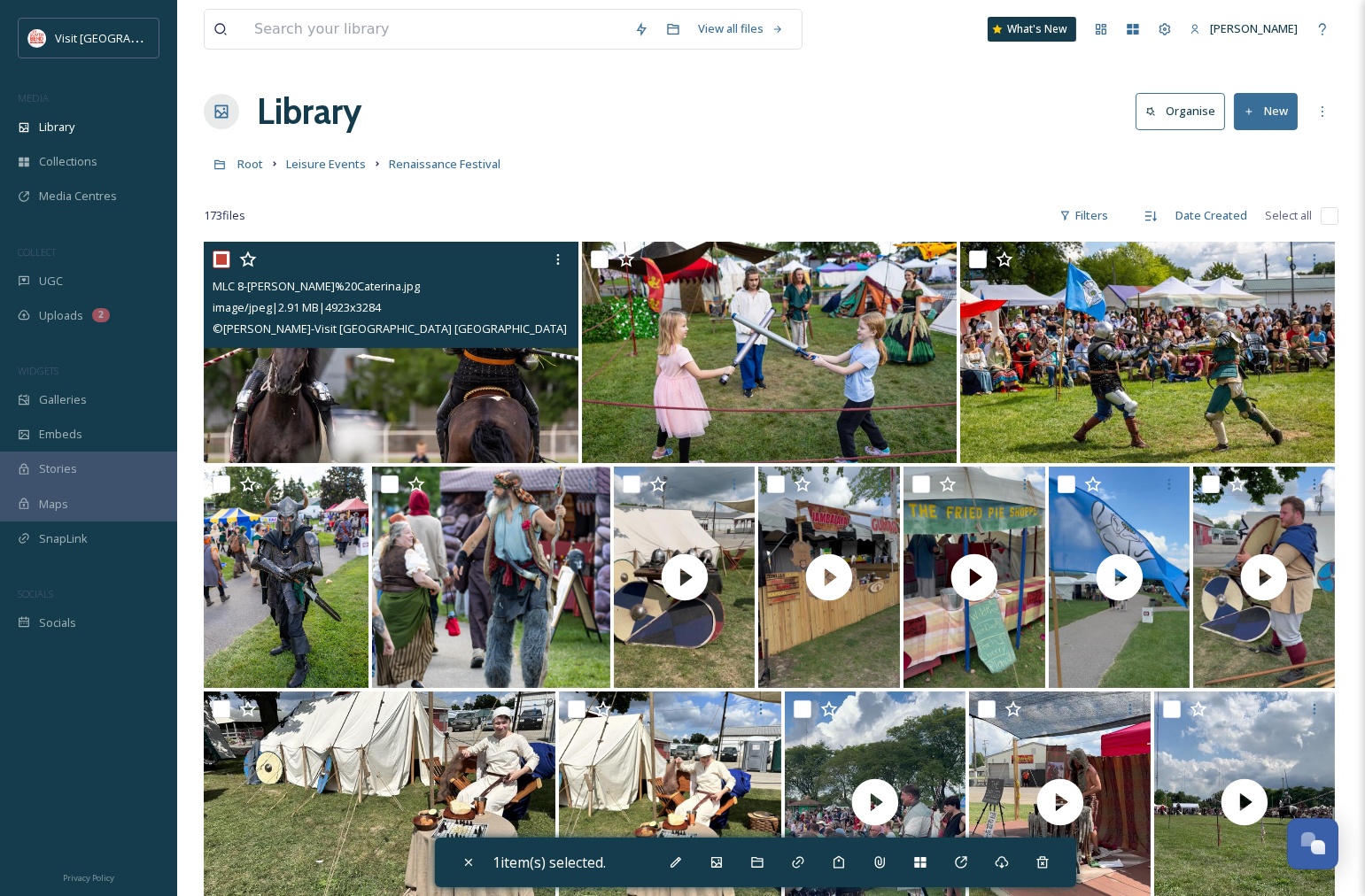
click at [220, 260] on input "checkbox" at bounding box center [222, 259] width 18 height 17
checkbox input "false"
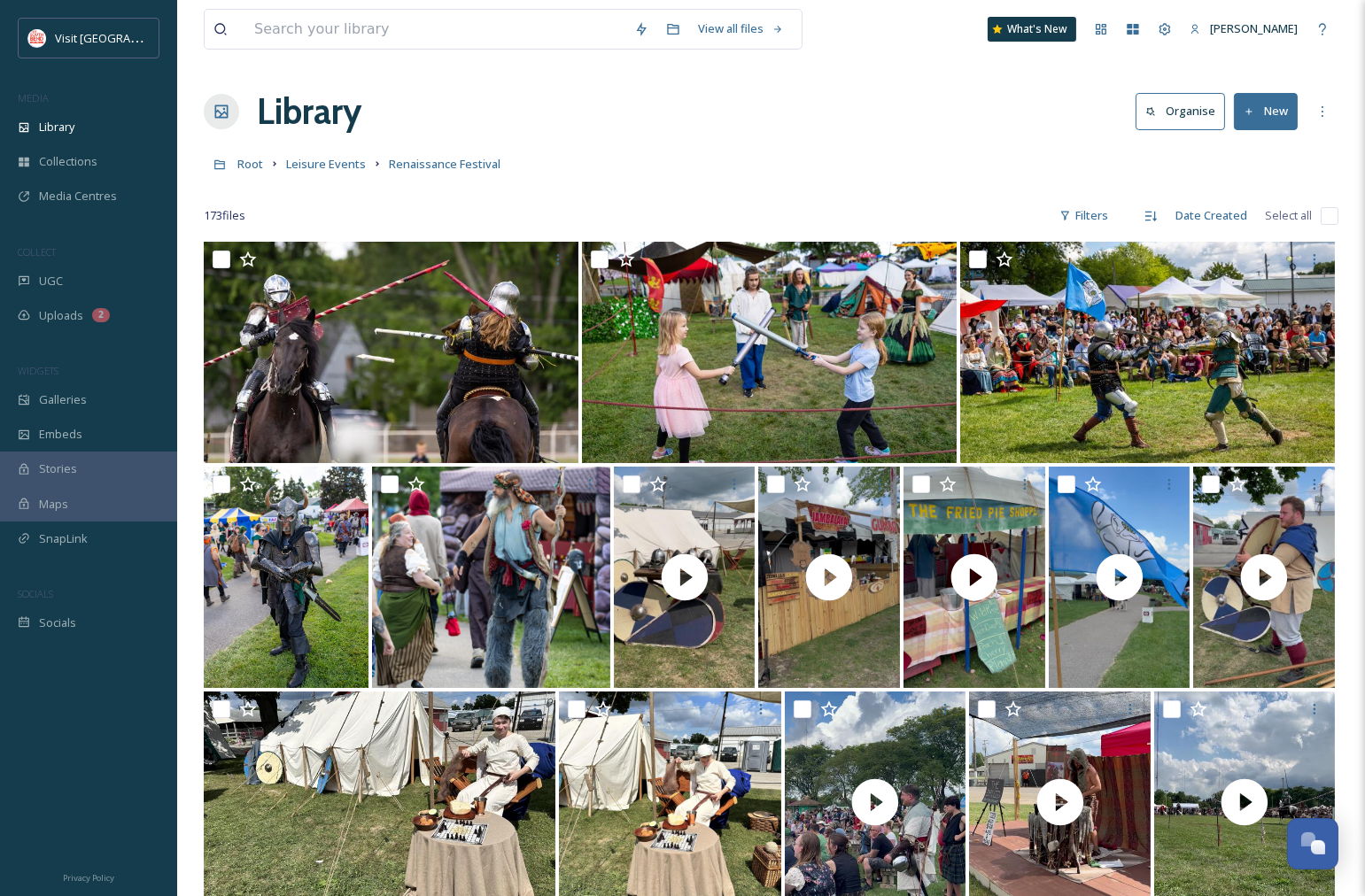
click at [1281, 112] on button "New" at bounding box center [1266, 111] width 64 height 36
click at [1253, 223] on span "Folder" at bounding box center [1245, 222] width 34 height 17
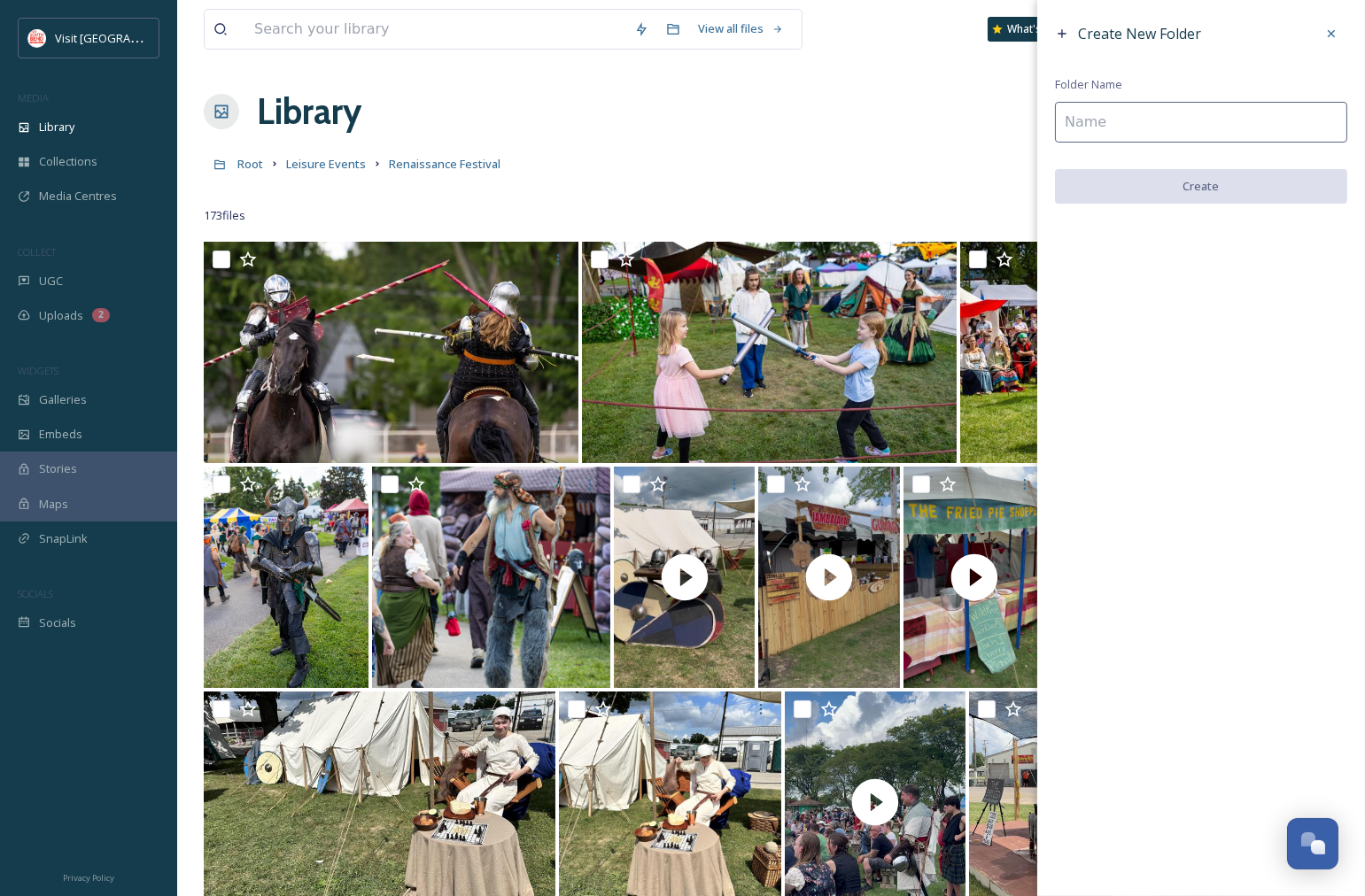
click at [1168, 121] on input at bounding box center [1201, 122] width 293 height 41
type input "2025"
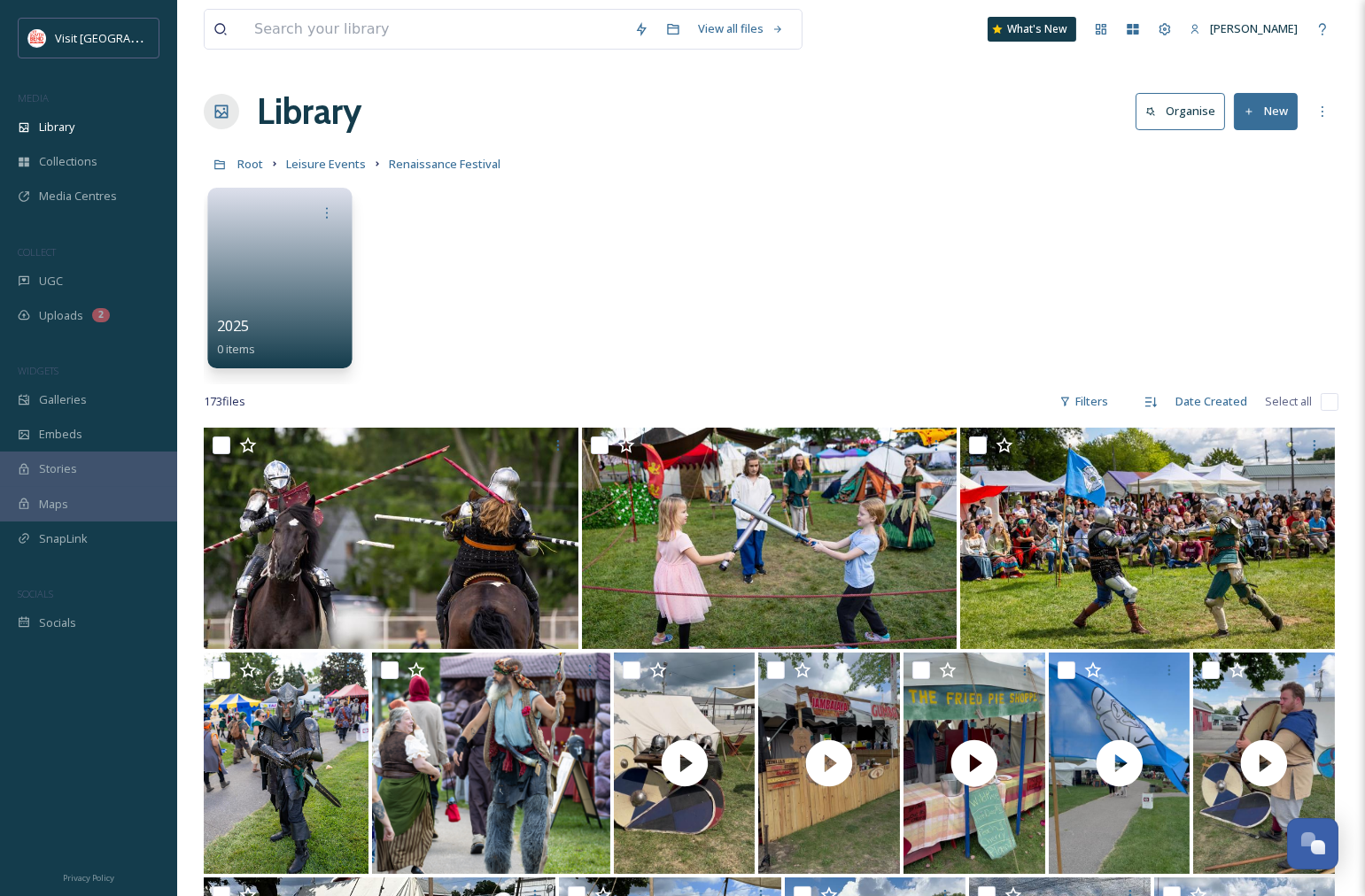
click at [311, 226] on div at bounding box center [328, 213] width 33 height 33
click at [334, 213] on div at bounding box center [328, 213] width 33 height 33
click at [228, 258] on link at bounding box center [280, 272] width 126 height 86
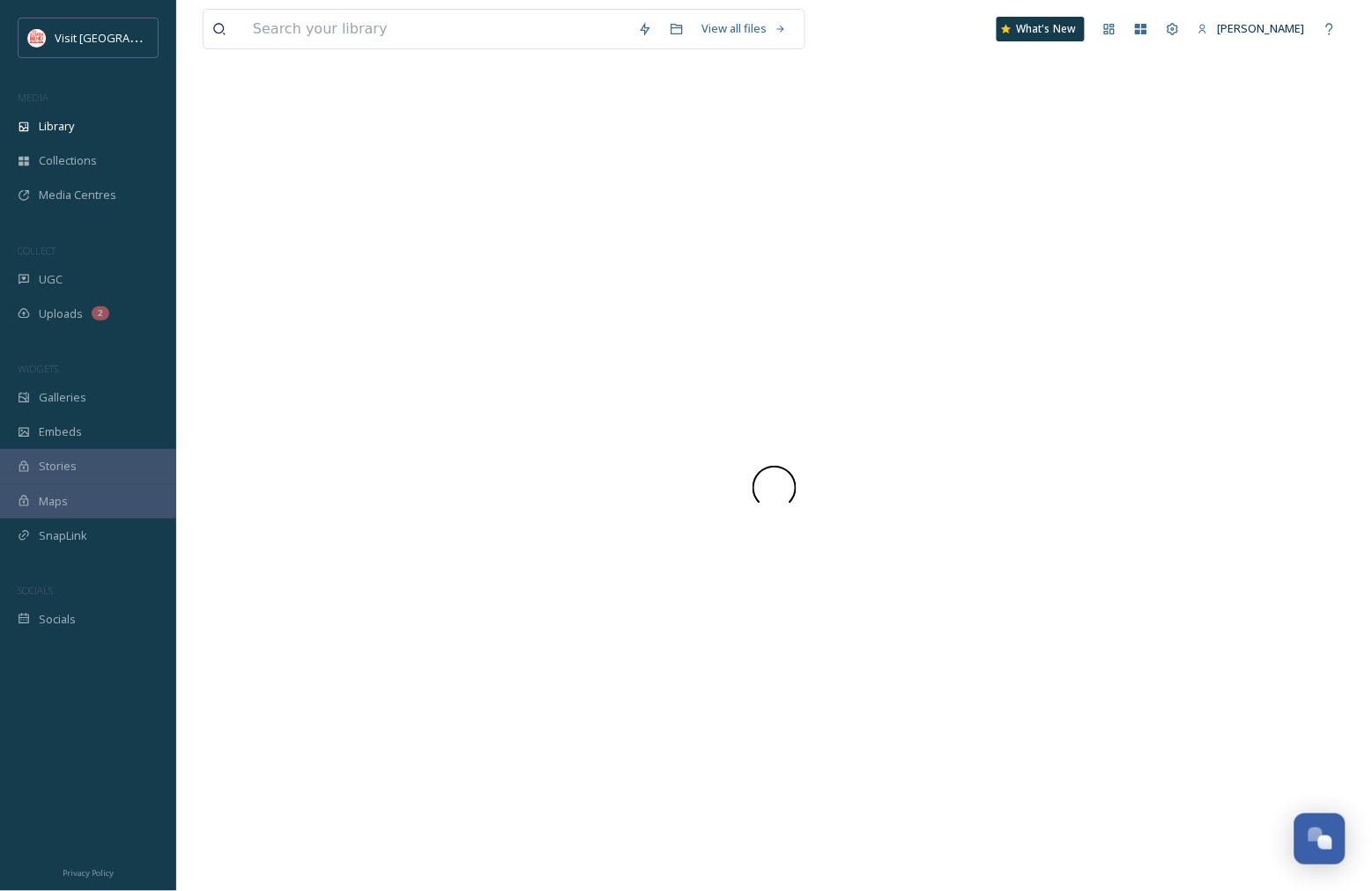
click at [250, 253] on div at bounding box center [774, 487] width 1143 height 807
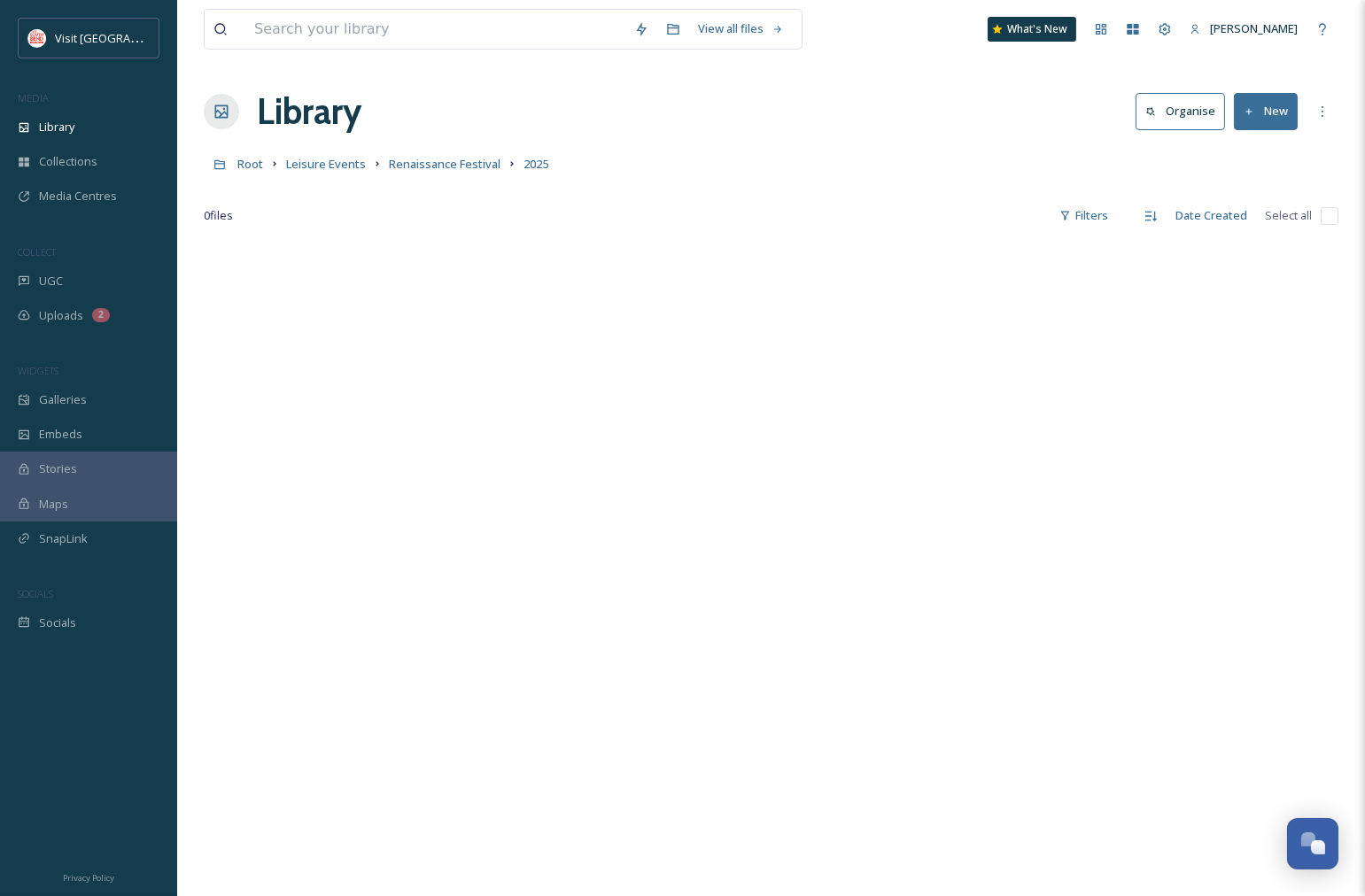
click at [1259, 113] on button "New" at bounding box center [1266, 111] width 64 height 36
click at [1242, 189] on span ".zip Upload" at bounding box center [1258, 187] width 59 height 17
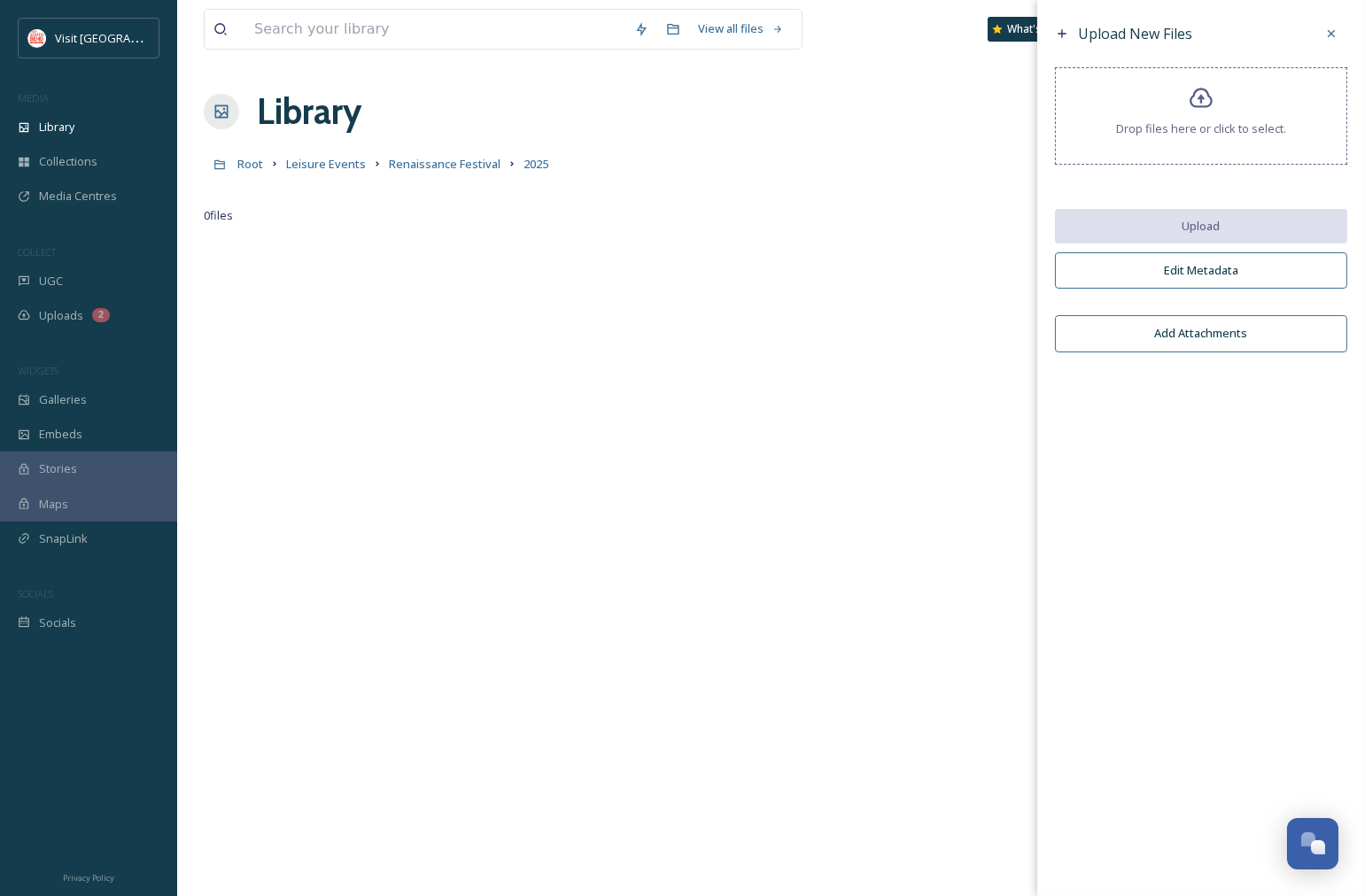
click at [1212, 114] on div "Drop files here or click to select." at bounding box center [1201, 116] width 293 height 97
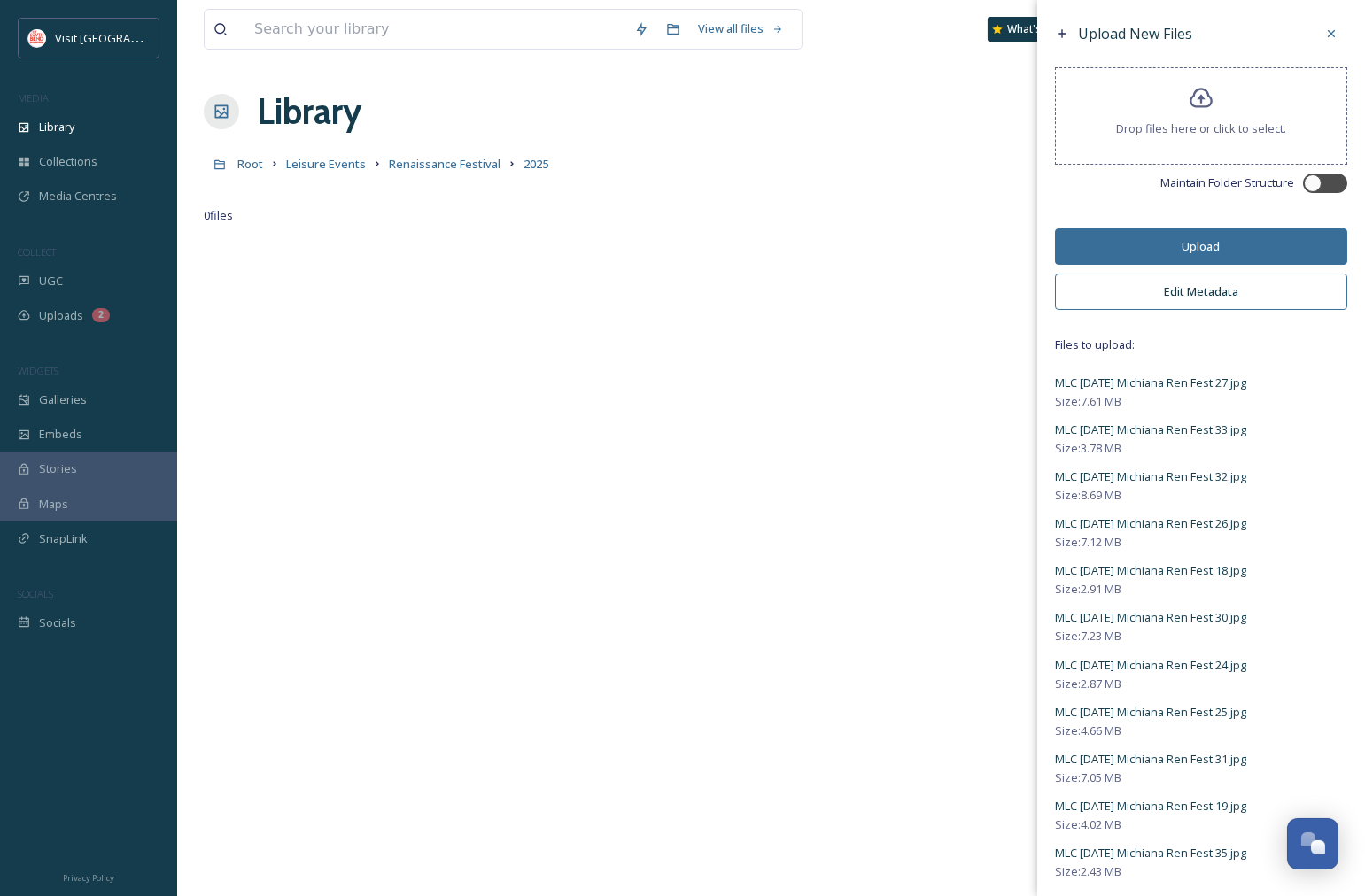
click at [1176, 301] on button "Edit Metadata" at bounding box center [1201, 292] width 293 height 36
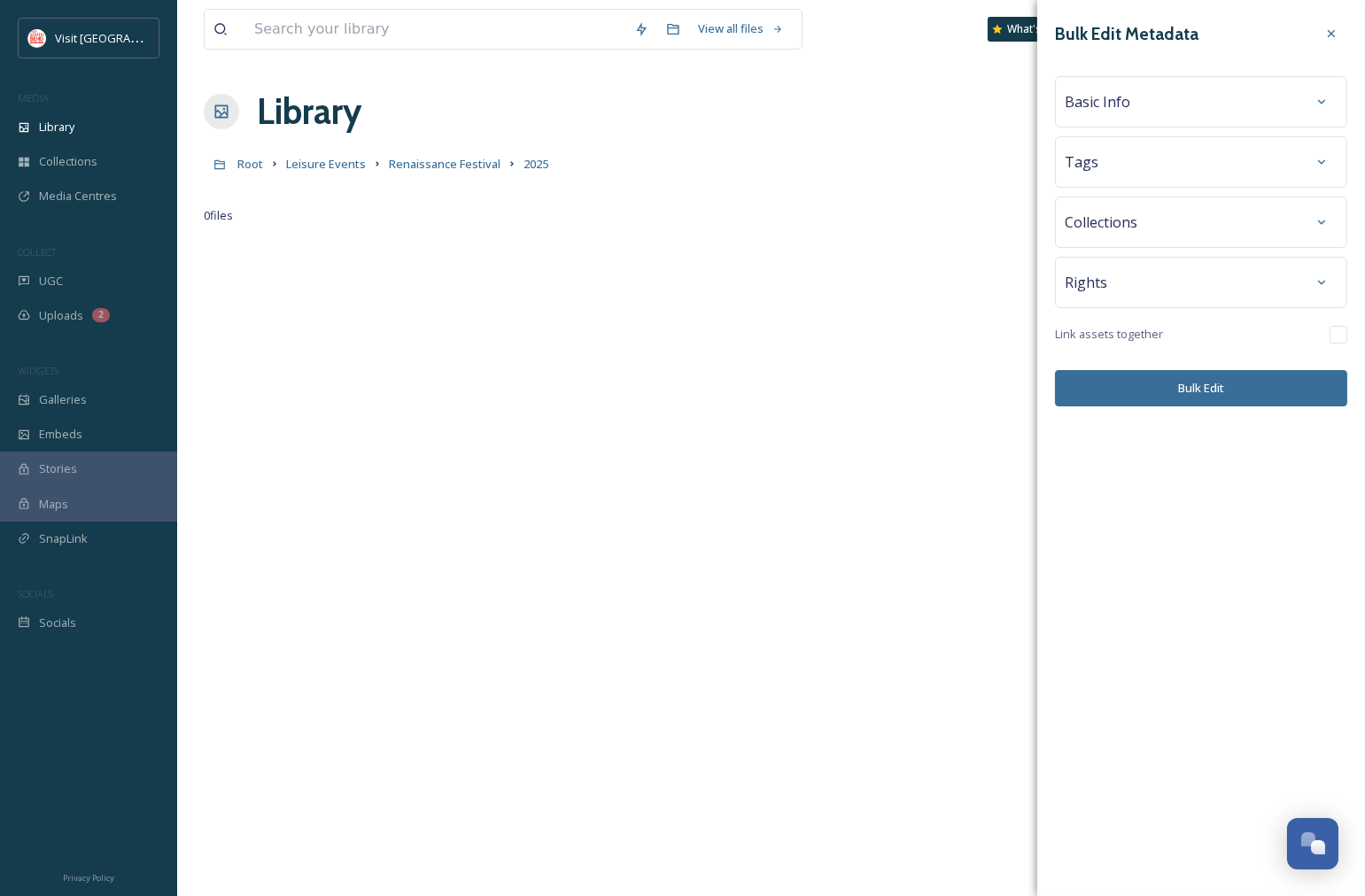
click at [1210, 113] on div "Basic Info" at bounding box center [1201, 101] width 273 height 32
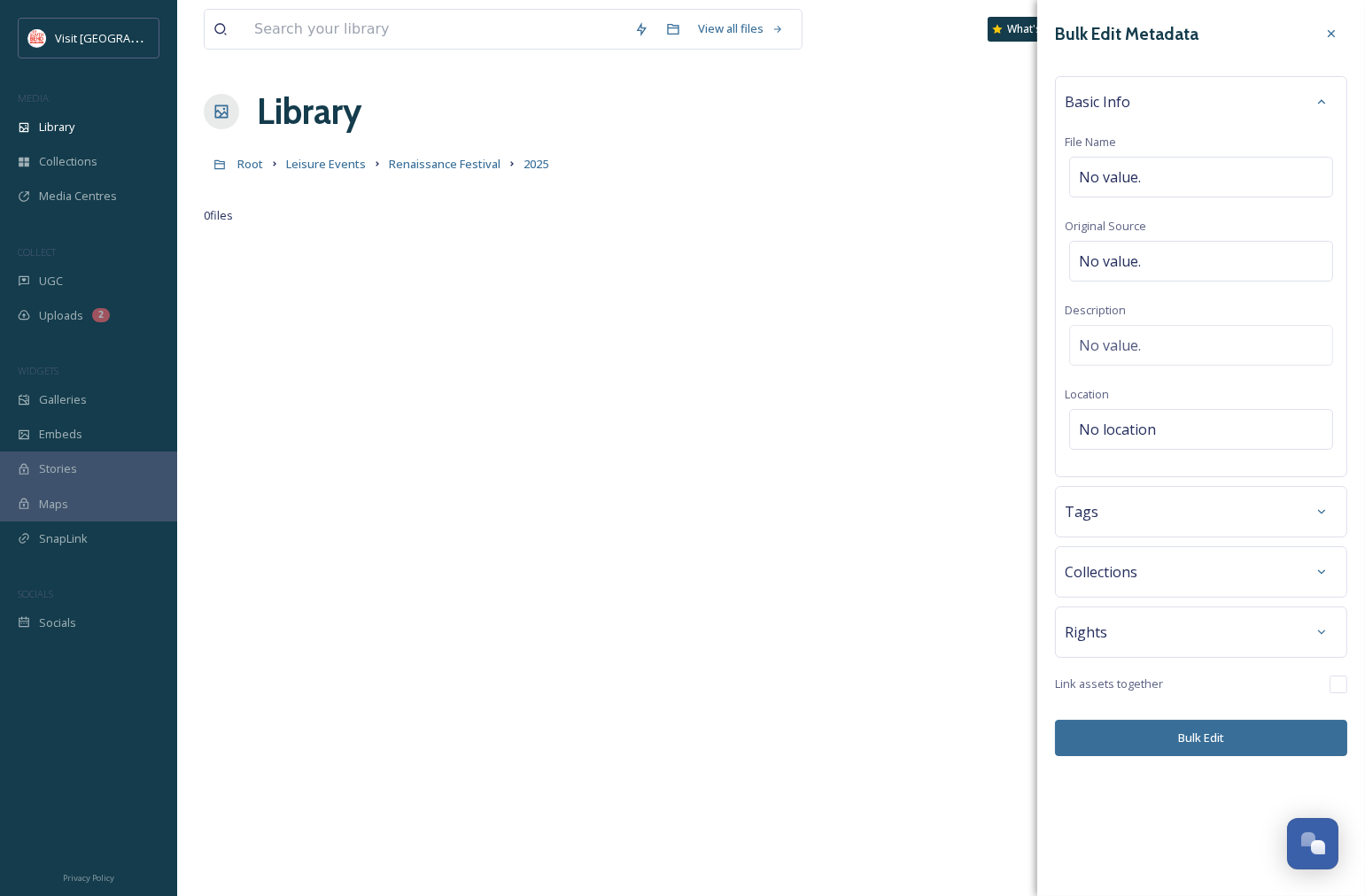
click at [1183, 630] on div "Rights" at bounding box center [1201, 632] width 273 height 32
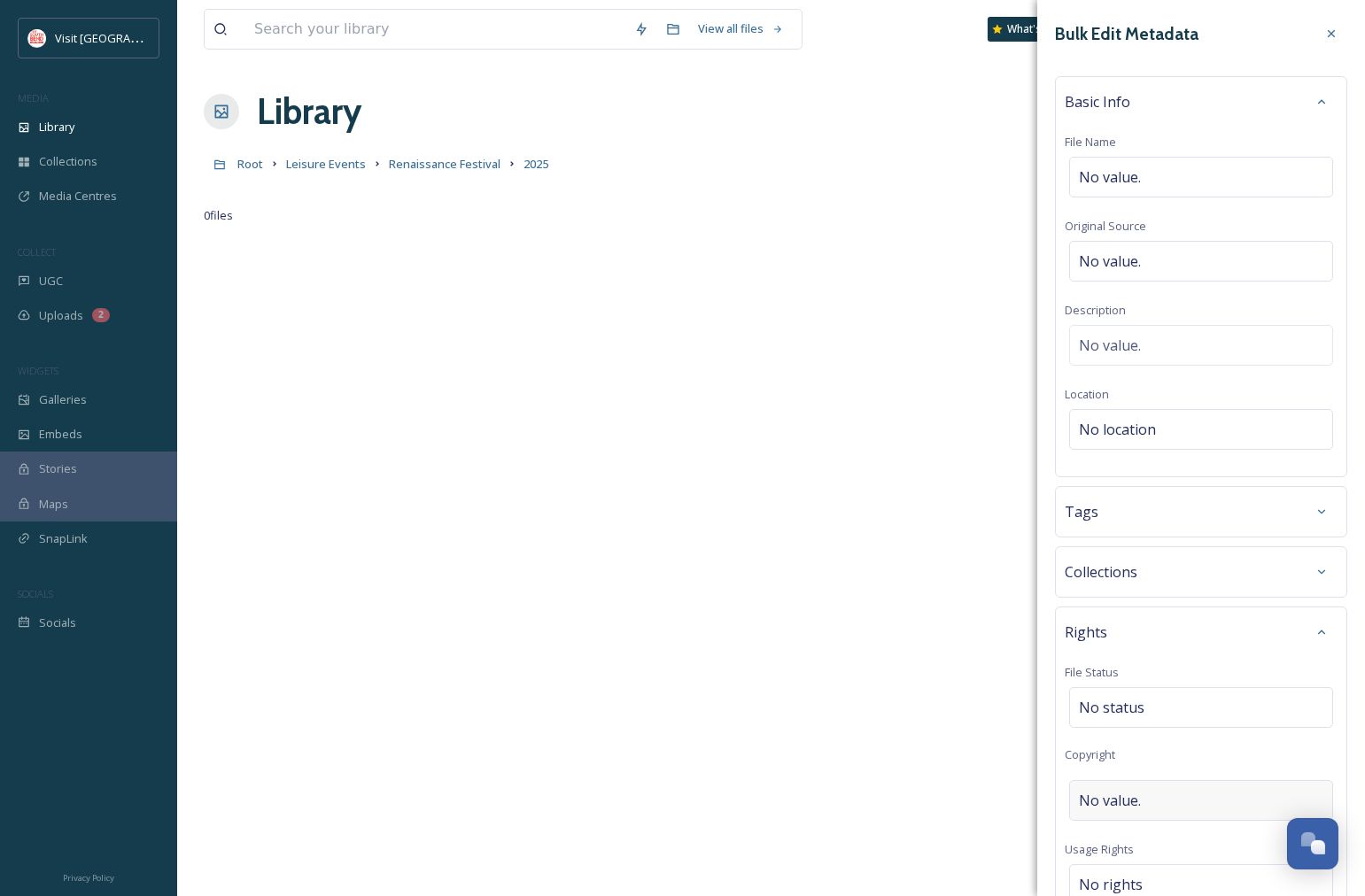
click at [1122, 801] on span "No value." at bounding box center [1110, 801] width 62 height 21
type input "[PERSON_NAME]"
click at [1126, 426] on span "No location" at bounding box center [1117, 430] width 77 height 21
click at [1126, 426] on input at bounding box center [1202, 430] width 262 height 39
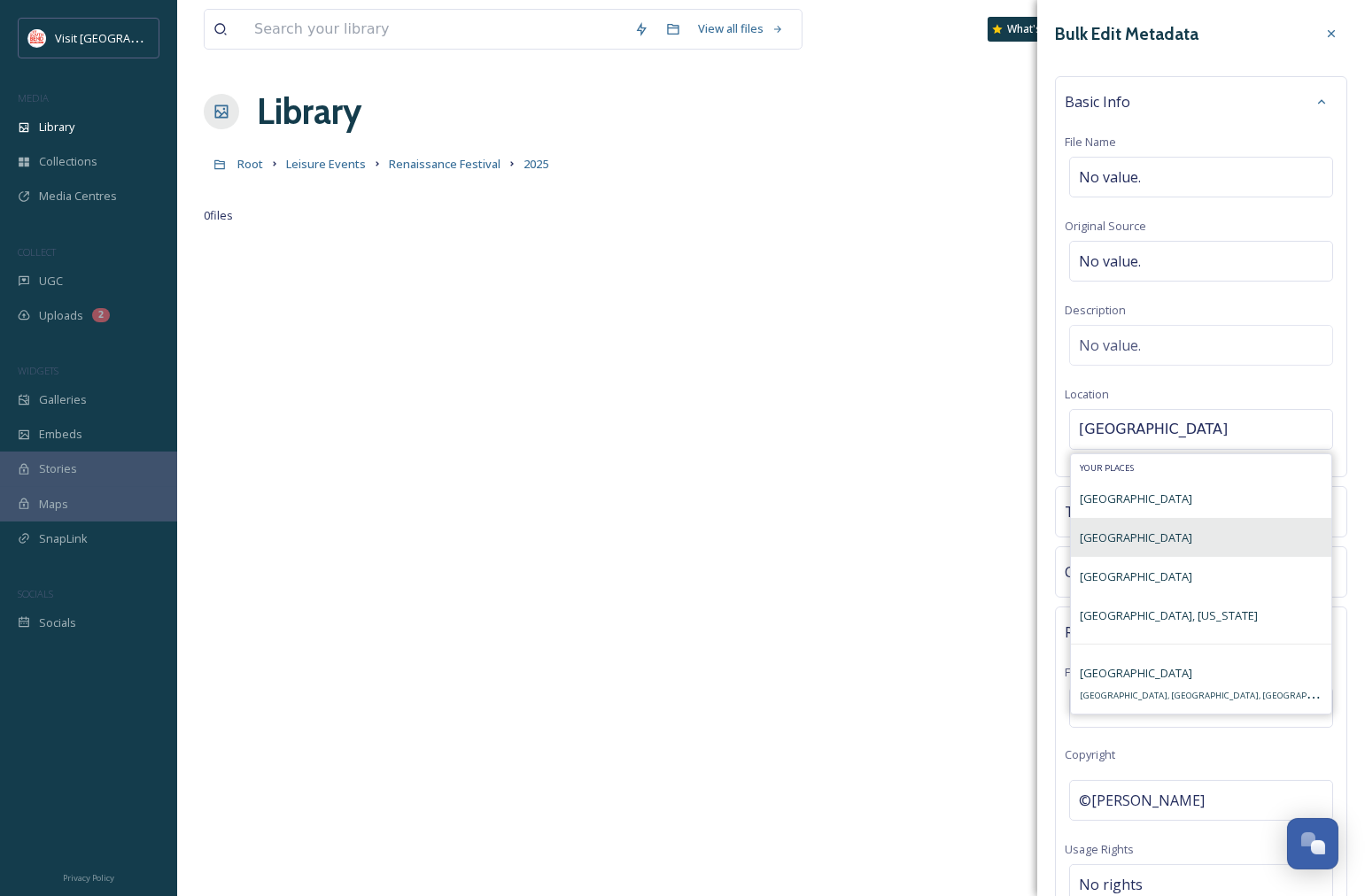
type input "St. Joseph County"
click at [1188, 545] on span "St. Joseph County Fairgrounds" at bounding box center [1137, 537] width 113 height 16
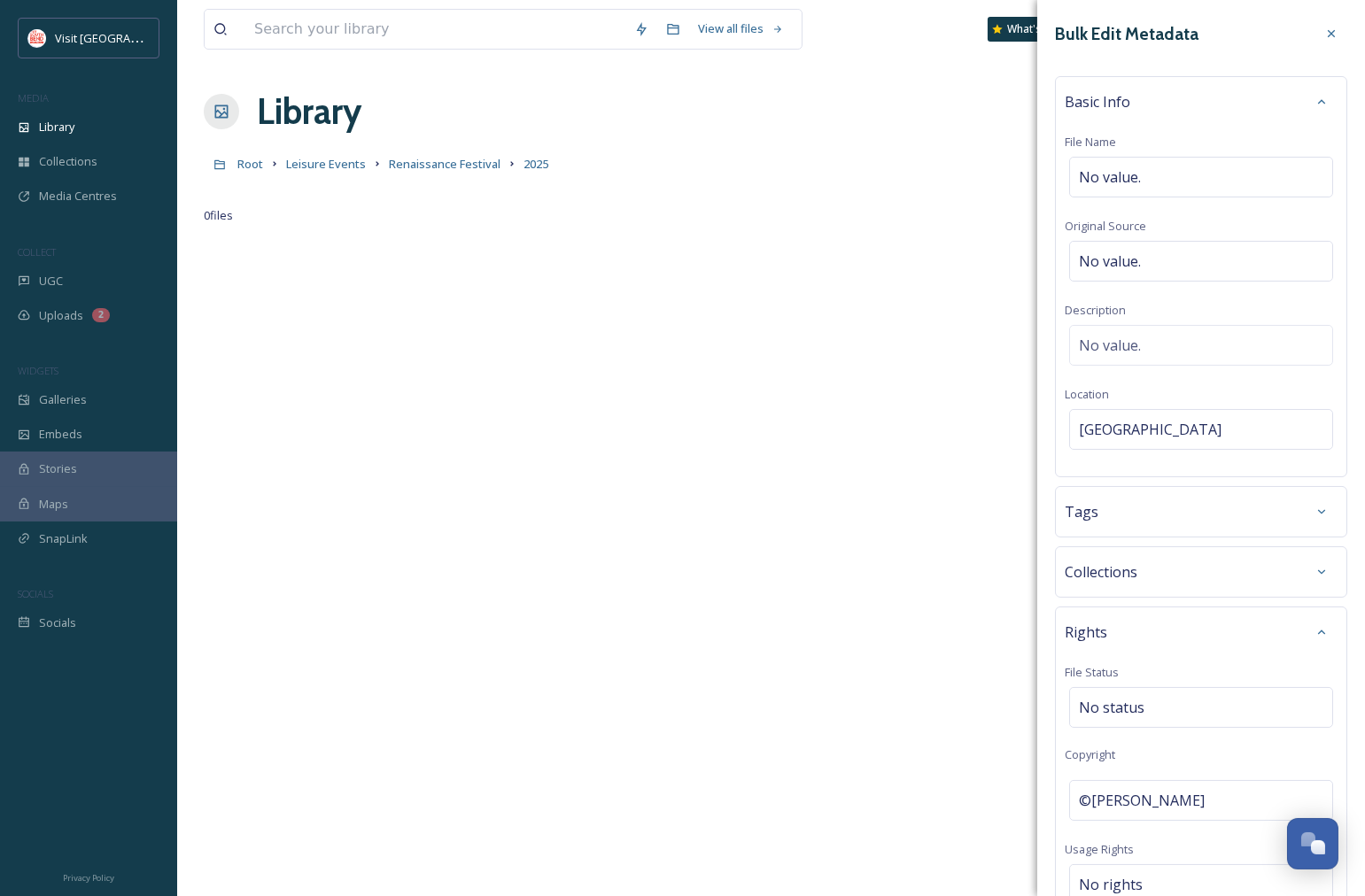
click at [1145, 525] on div "Tags" at bounding box center [1201, 511] width 273 height 32
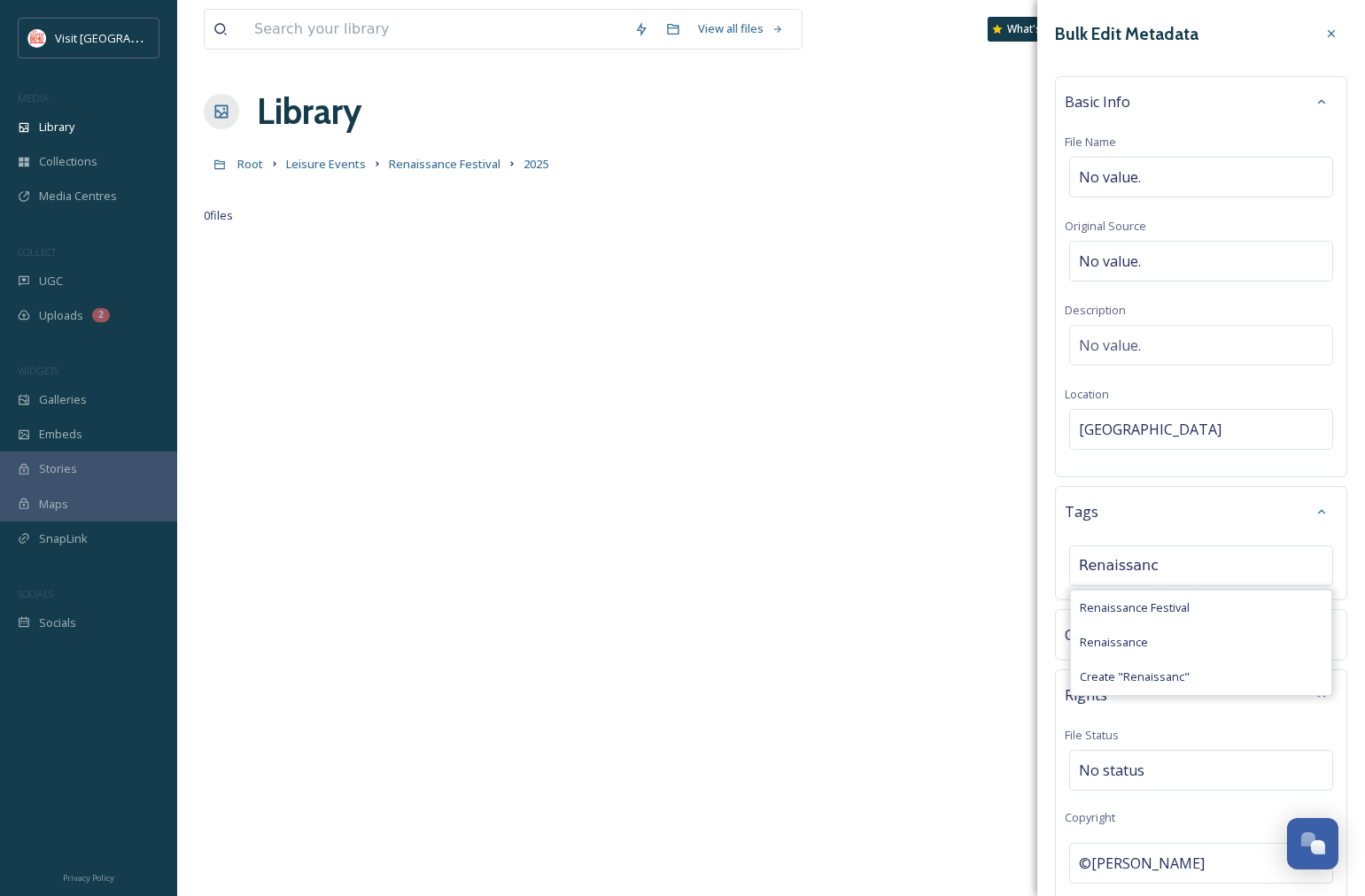
type input "Renaissance"
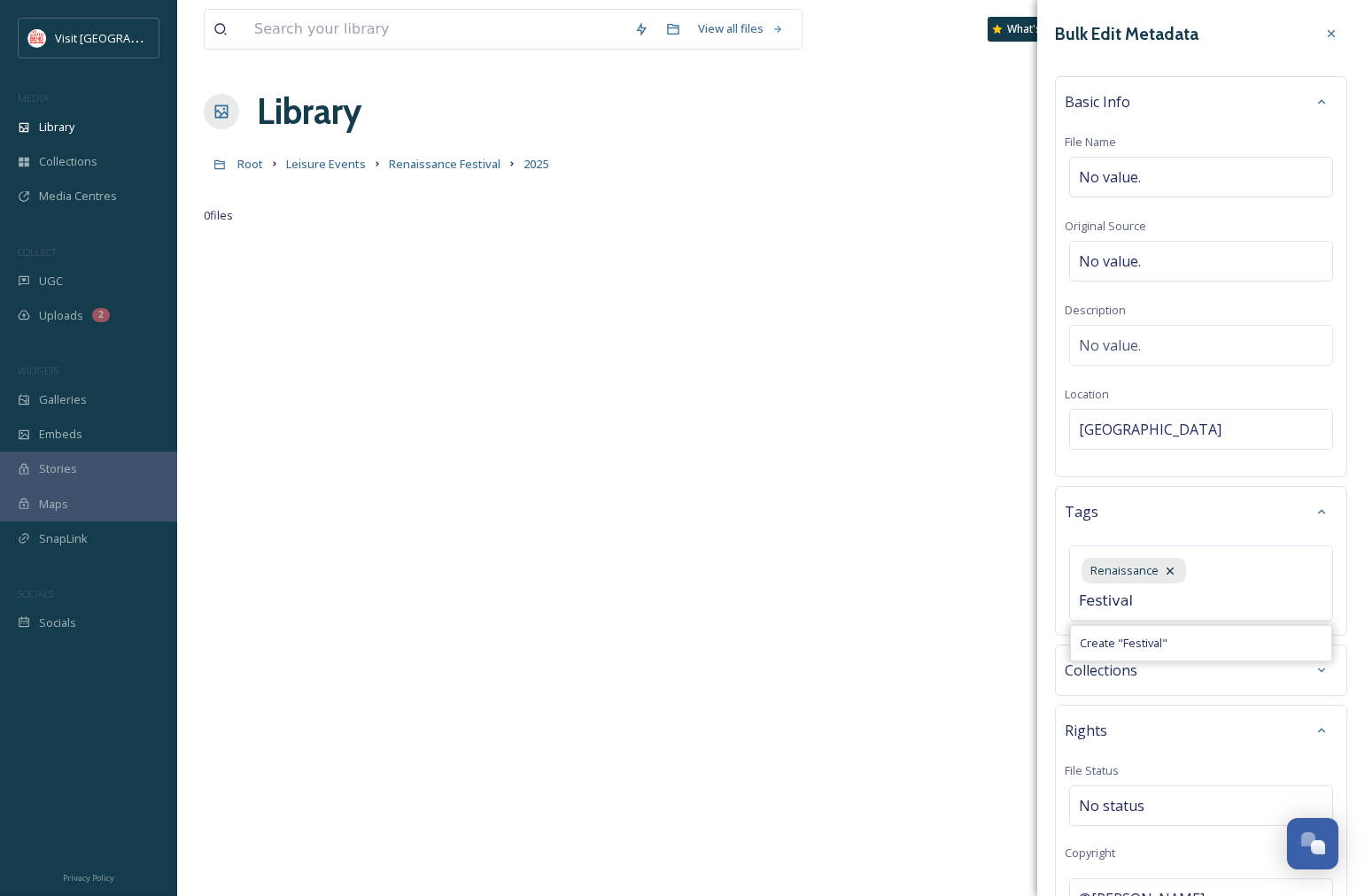
type input "Festival"
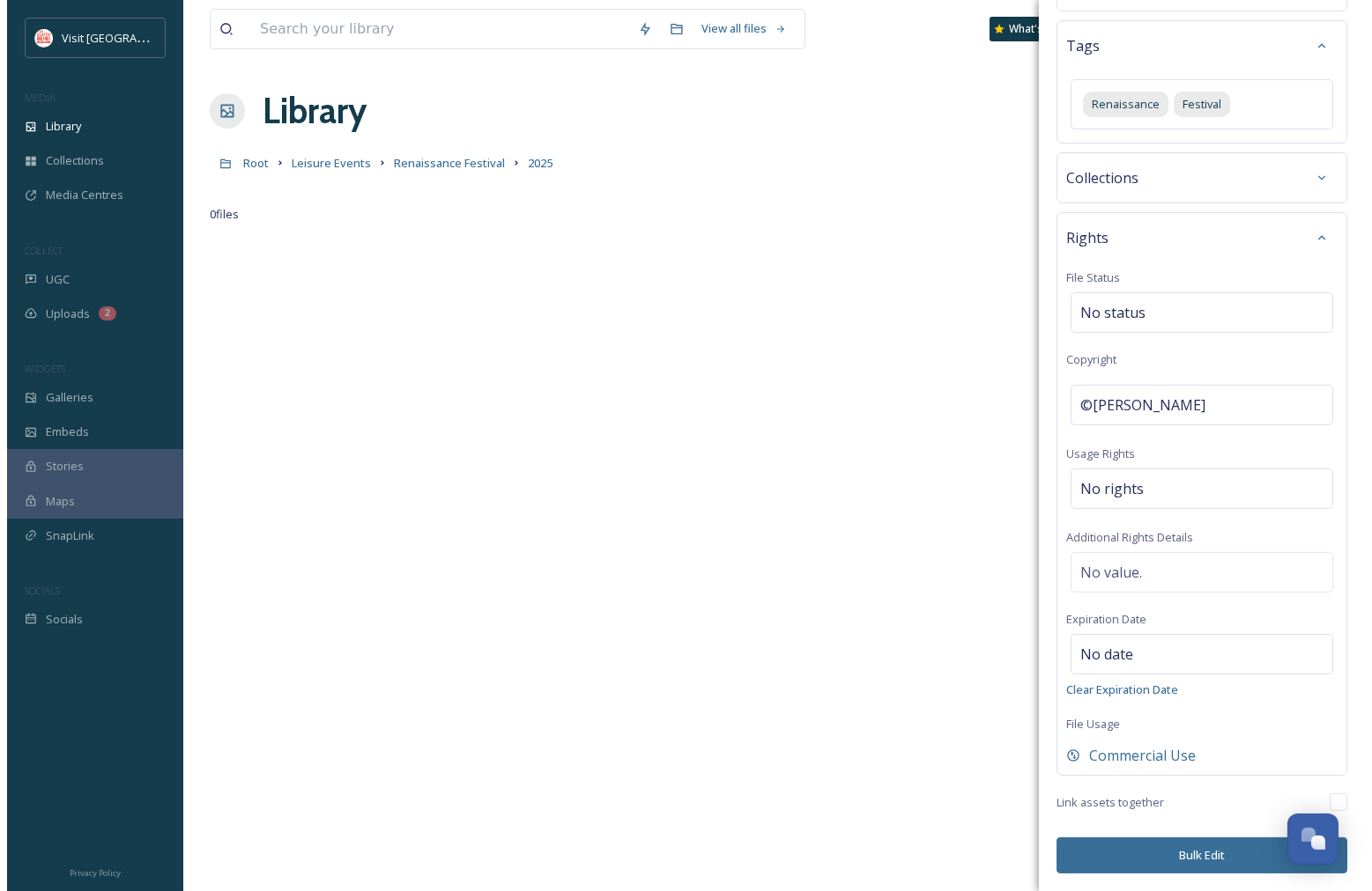
scroll to position [467, 0]
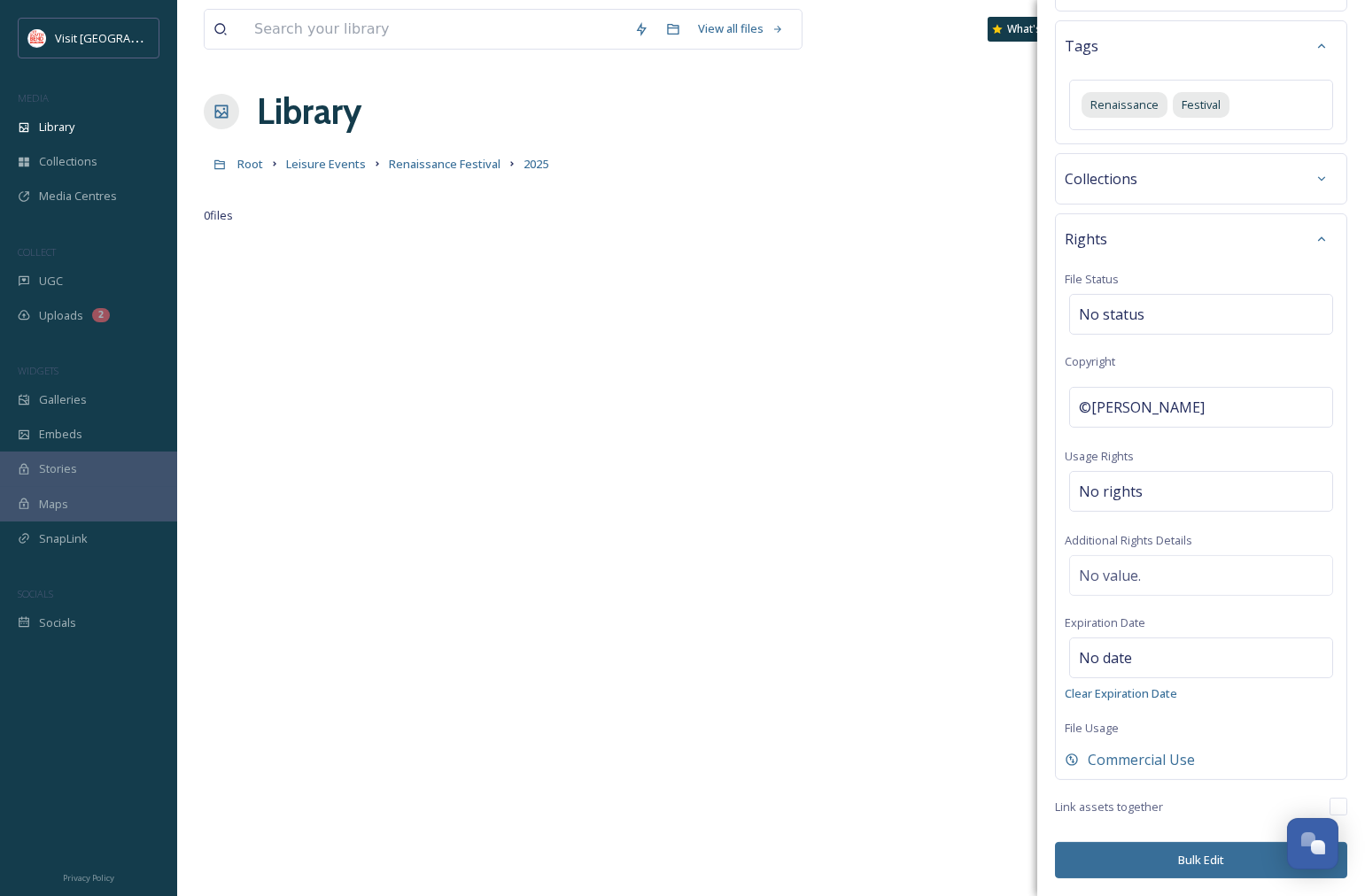
click at [1184, 863] on button "Bulk Edit" at bounding box center [1201, 860] width 293 height 36
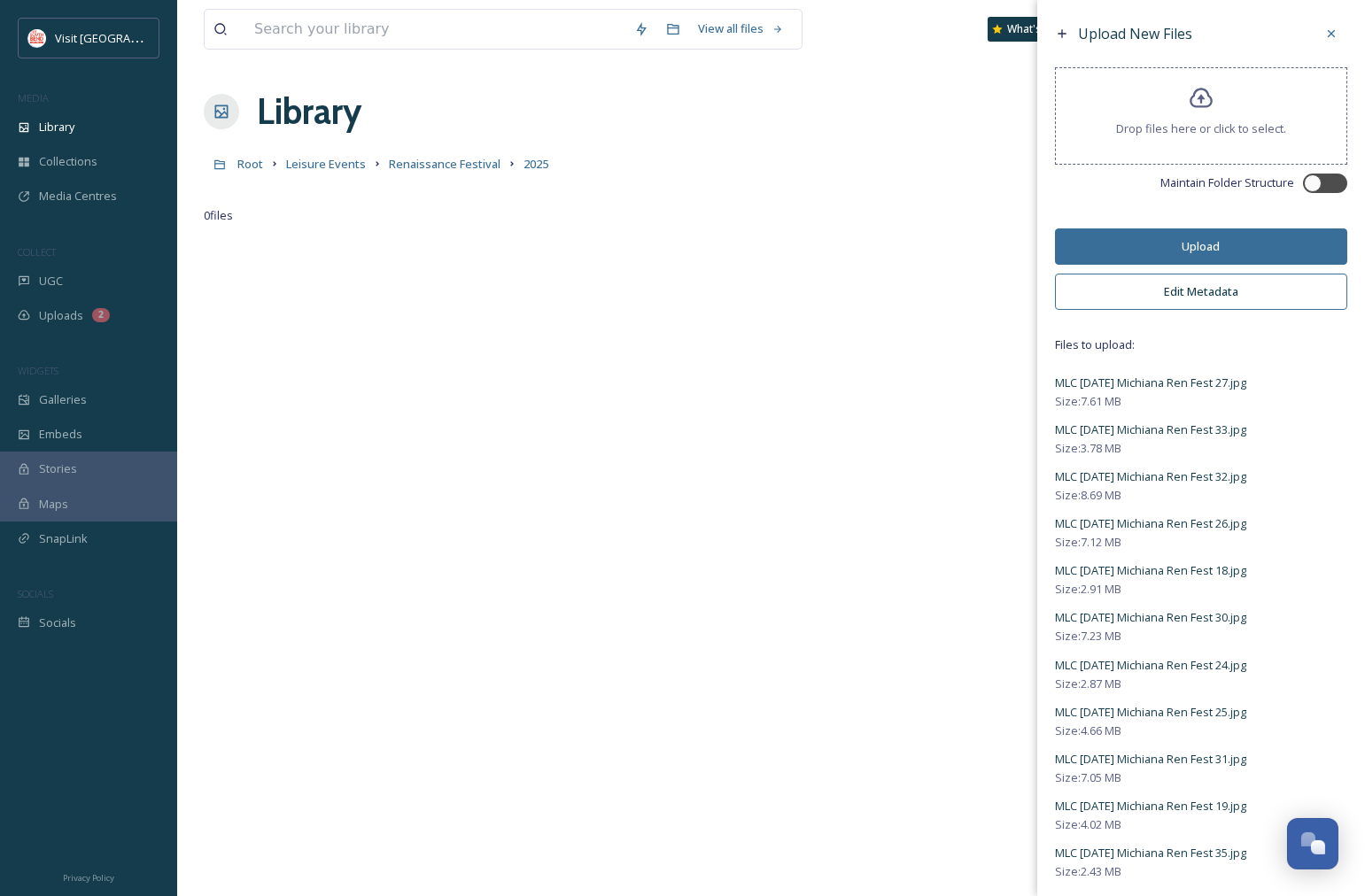
click at [1224, 252] on button "Upload" at bounding box center [1201, 246] width 293 height 36
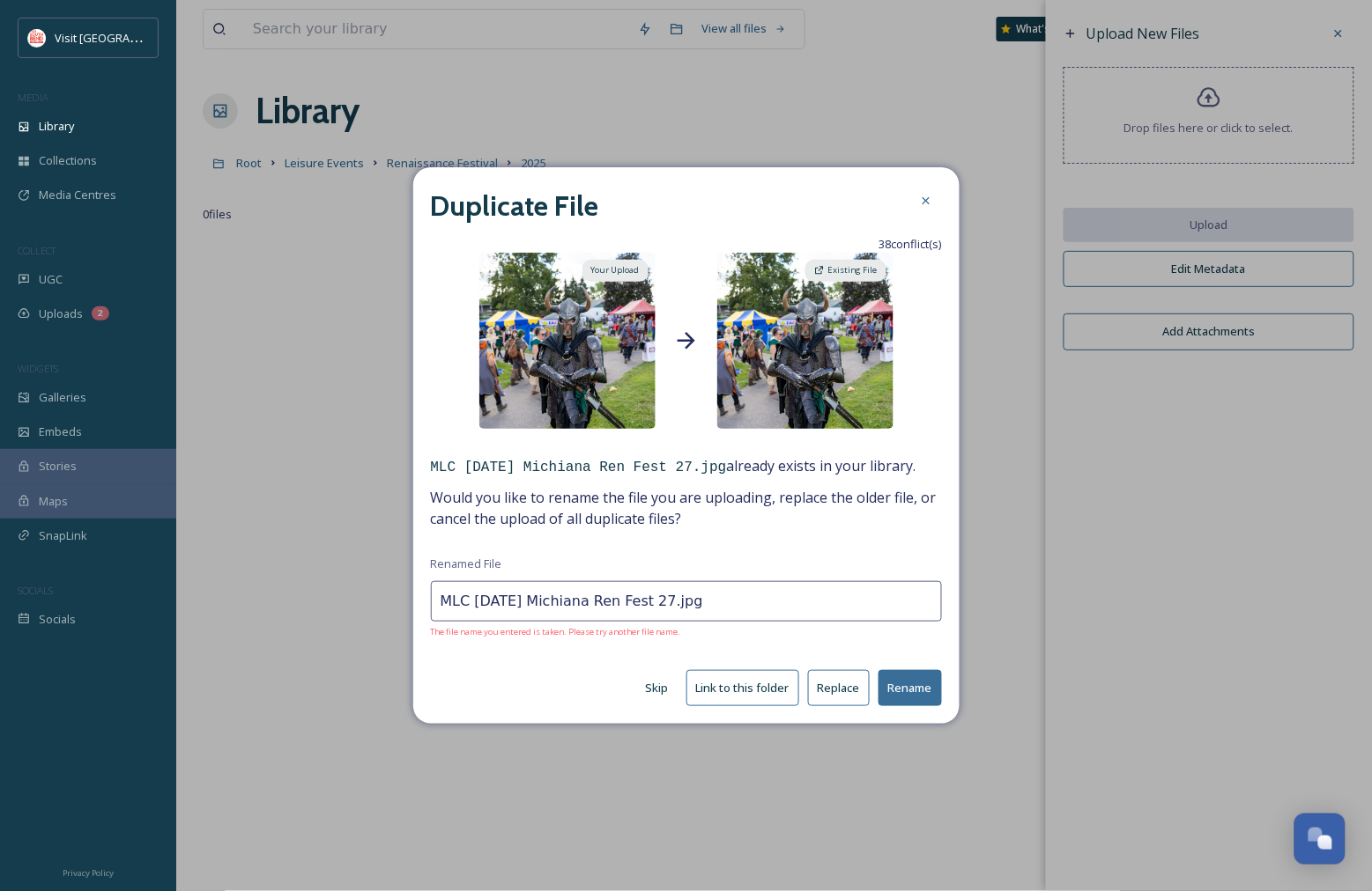
click at [765, 685] on button "Link to this folder" at bounding box center [743, 687] width 113 height 36
type input "MLC 8.24.25 Michiana Ren Fest 33.jpg"
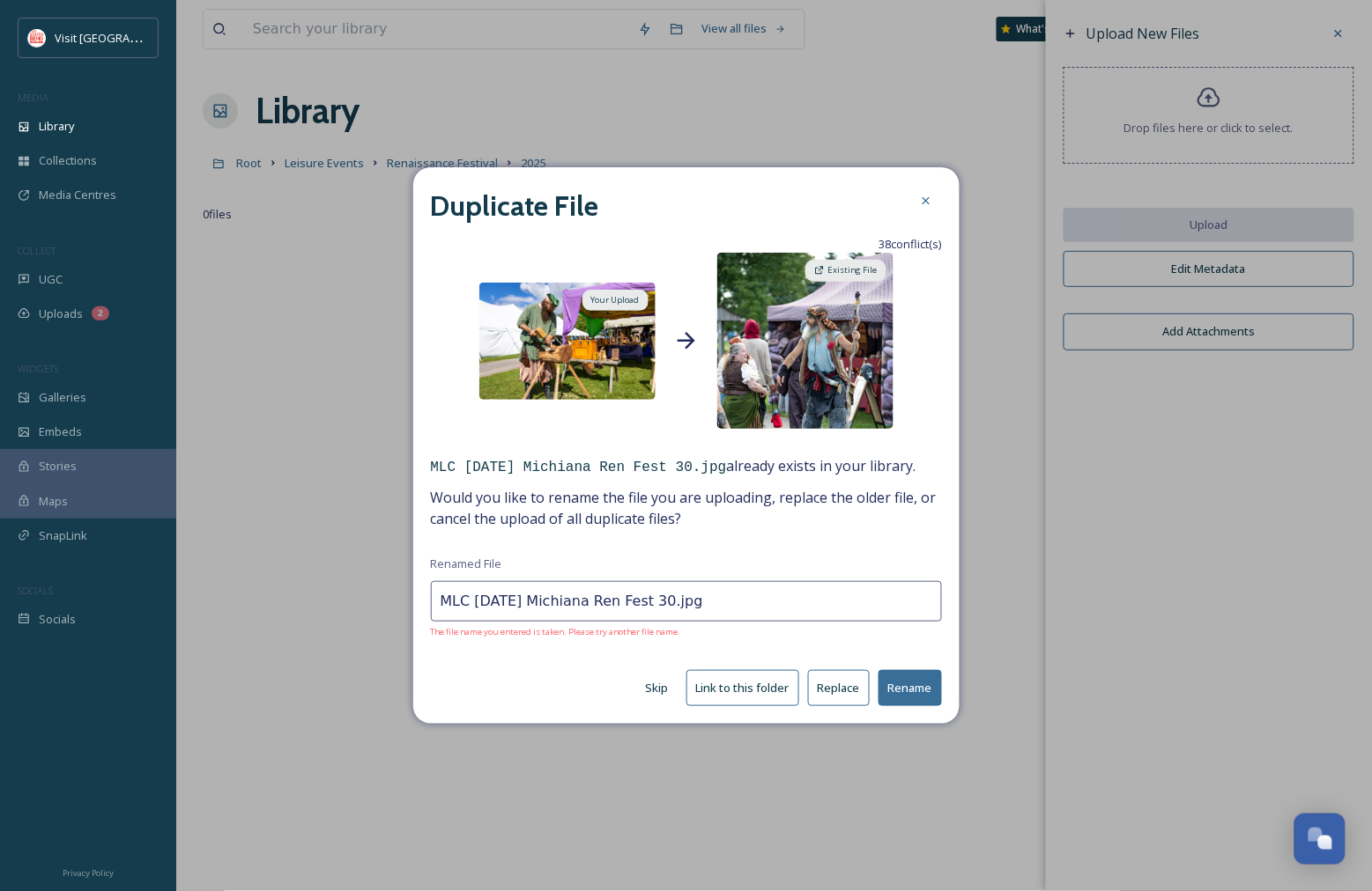
click at [760, 698] on button "Link to this folder" at bounding box center [743, 687] width 113 height 36
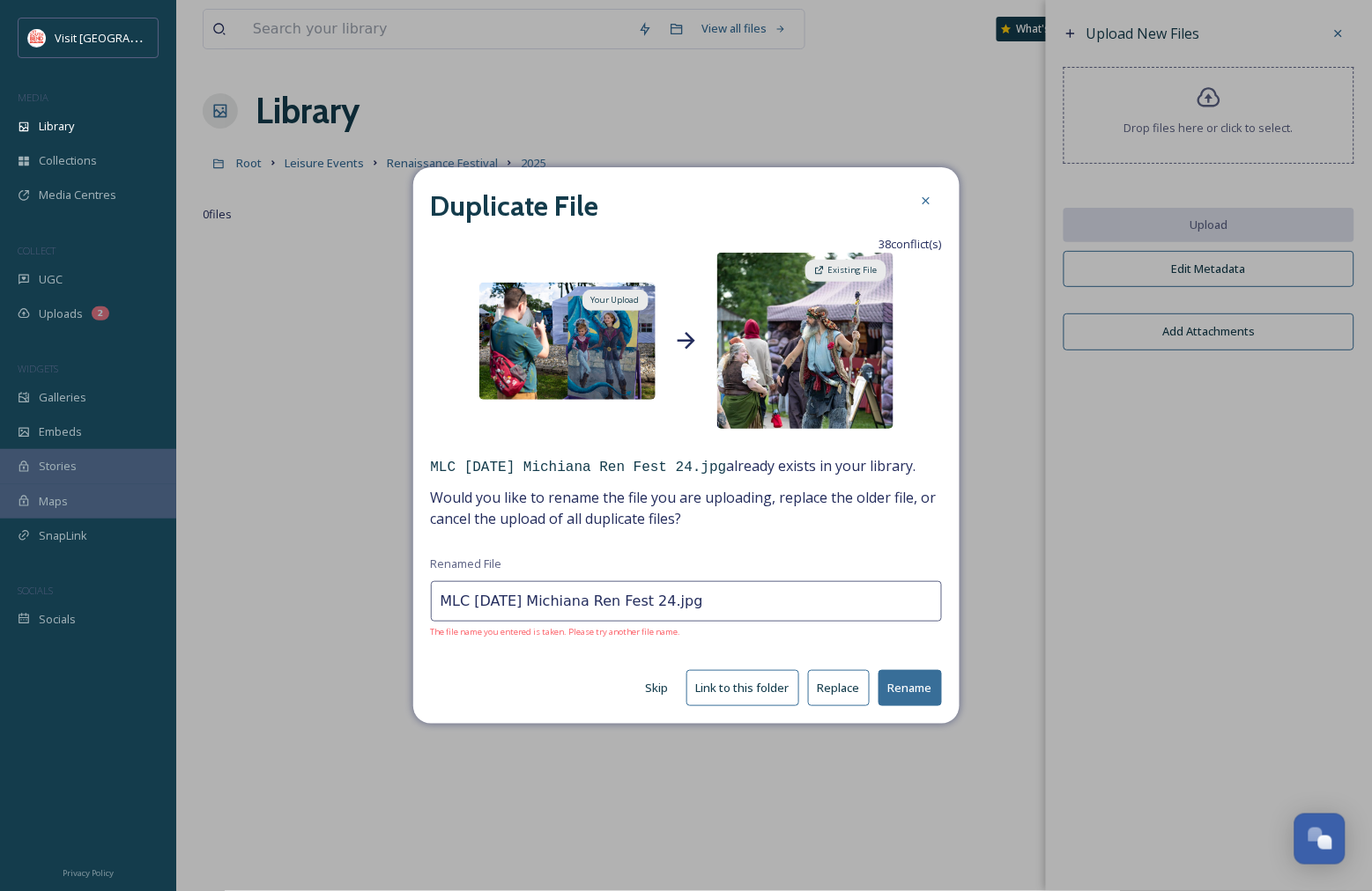
click at [760, 698] on button "Link to this folder" at bounding box center [743, 687] width 113 height 36
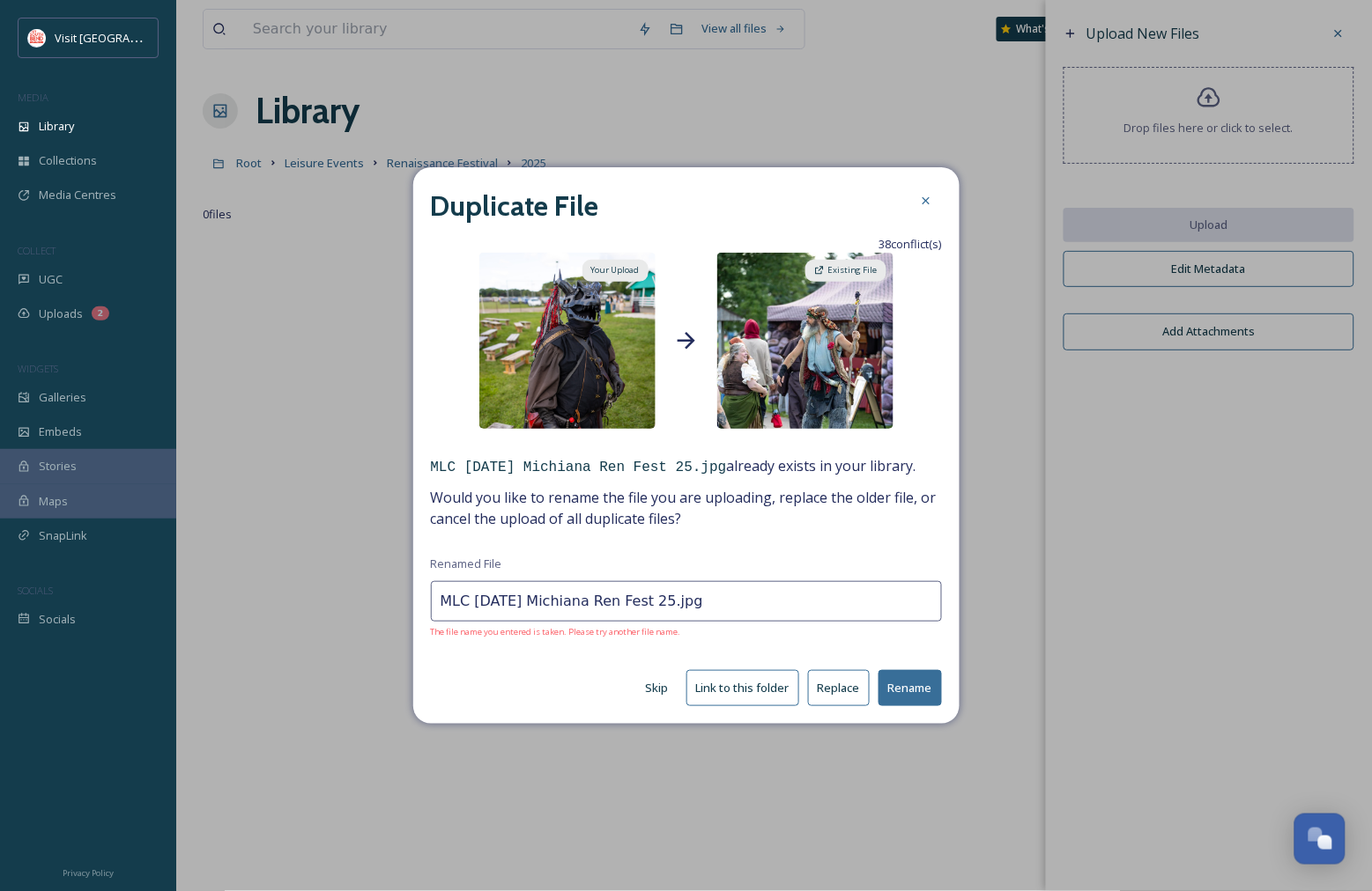
click at [760, 698] on button "Link to this folder" at bounding box center [743, 687] width 113 height 36
type input "MLC [DATE] Michiana Ren Fest 31.jpg"
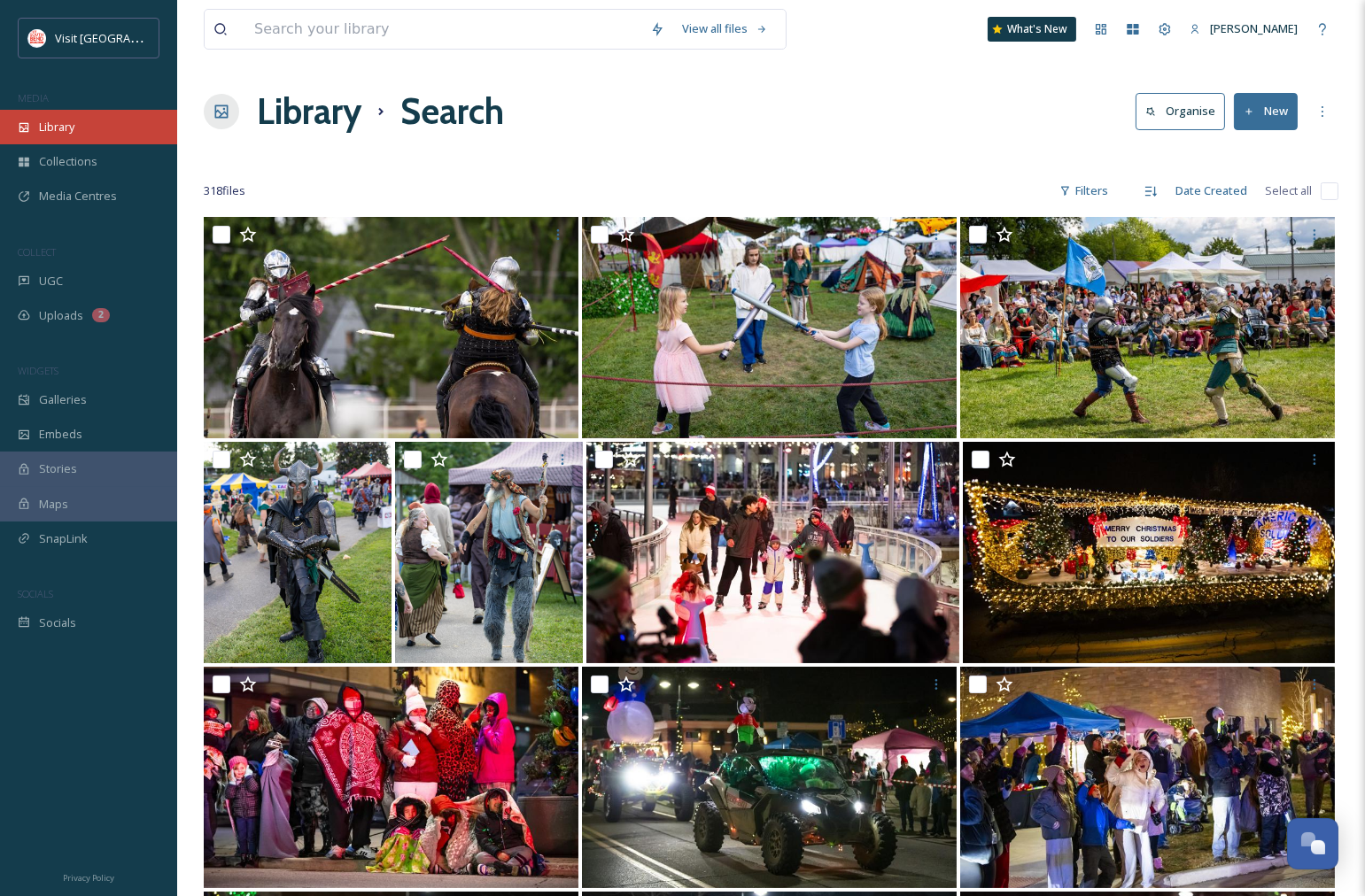
click at [68, 131] on span "Library" at bounding box center [56, 126] width 35 height 17
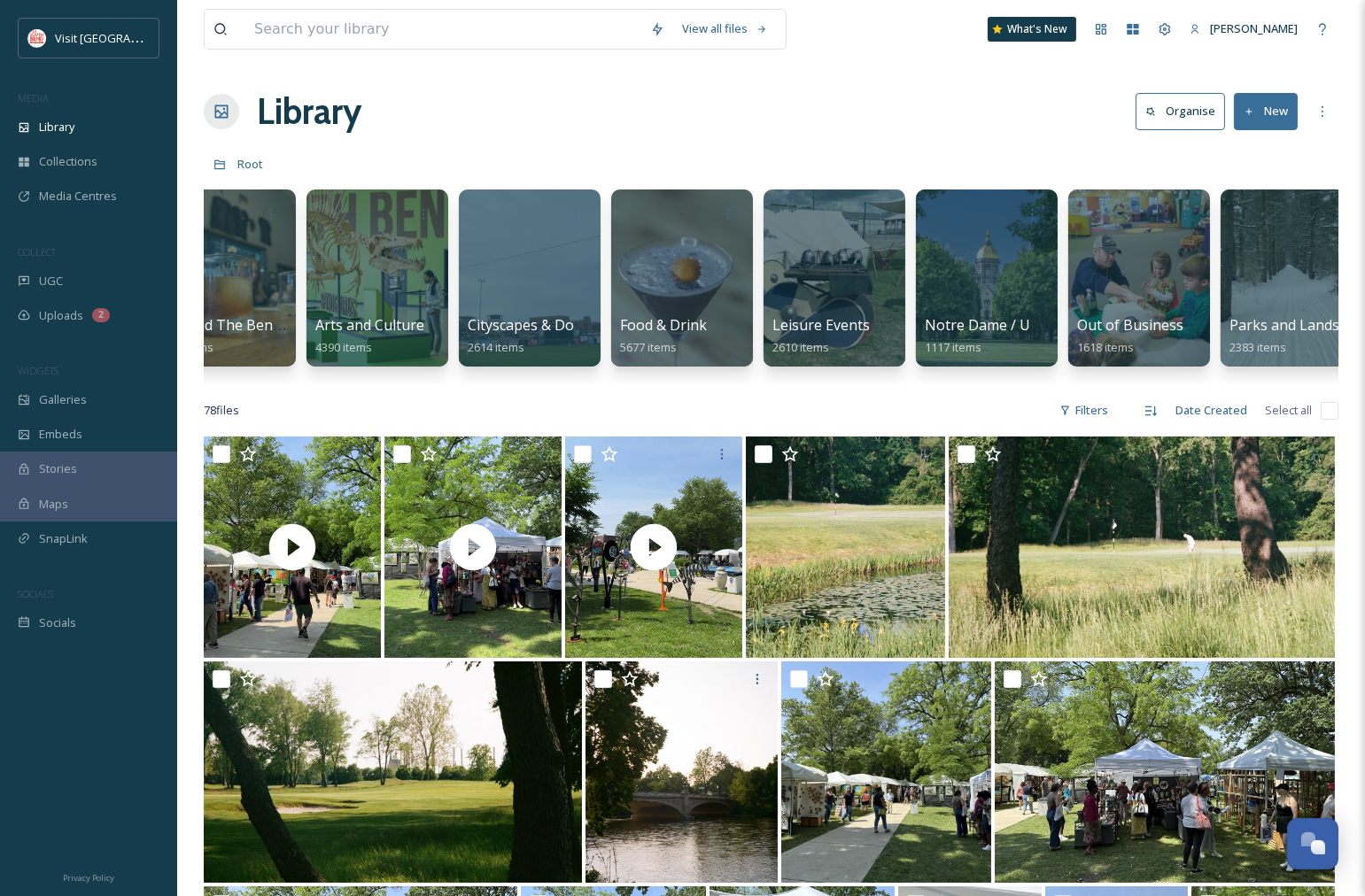
scroll to position [0, 204]
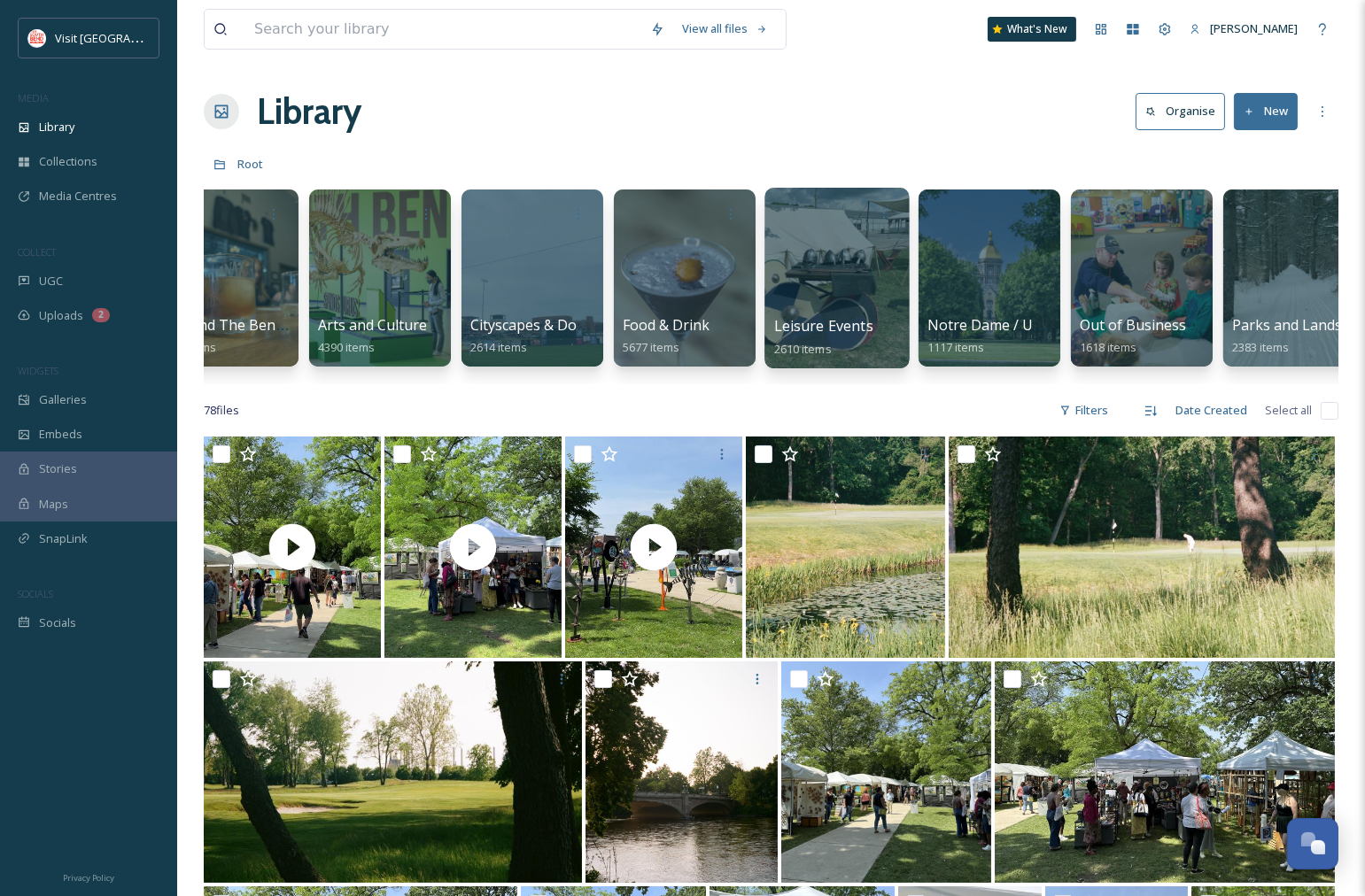
click at [846, 284] on div at bounding box center [836, 278] width 145 height 181
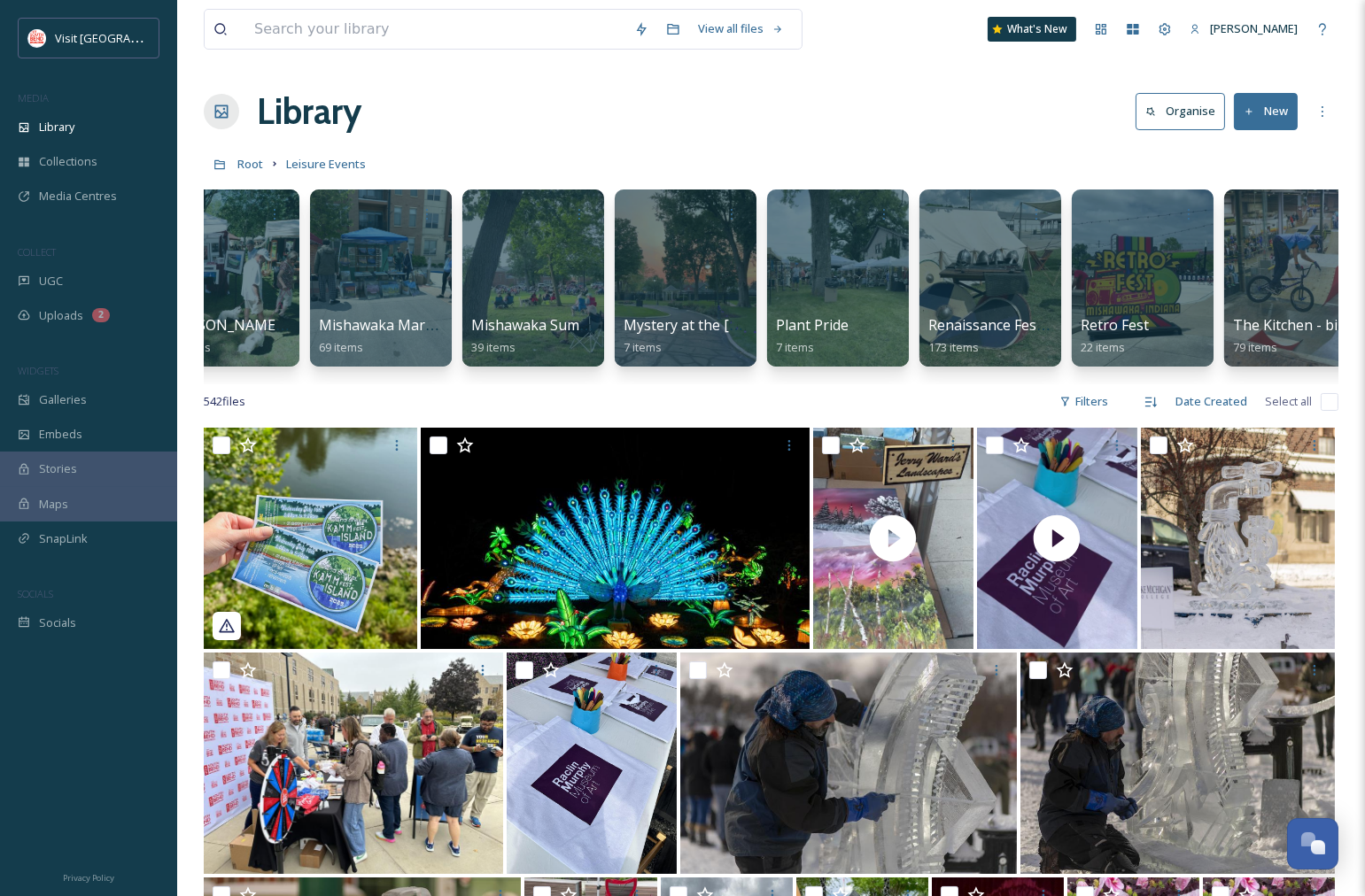
scroll to position [0, 2421]
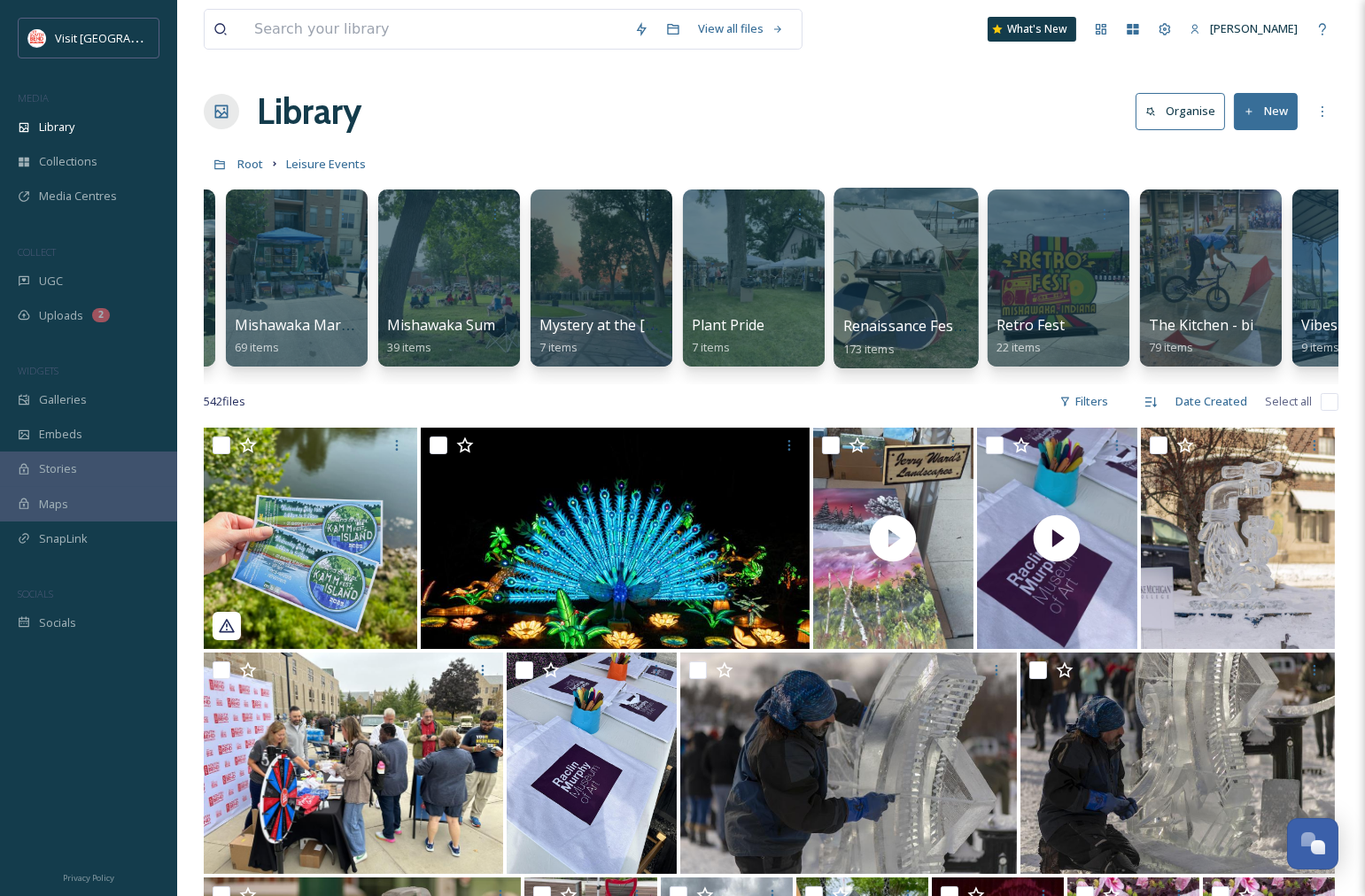
click at [910, 274] on div at bounding box center [905, 278] width 145 height 181
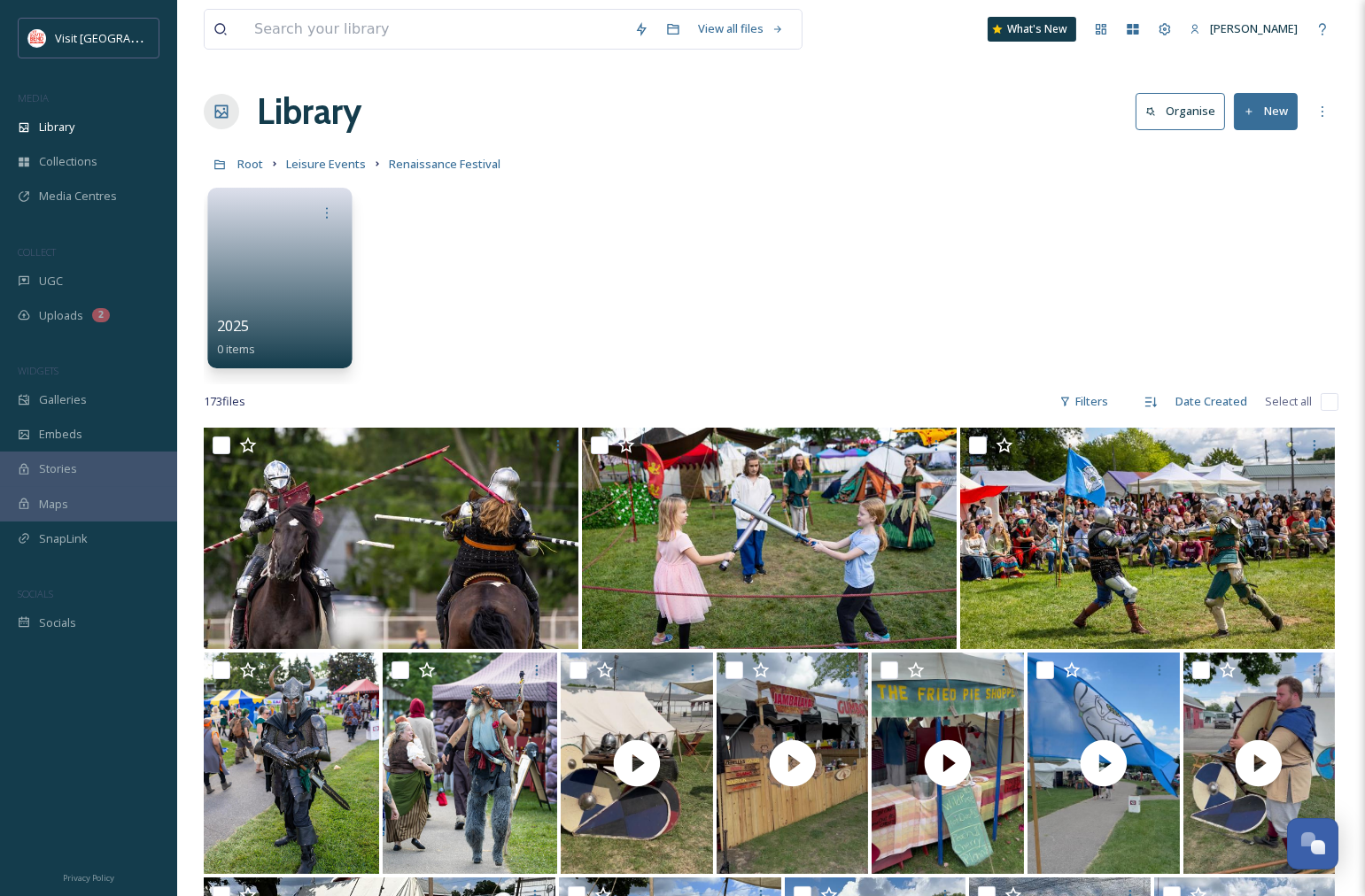
click at [288, 255] on link at bounding box center [280, 272] width 126 height 86
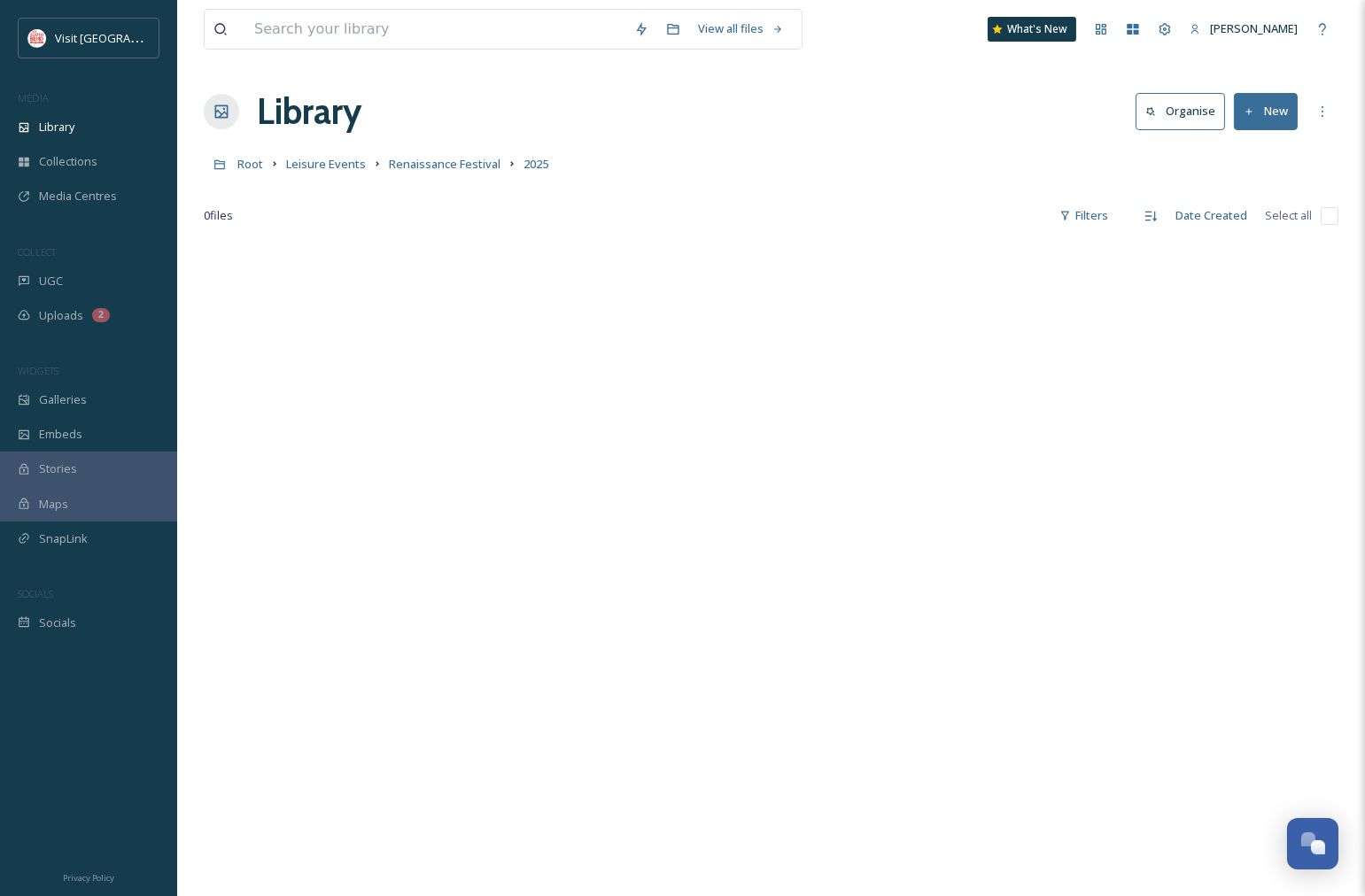
click at [909, 31] on div "View all files What's New Kari Bumgardner" at bounding box center [771, 29] width 1135 height 58
click at [1280, 118] on button "New" at bounding box center [1266, 111] width 64 height 36
drag, startPoint x: 1242, startPoint y: 219, endPoint x: 1251, endPoint y: 155, distance: 64.6
click at [1251, 155] on div "File Upload .zip Upload Folder" at bounding box center [1246, 188] width 102 height 106
click at [1247, 155] on span "File Upload" at bounding box center [1258, 153] width 58 height 17
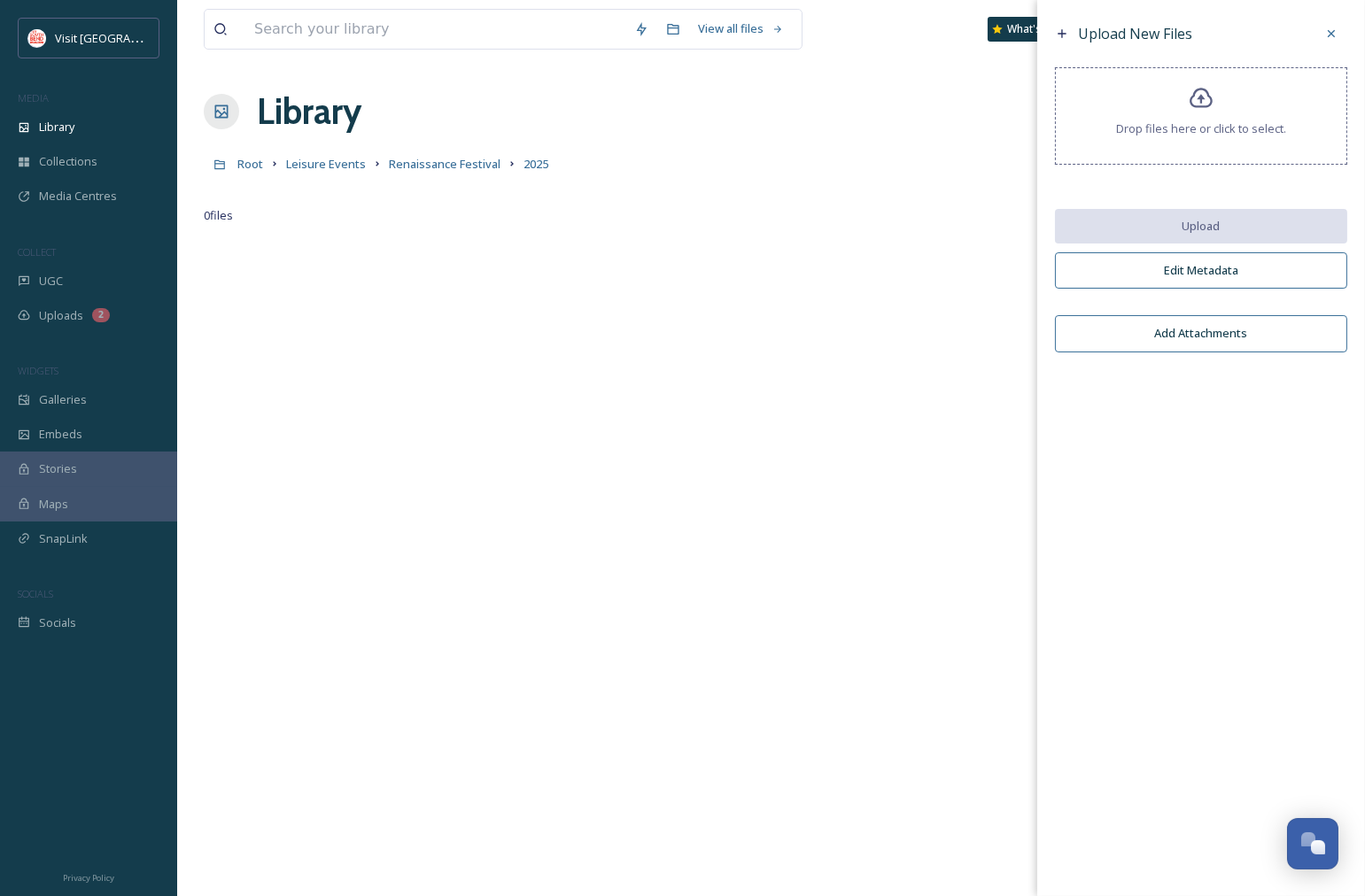
click at [1192, 133] on span "Drop files here or click to select." at bounding box center [1201, 128] width 170 height 17
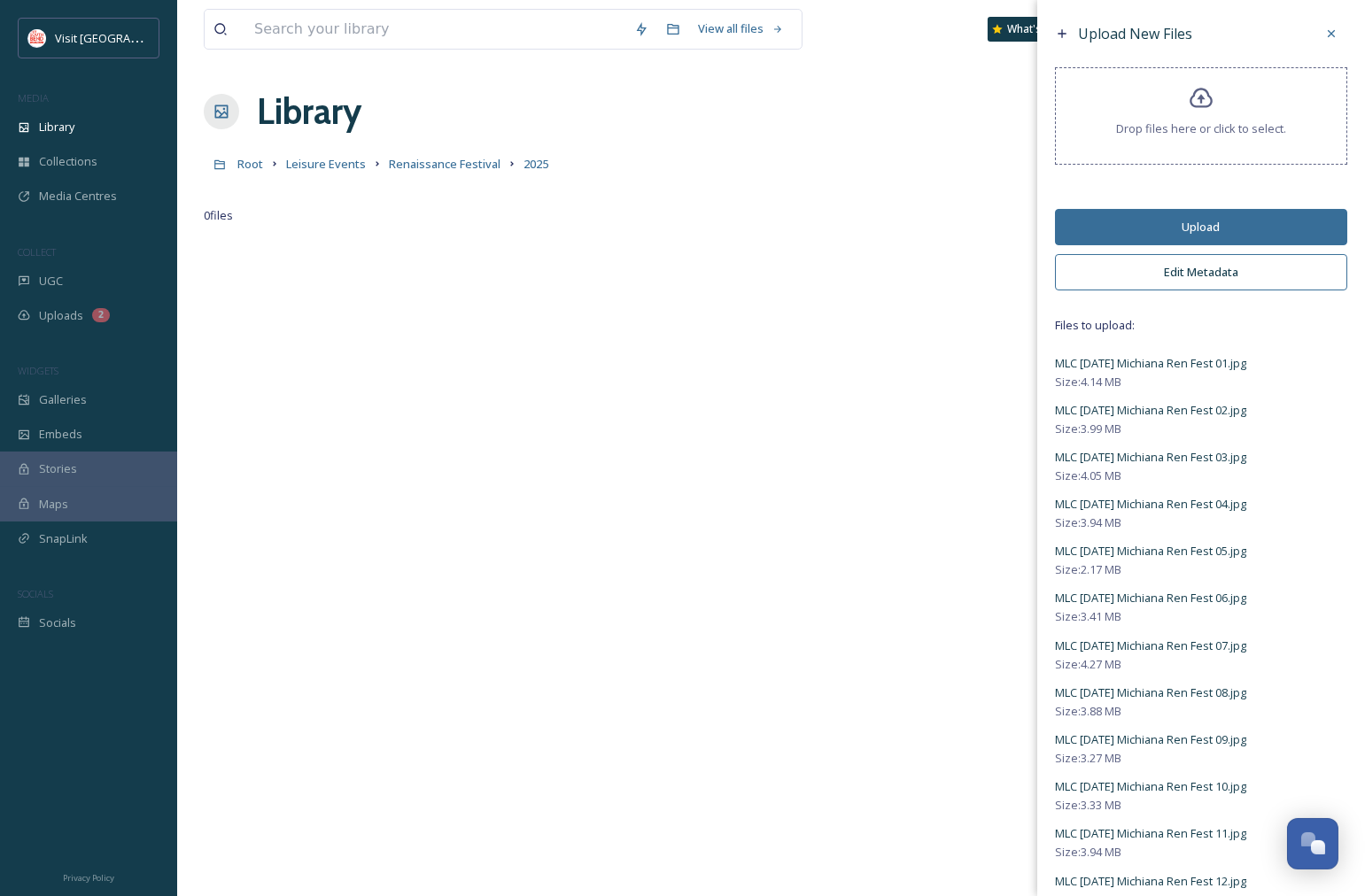
click at [1168, 276] on button "Edit Metadata" at bounding box center [1201, 272] width 293 height 36
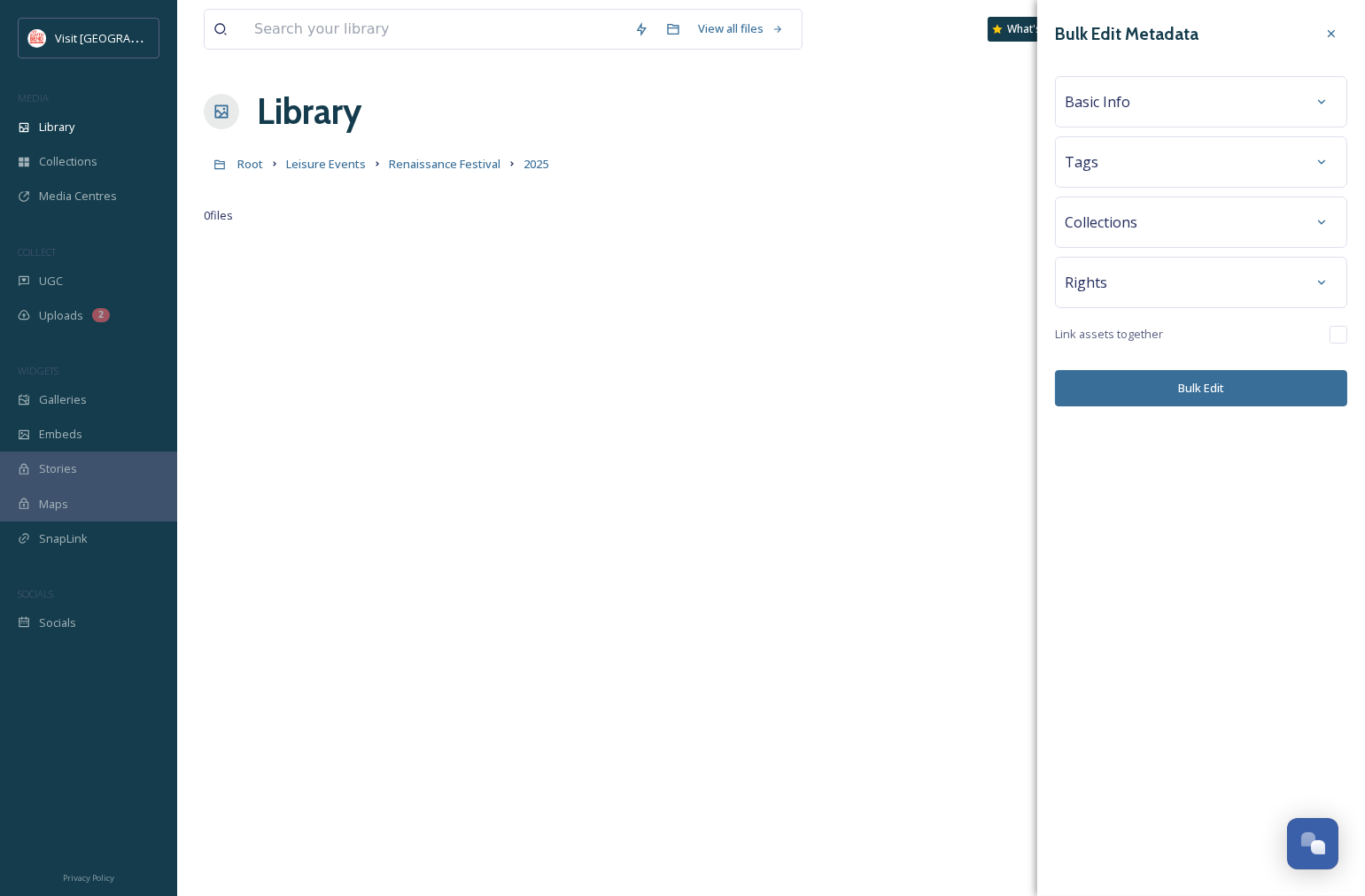
click at [1199, 172] on div "Tags" at bounding box center [1201, 161] width 273 height 32
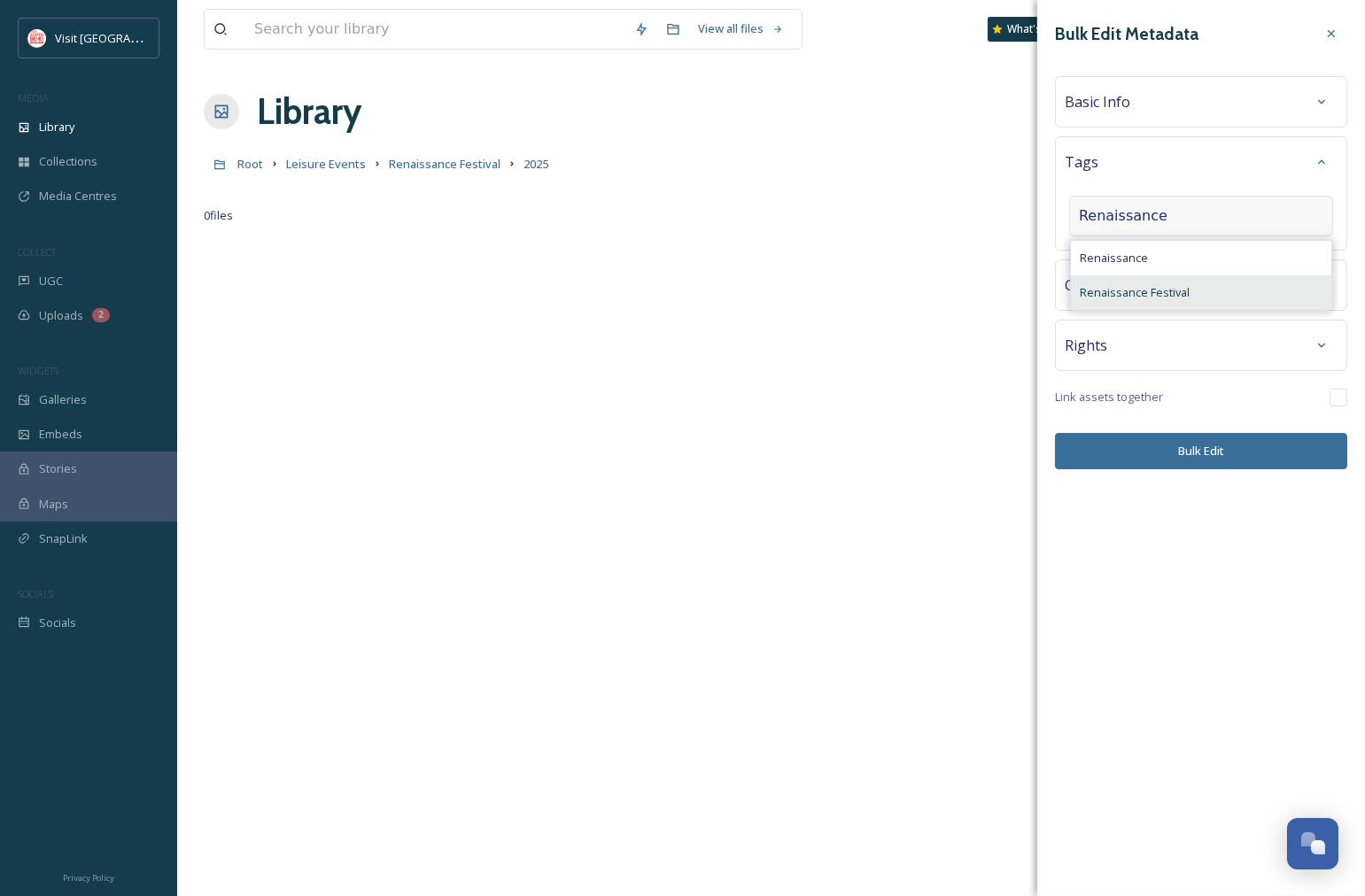
type input "Renaissance"
click at [1141, 289] on span "Renaissance Festival" at bounding box center [1135, 292] width 110 height 17
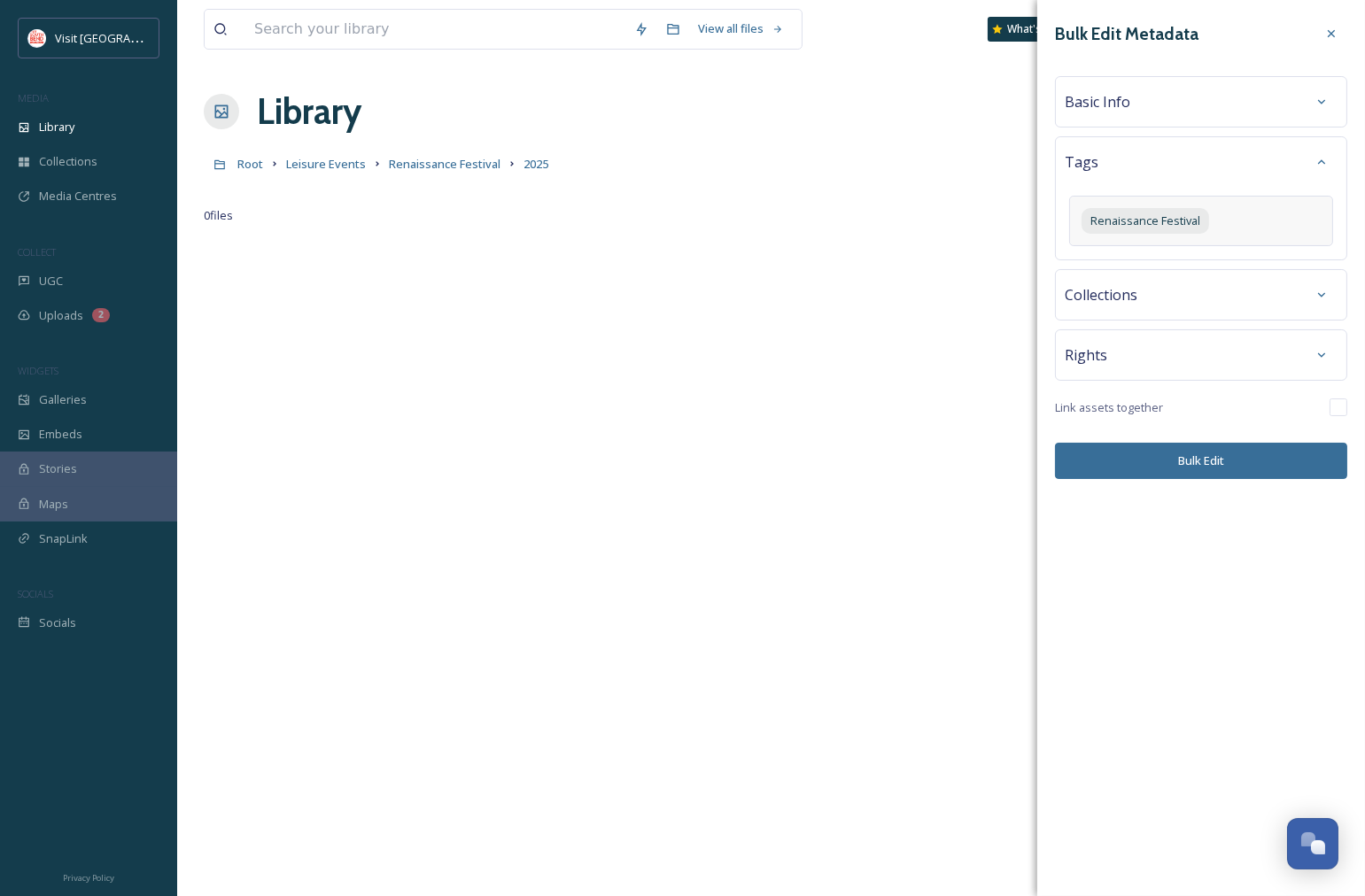
click at [1113, 394] on div "Bulk Edit Metadata Basic Info Tags Renaissance Festival Collections Rights Link…" at bounding box center [1201, 248] width 328 height 497
click at [1325, 347] on div at bounding box center [1321, 355] width 32 height 32
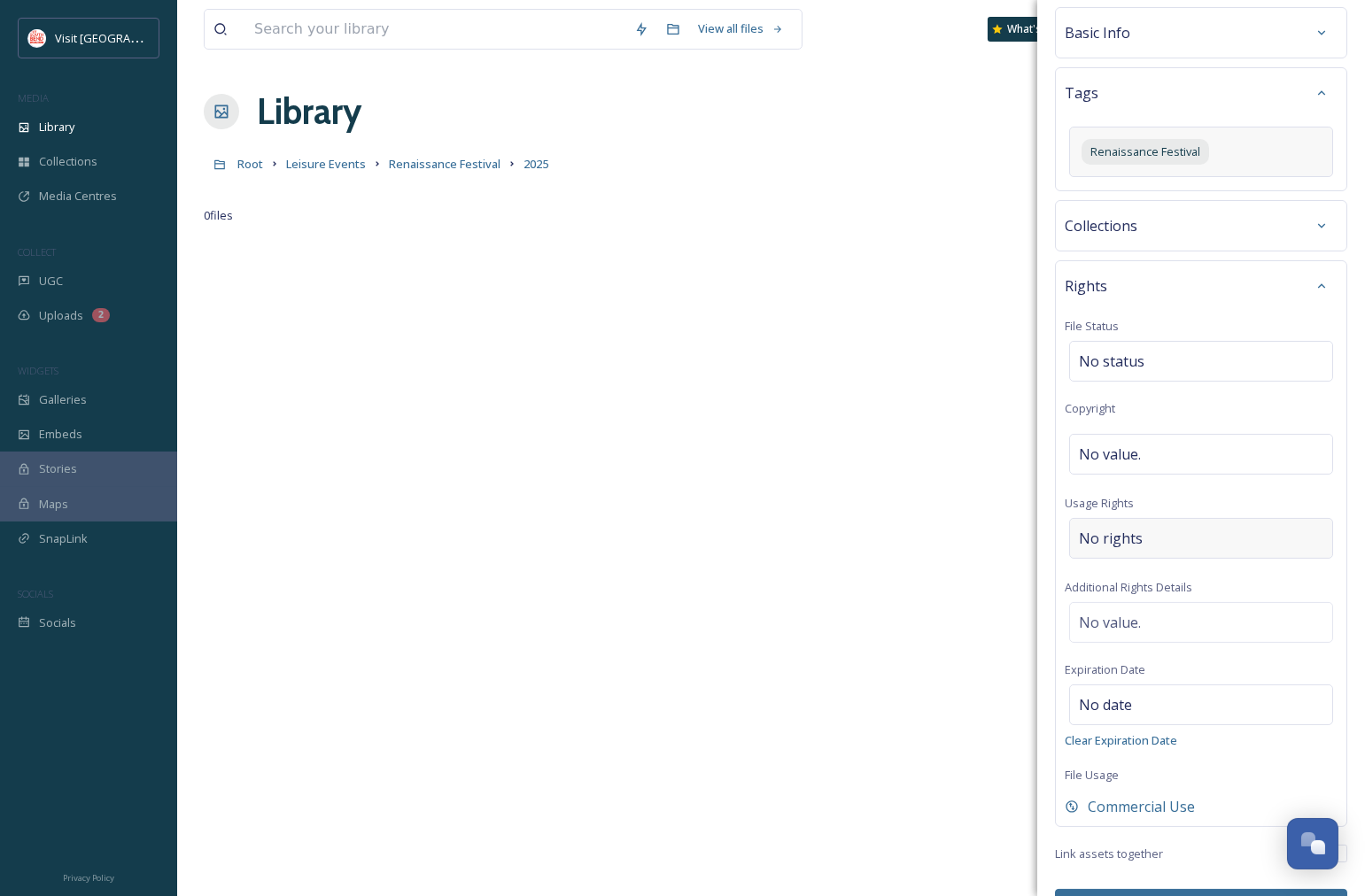
scroll to position [118, 0]
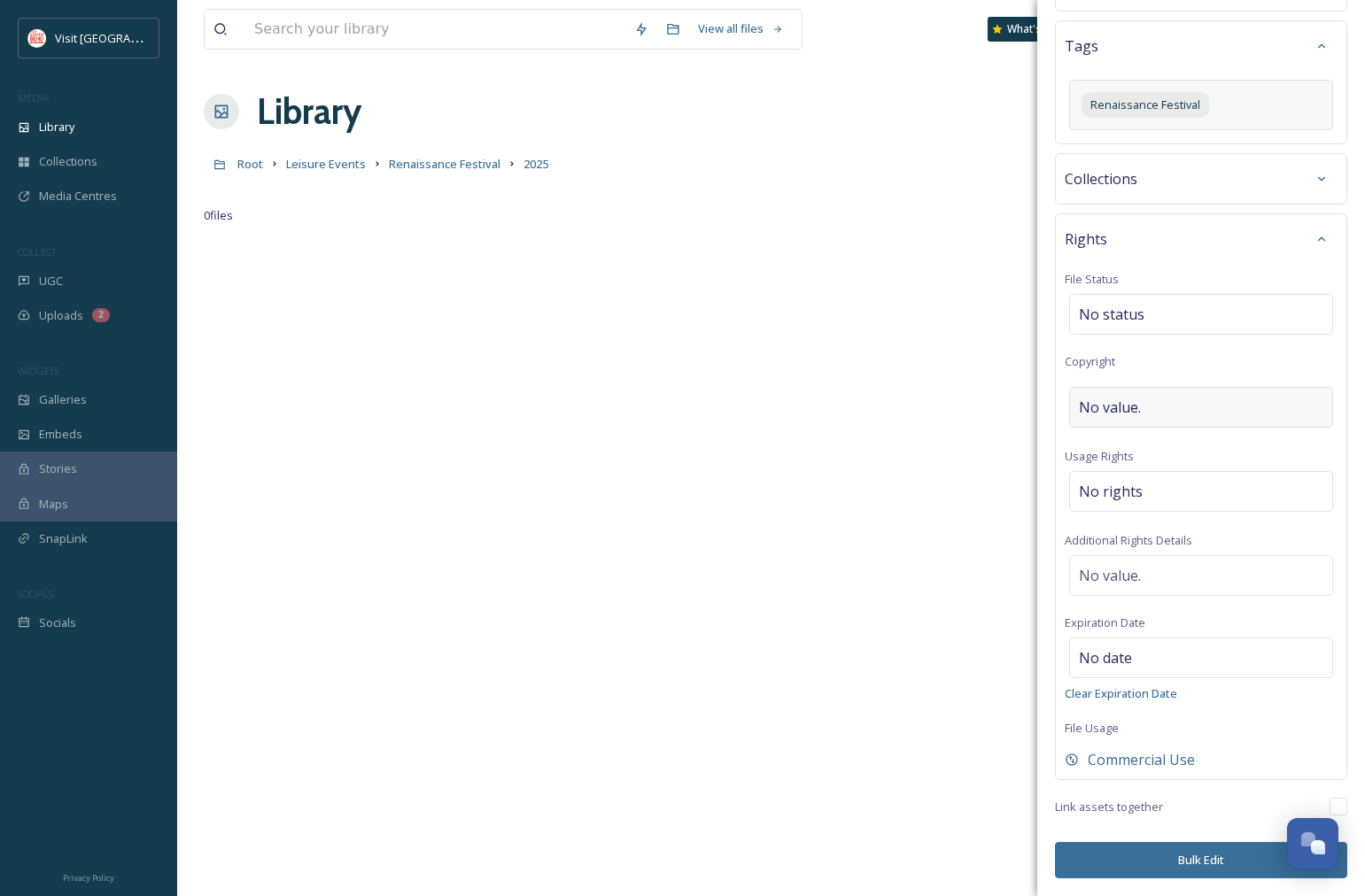
click at [1107, 404] on span "No value." at bounding box center [1110, 407] width 62 height 21
type input "[PERSON_NAME]"
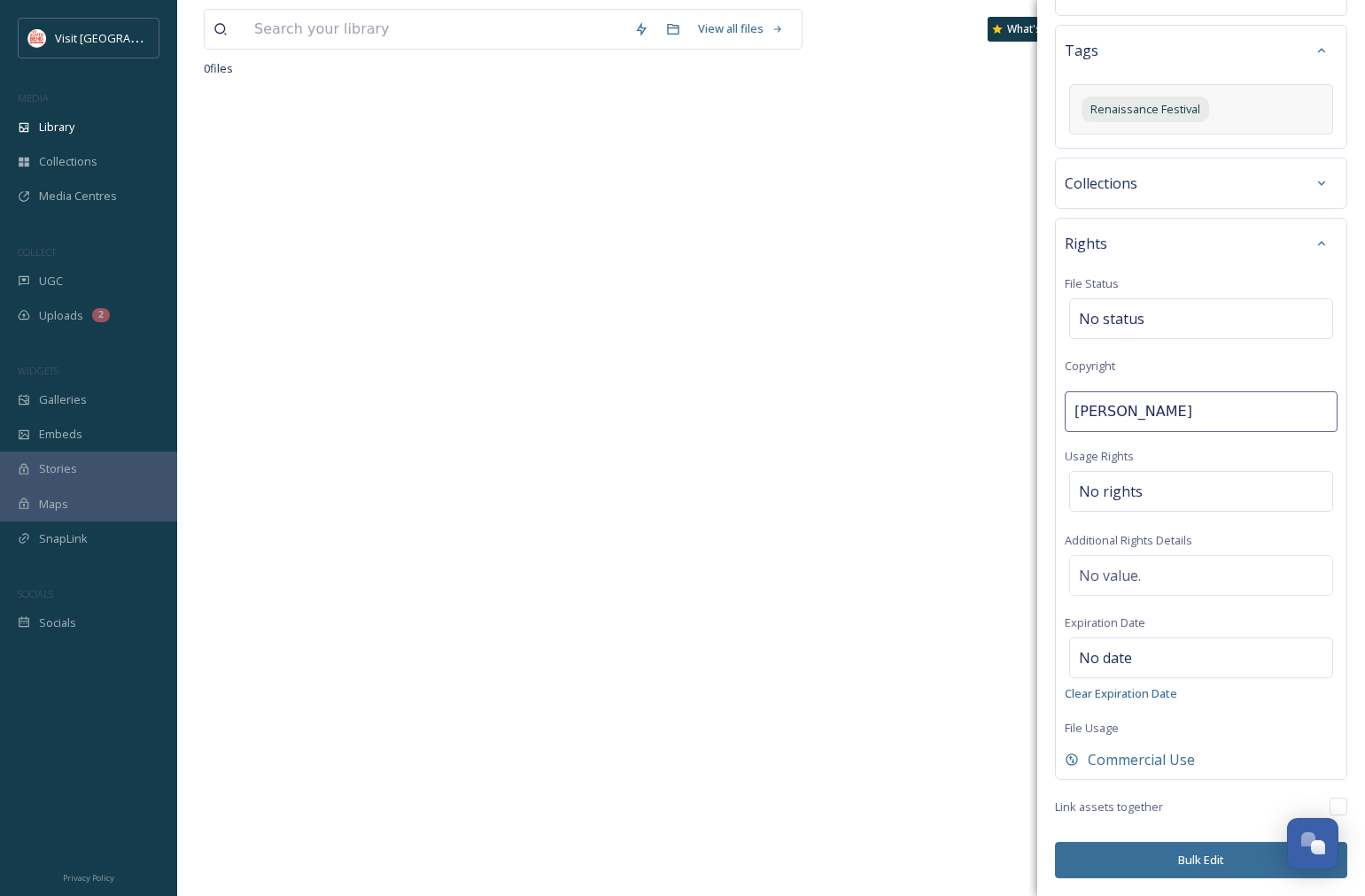
scroll to position [0, 0]
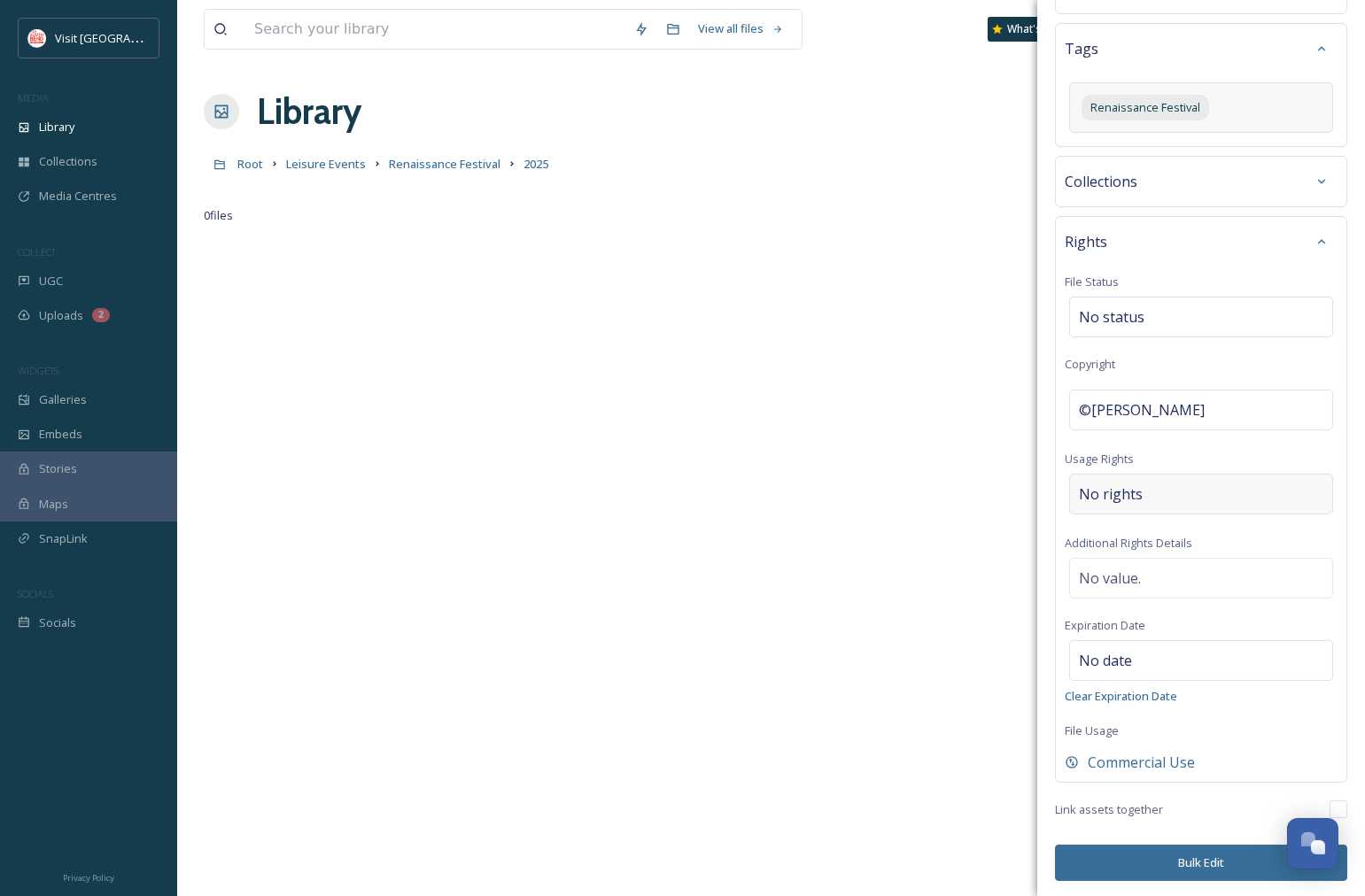
click at [1140, 499] on div "No rights" at bounding box center [1202, 494] width 264 height 41
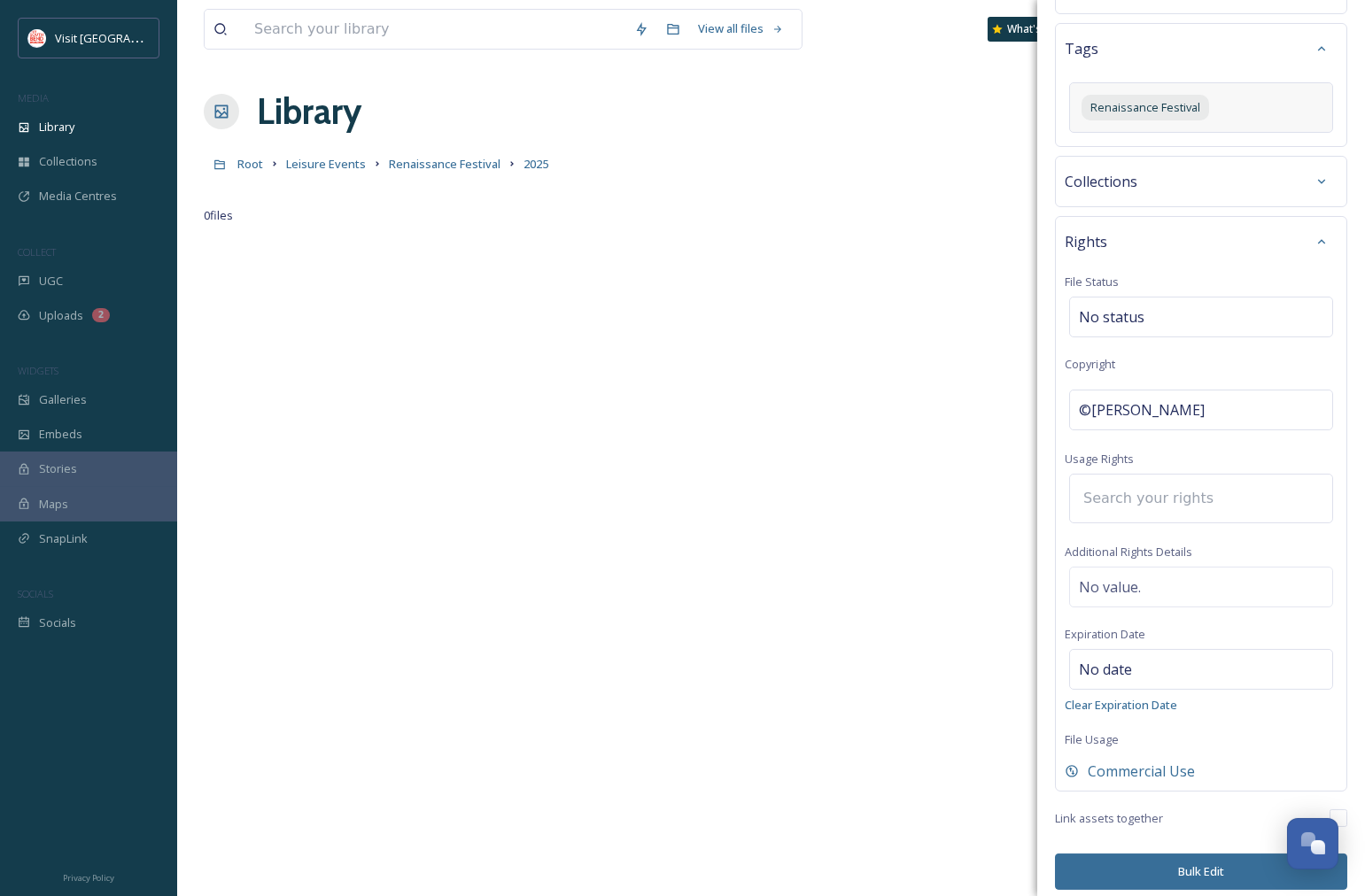
click at [1138, 501] on input at bounding box center [1172, 499] width 194 height 39
type input "c"
click at [1150, 544] on span "Commercial Use, Attribution Appreciated" at bounding box center [1187, 544] width 215 height 17
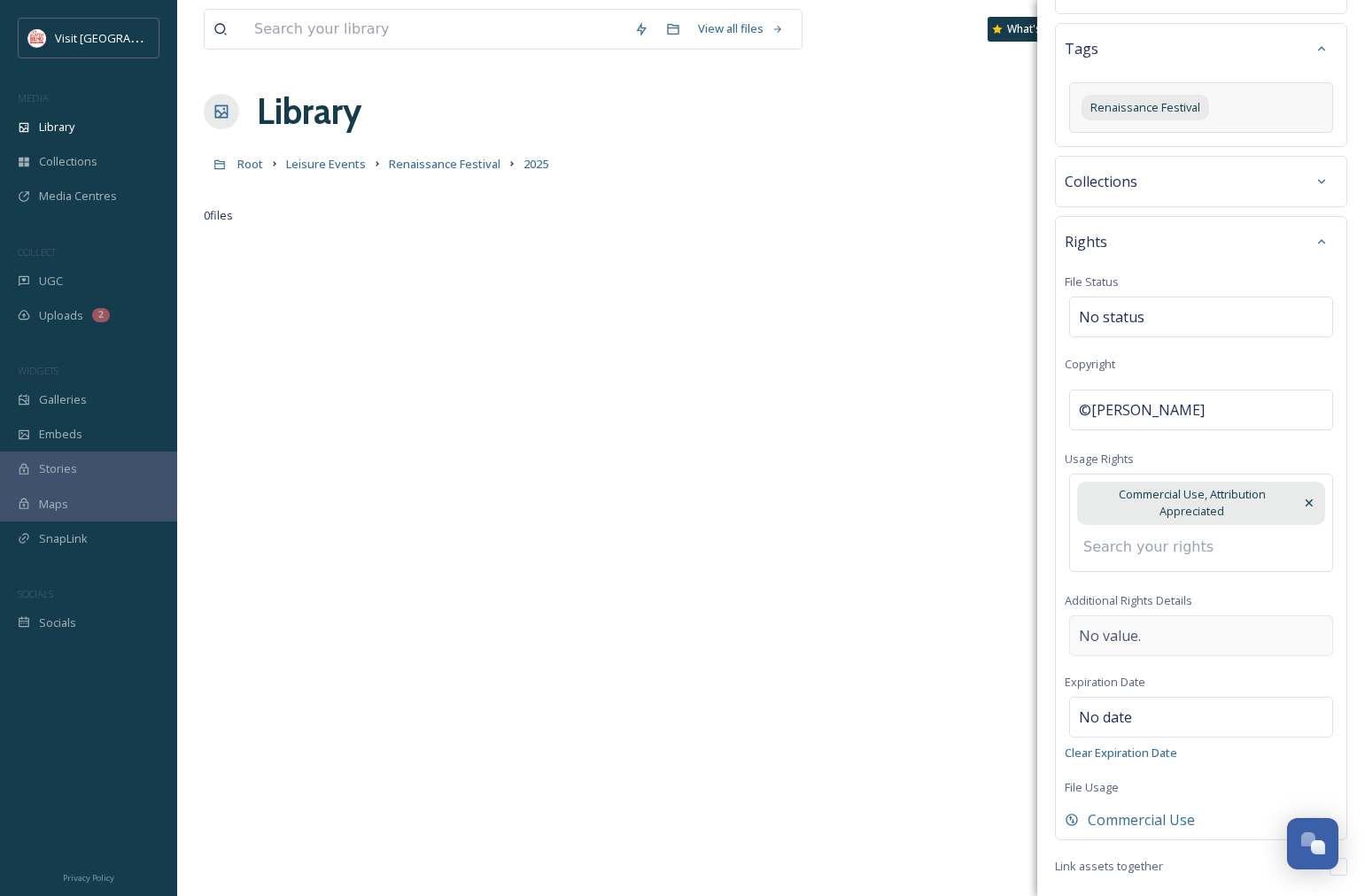
click at [1172, 624] on div "No value." at bounding box center [1202, 636] width 264 height 41
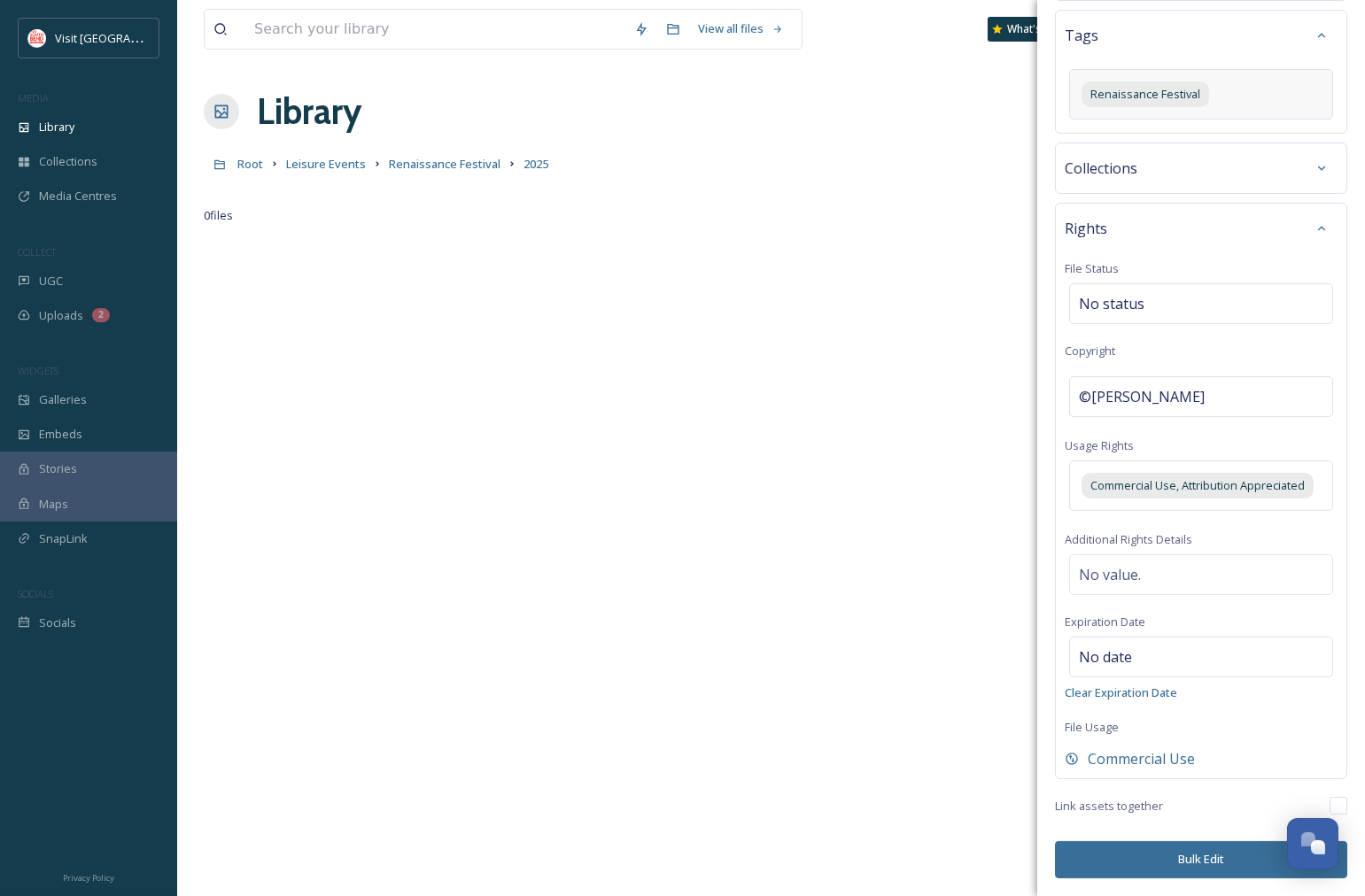
scroll to position [145, 0]
click at [1218, 851] on button "Bulk Edit" at bounding box center [1201, 859] width 293 height 36
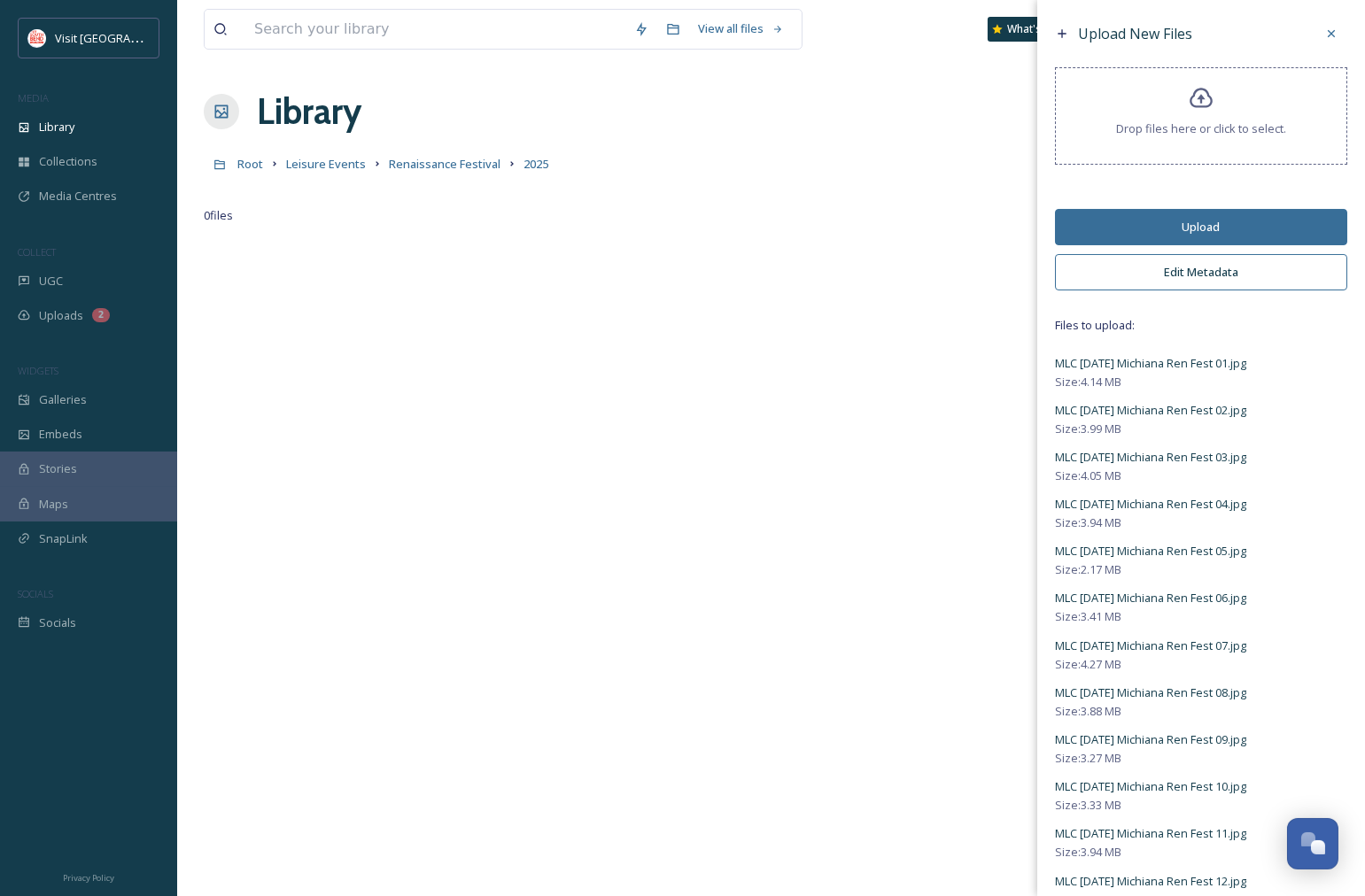
click at [1181, 232] on button "Upload" at bounding box center [1201, 226] width 293 height 36
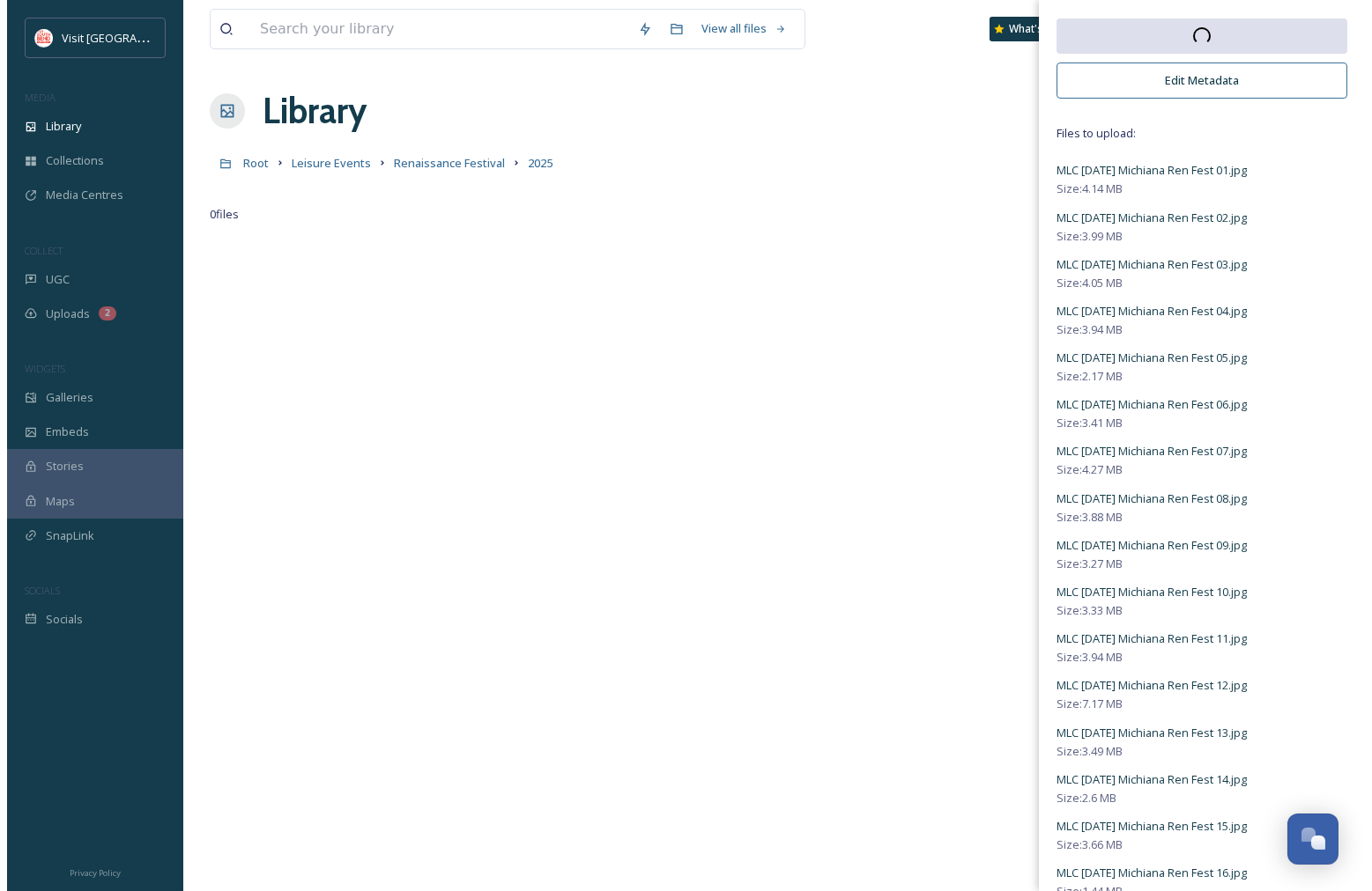
scroll to position [0, 0]
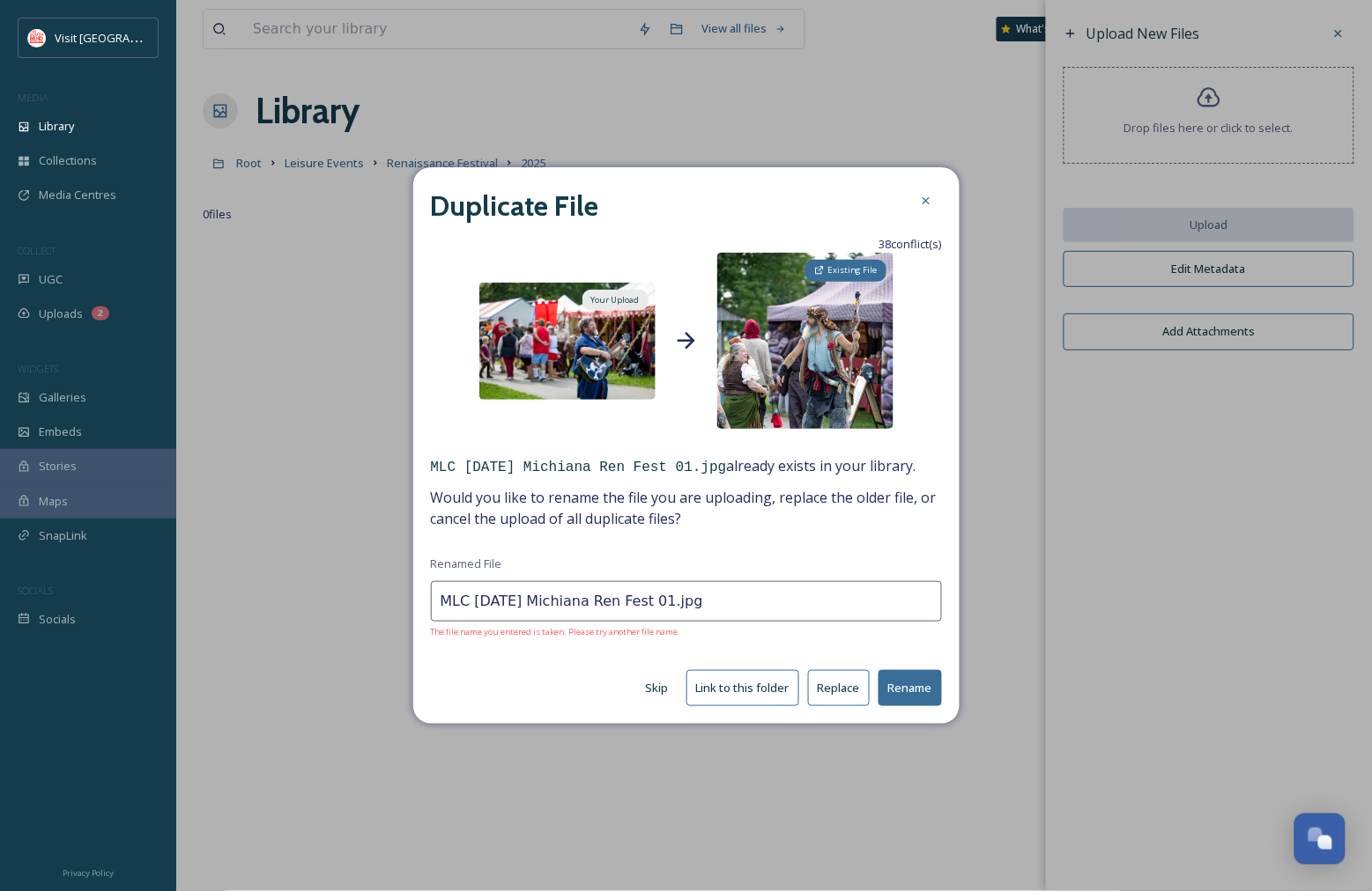
click at [843, 267] on span "Existing File" at bounding box center [853, 270] width 49 height 13
drag, startPoint x: 691, startPoint y: 602, endPoint x: 421, endPoint y: 608, distance: 270.1
click at [421, 608] on div "Duplicate File 38 conflict(s) Your Upload Existing File MLC 8.24.25 Michiana Re…" at bounding box center [686, 446] width 546 height 557
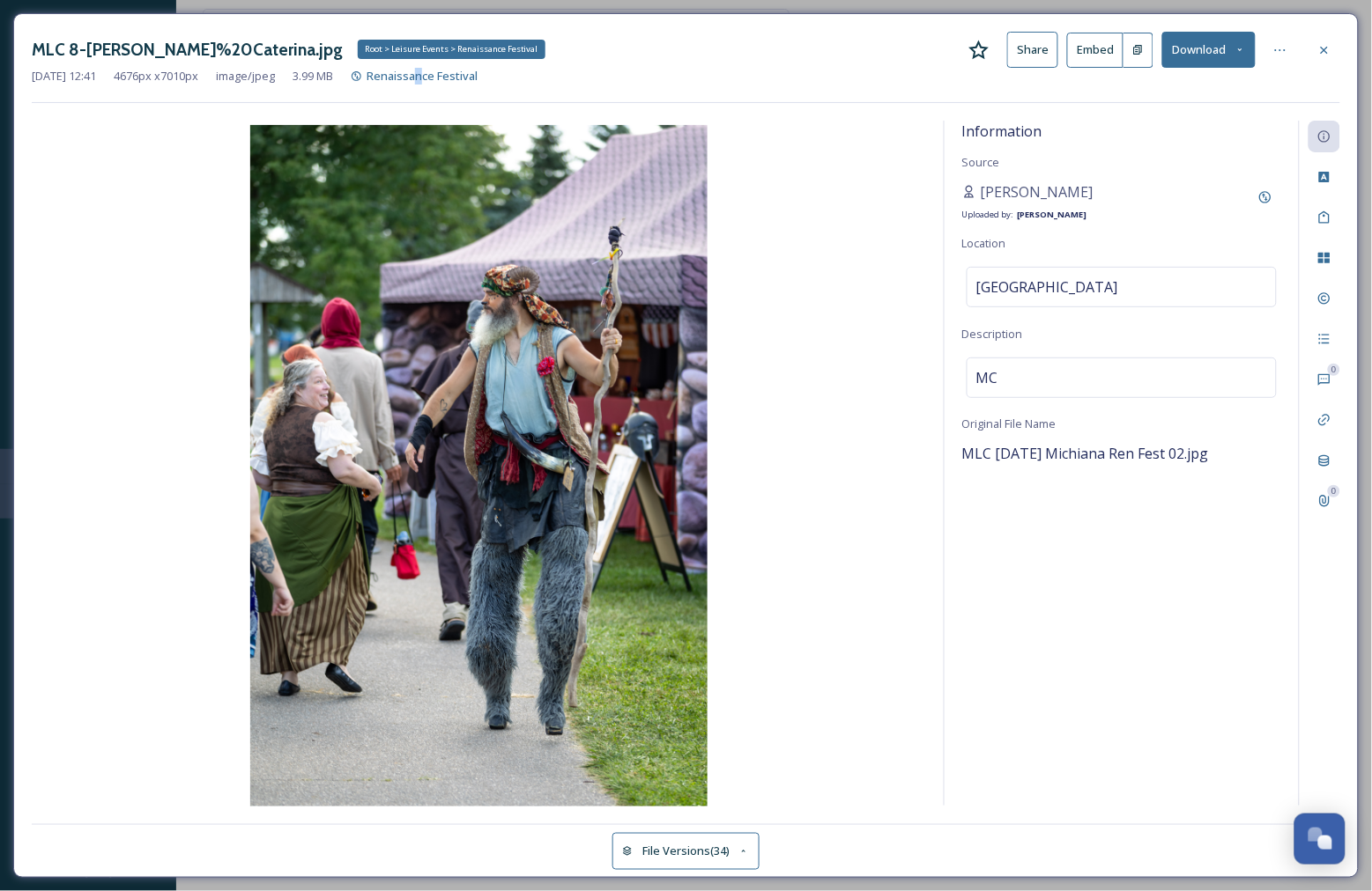
click at [453, 84] on div "Renaissance Festival Root > Leisure Events > Renaissance Festival" at bounding box center [422, 75] width 111 height 16
click at [478, 75] on span "Renaissance Festival" at bounding box center [422, 75] width 111 height 15
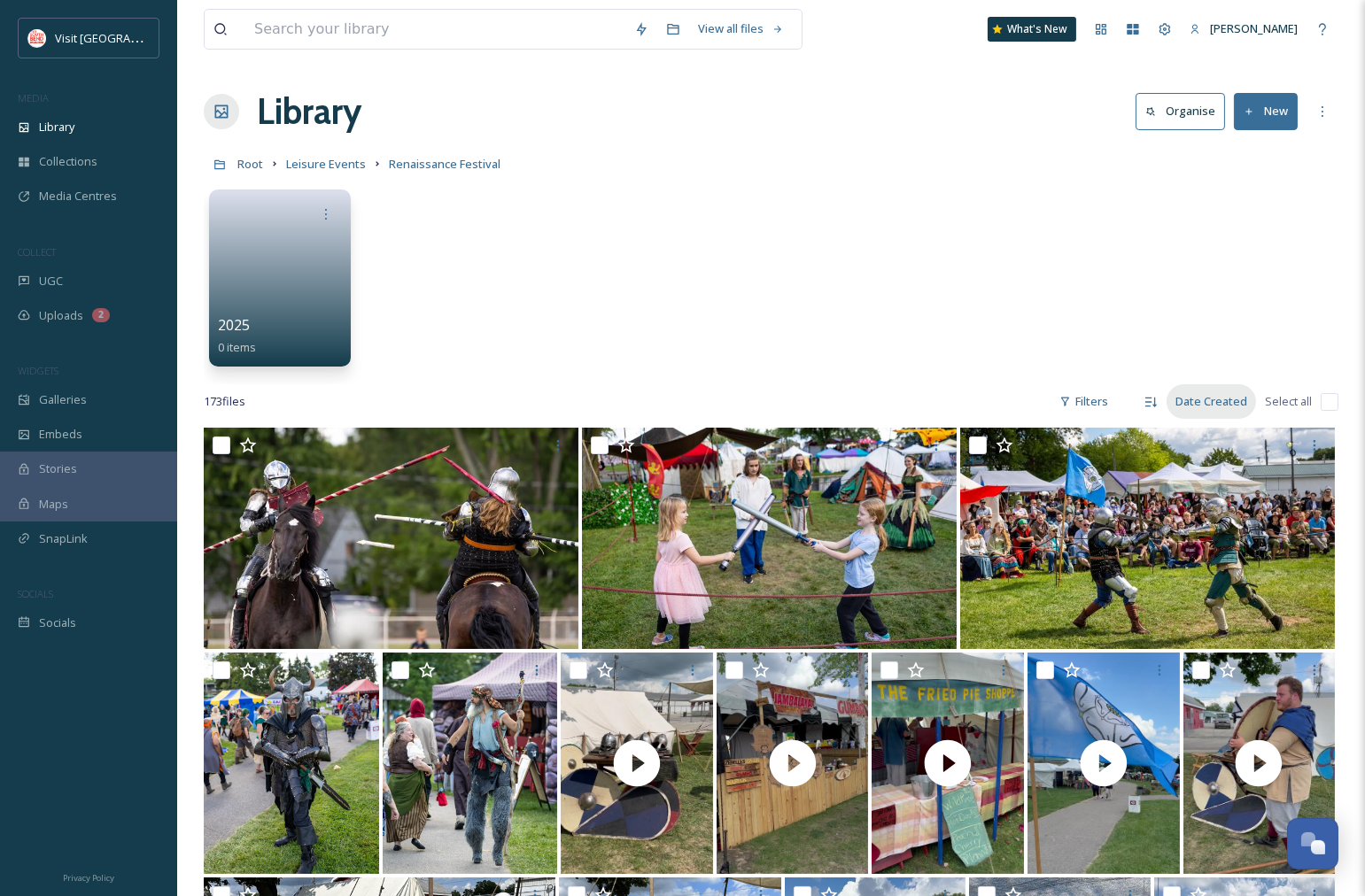
click at [1215, 404] on div "Date Created" at bounding box center [1211, 401] width 89 height 35
click at [1199, 449] on span "Date Modified" at bounding box center [1208, 441] width 75 height 17
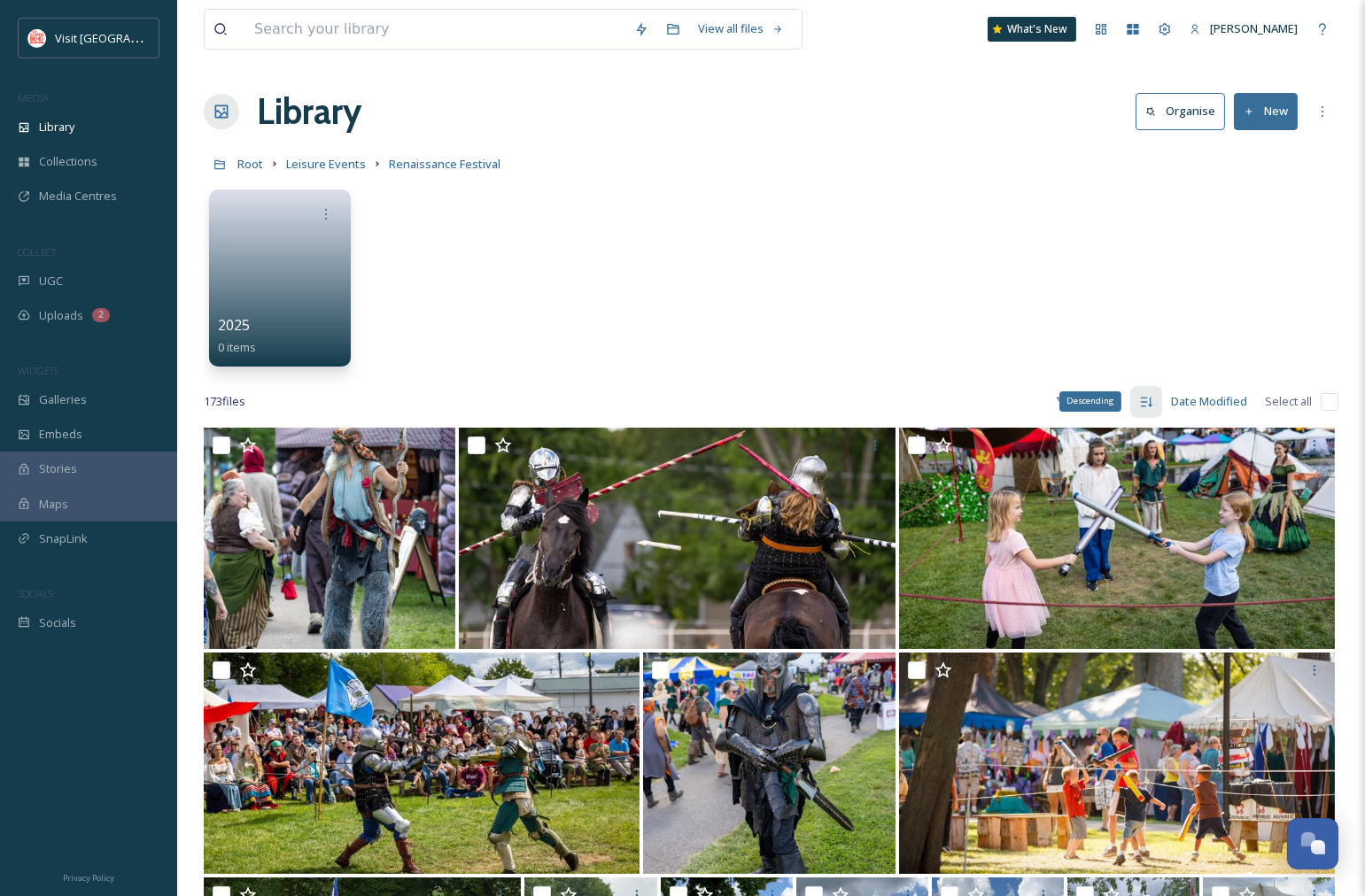
click at [1150, 403] on icon at bounding box center [1146, 401] width 15 height 15
